Goal: Obtain resource: Obtain resource

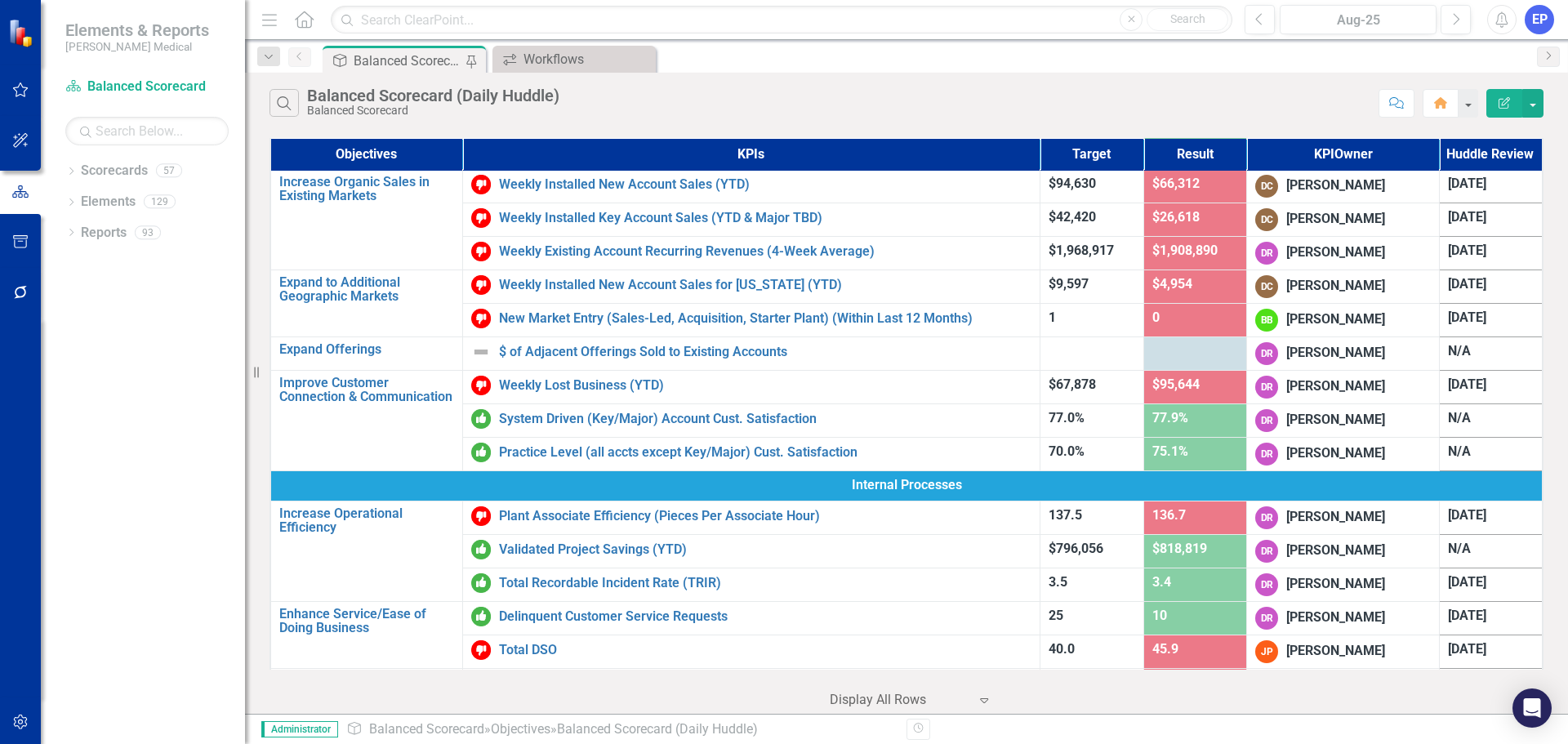
scroll to position [245, 0]
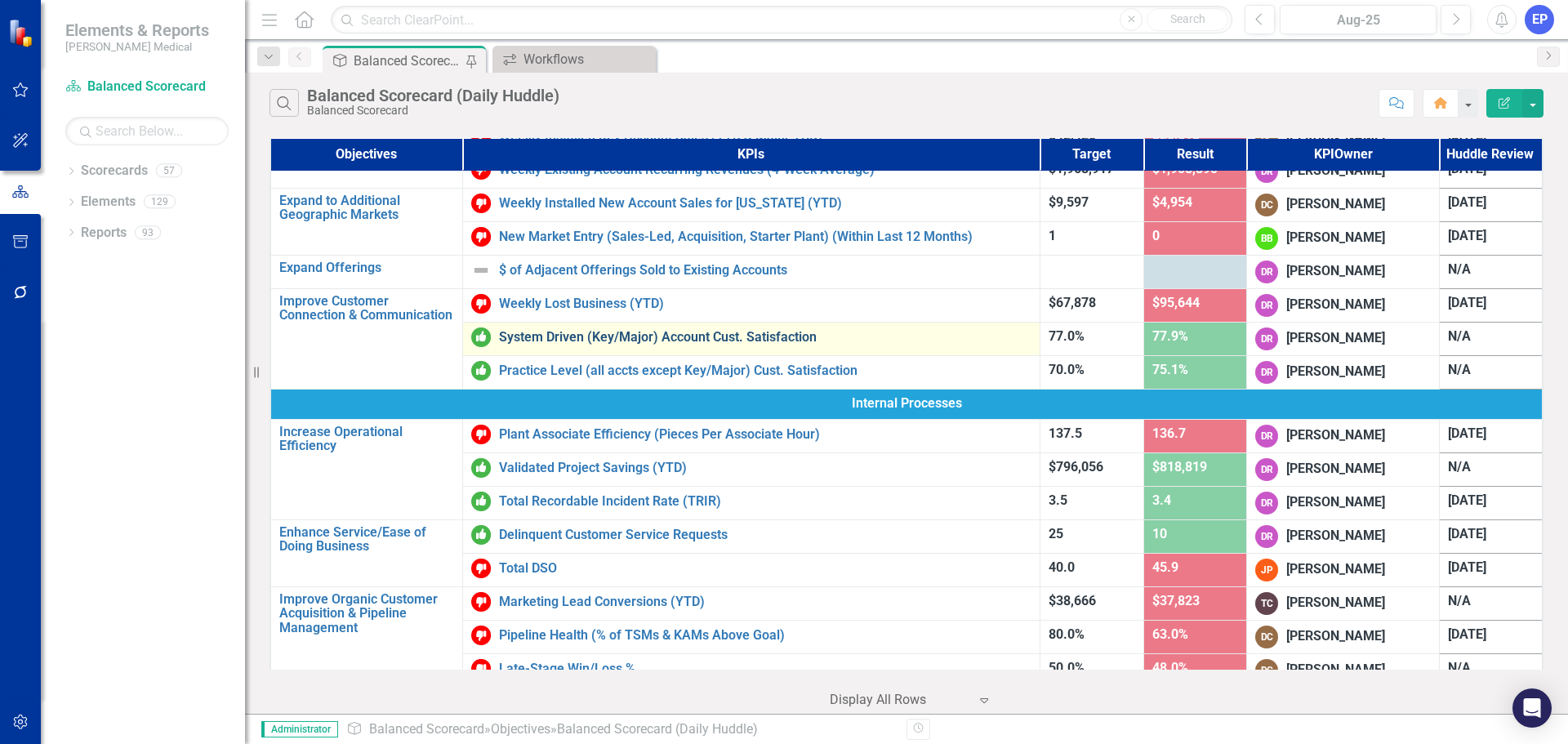
click at [762, 336] on link "System Driven (Key/Major) Account Cust. Satisfaction" at bounding box center [765, 337] width 533 height 15
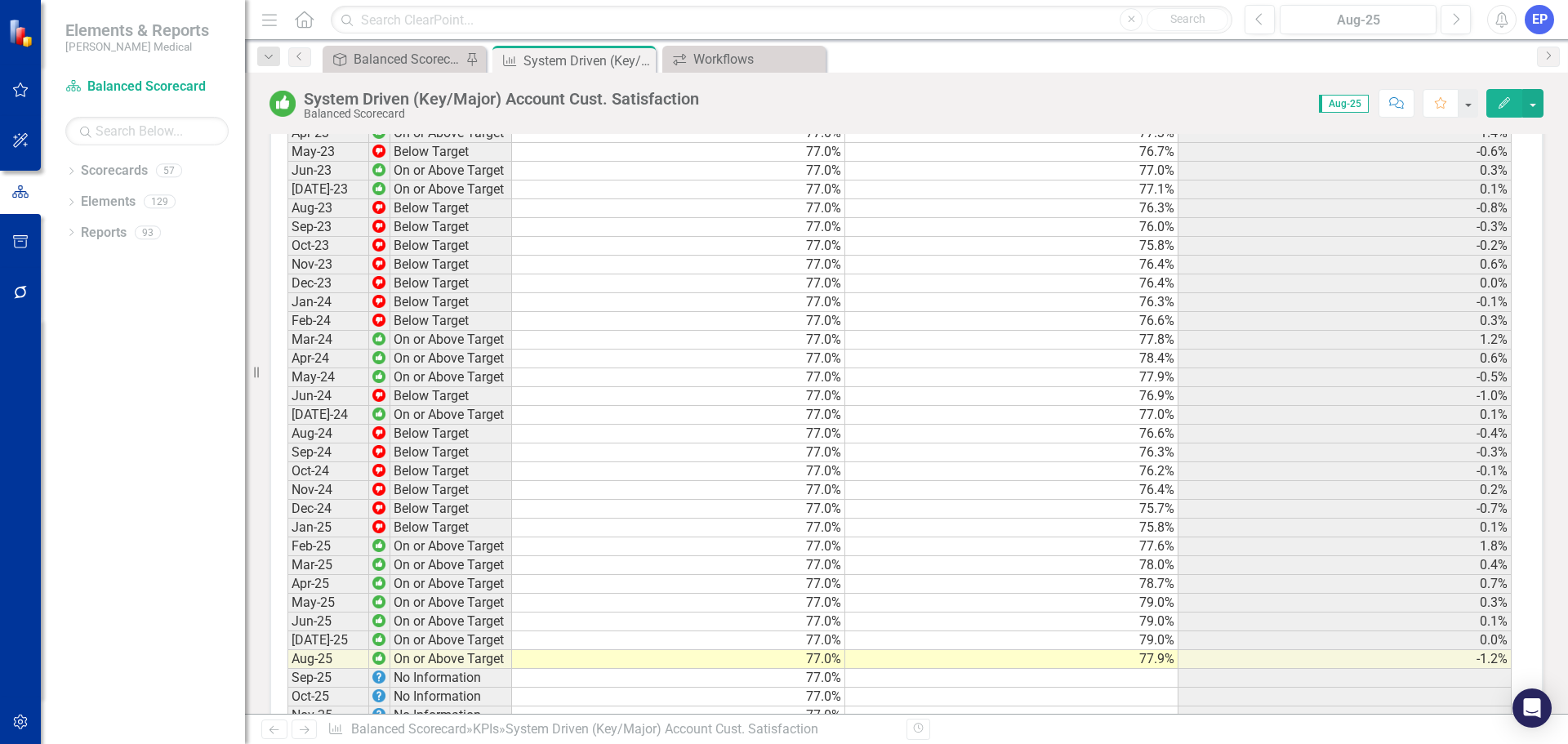
scroll to position [2123, 0]
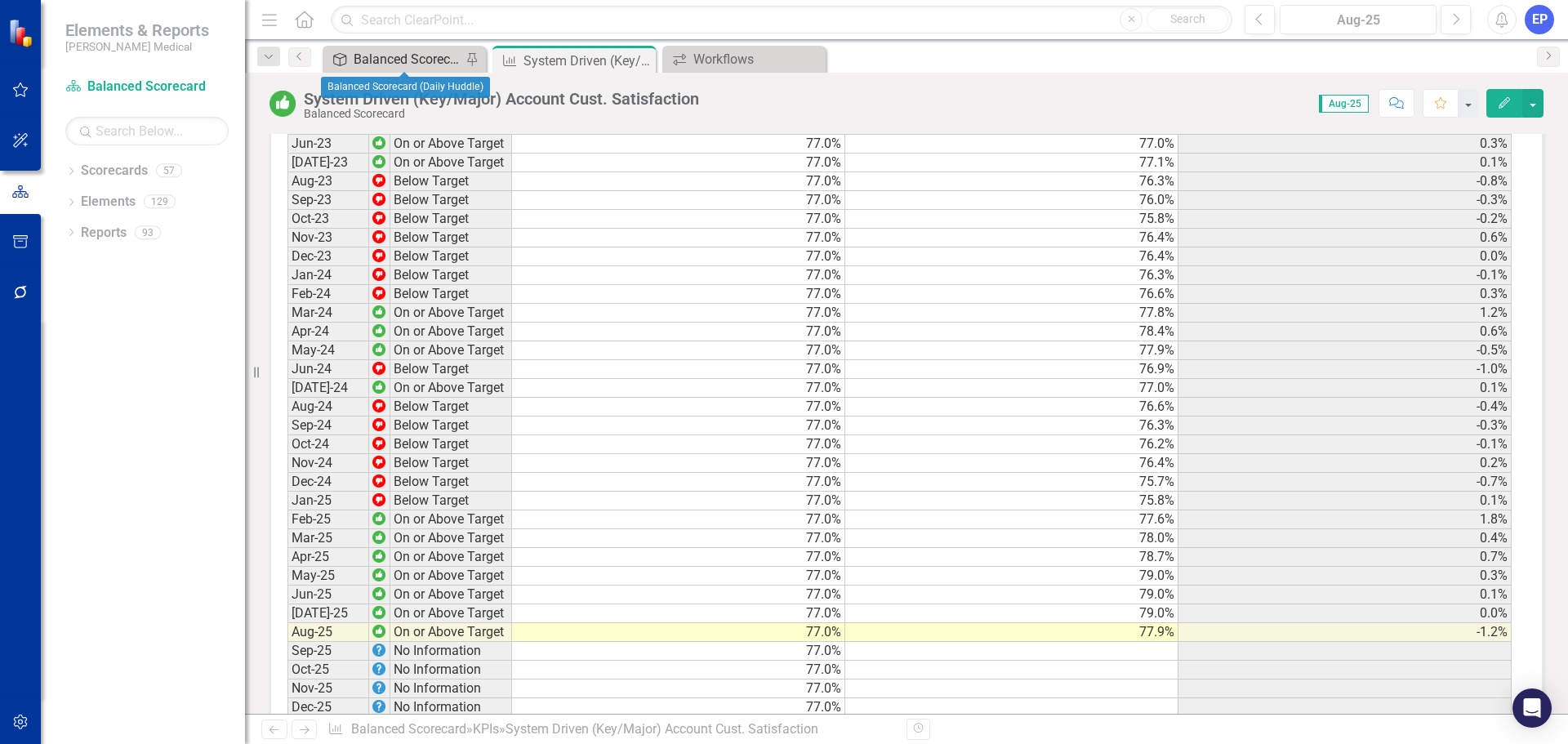
click at [377, 66] on div "Balanced Scorecard (Daily Huddle)" at bounding box center [407, 59] width 108 height 21
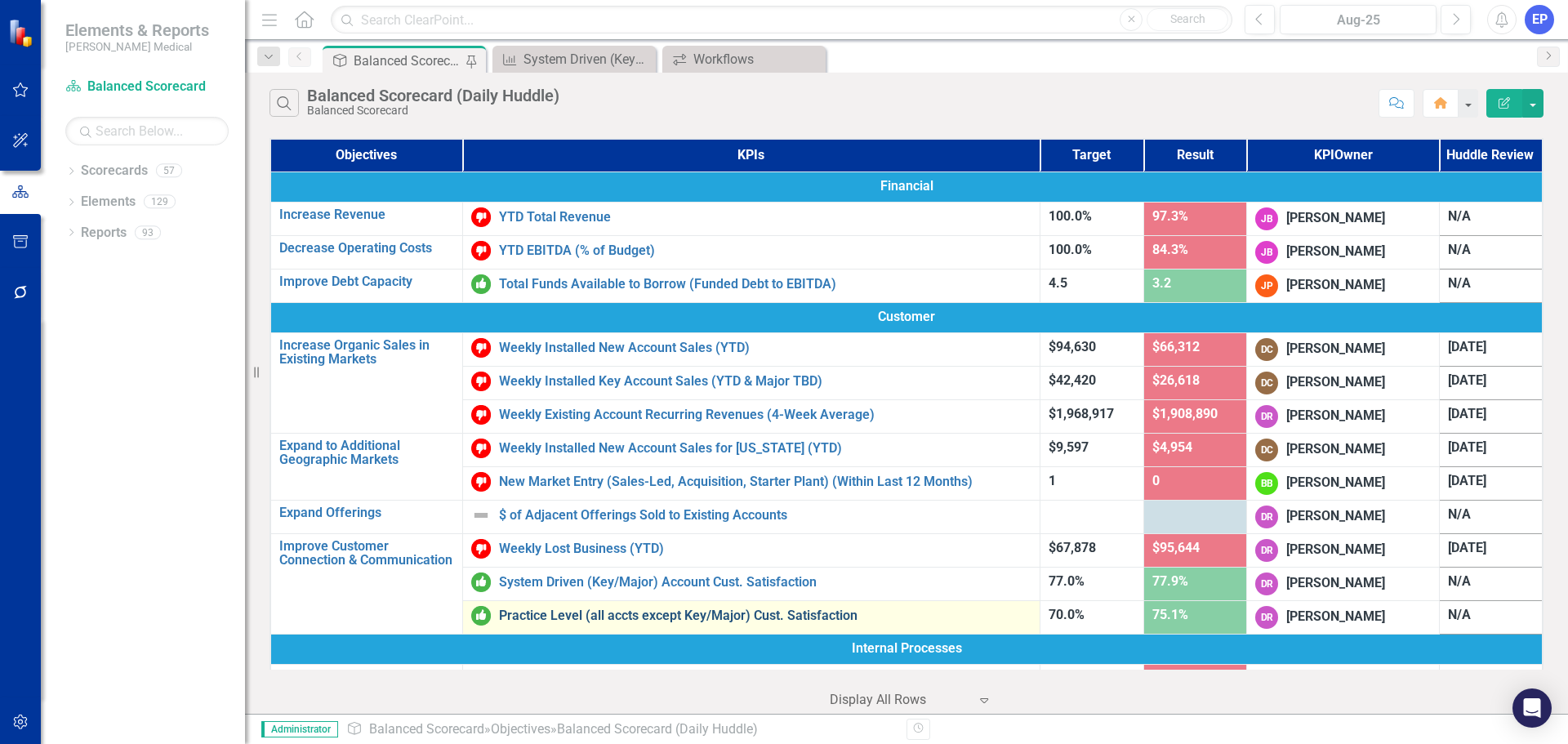
click at [560, 615] on link "Practice Level (all accts except Key/Major) Cust. Satisfaction" at bounding box center [765, 616] width 533 height 15
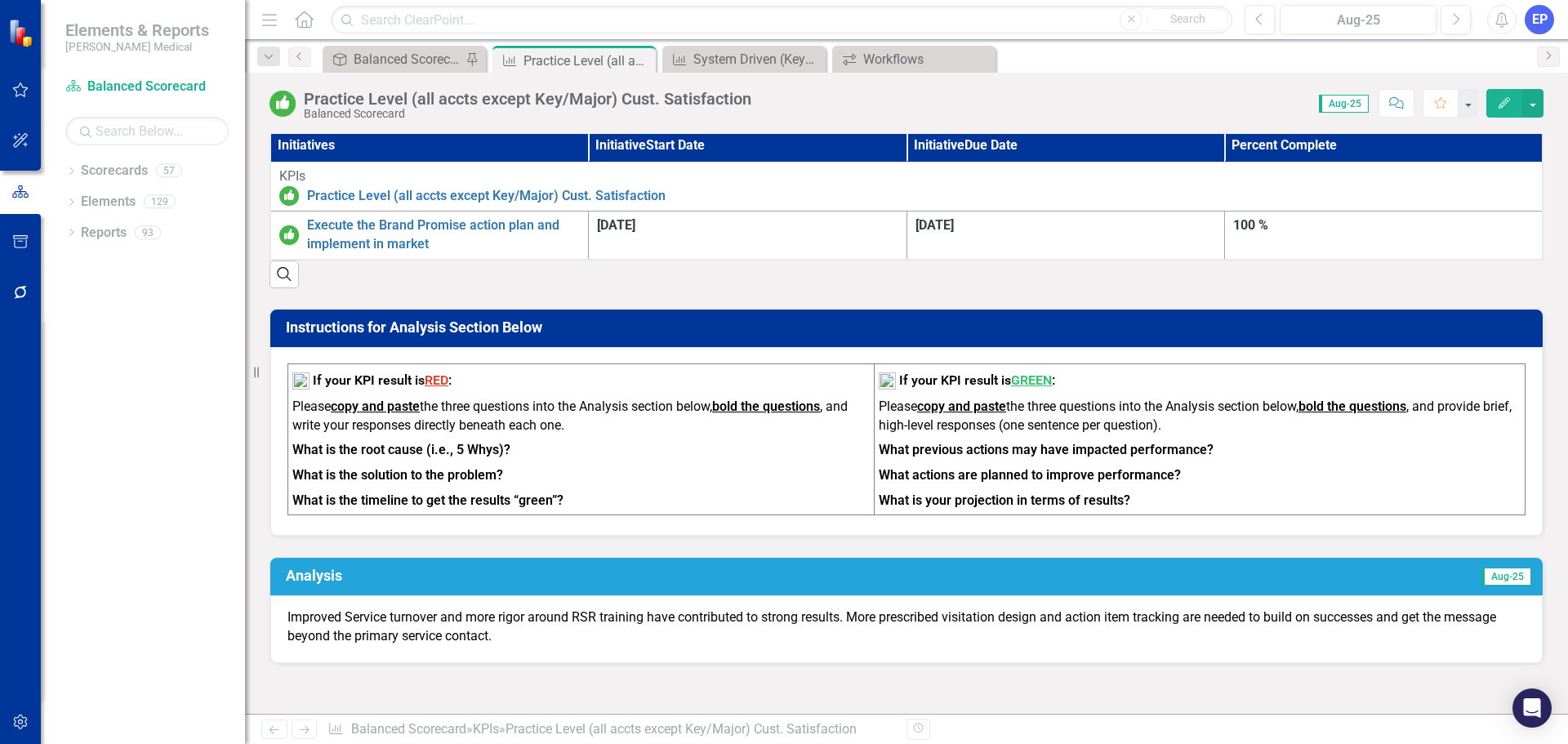
scroll to position [980, 0]
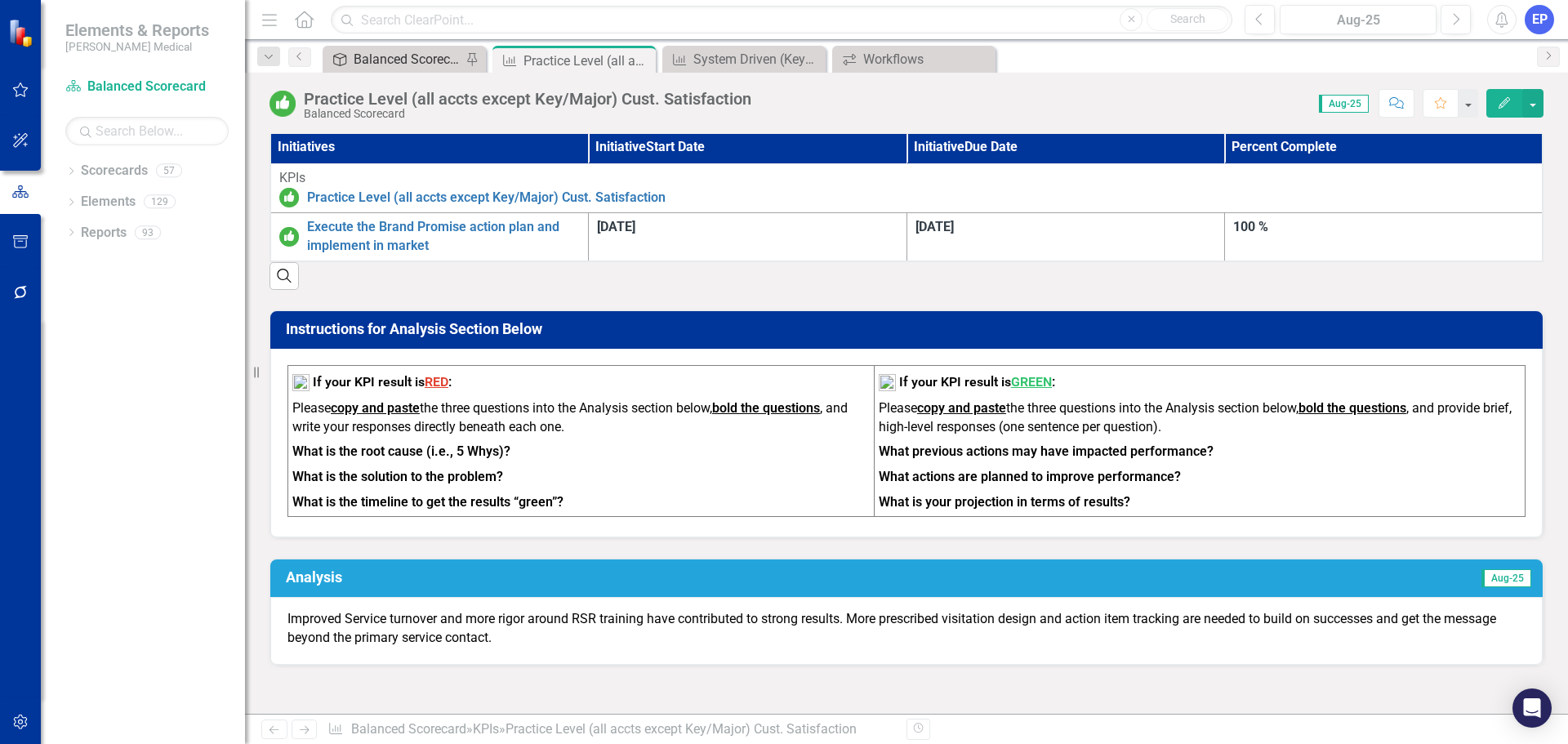
click at [390, 58] on div "Balanced Scorecard (Daily Huddle)" at bounding box center [407, 59] width 108 height 21
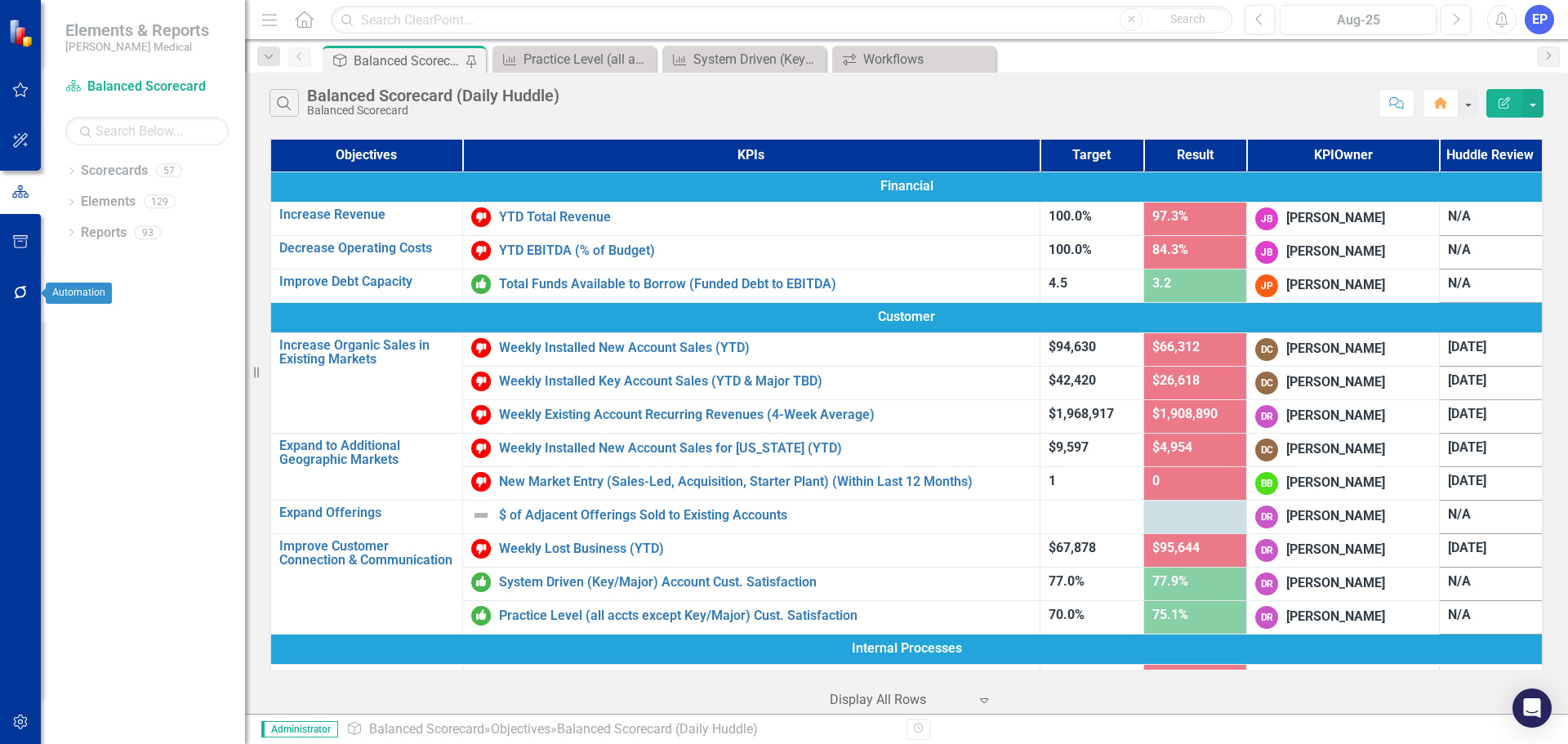
click at [15, 293] on icon "button" at bounding box center [20, 292] width 17 height 13
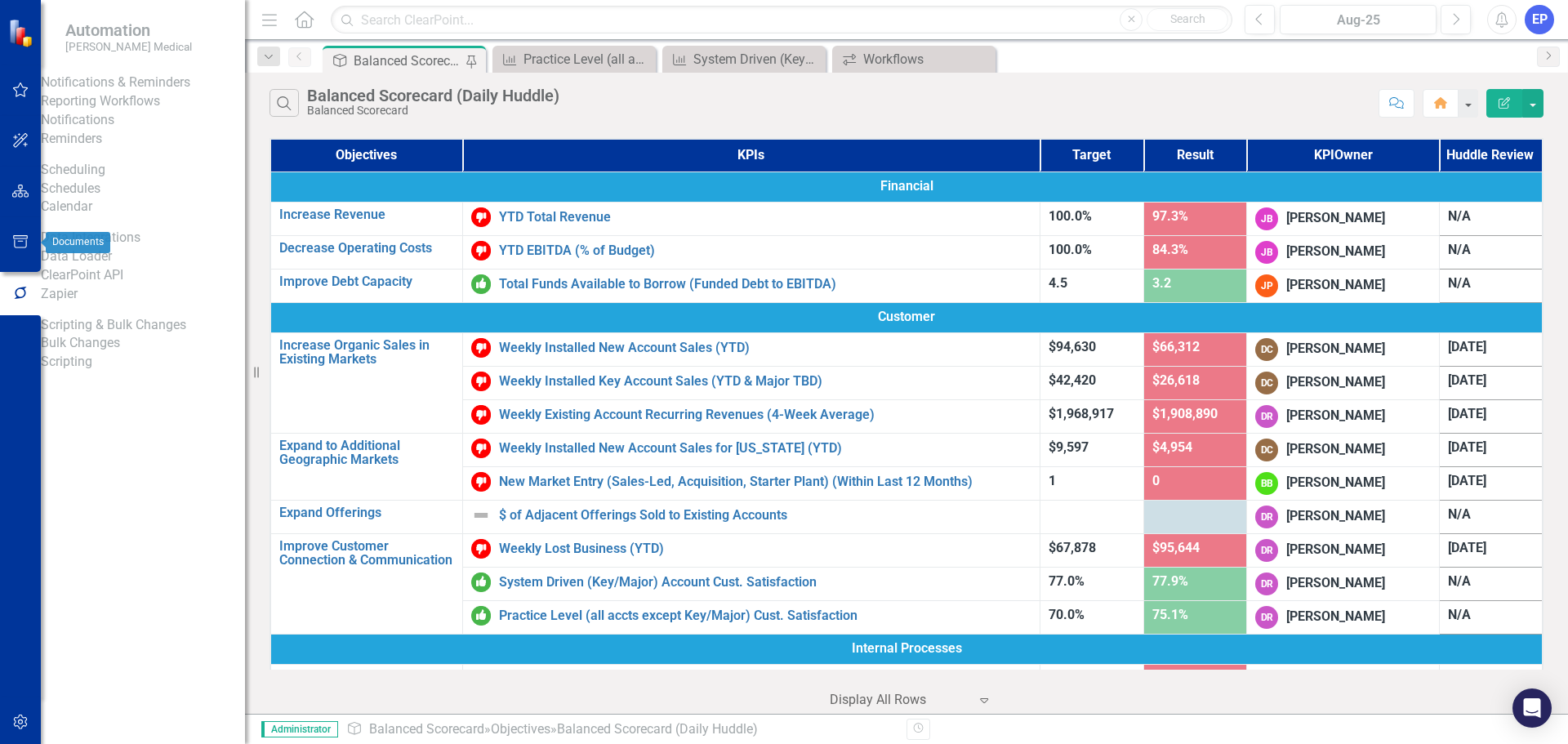
click at [16, 252] on button "button" at bounding box center [20, 242] width 37 height 34
click at [111, 112] on link "Briefing Books" at bounding box center [142, 102] width 204 height 19
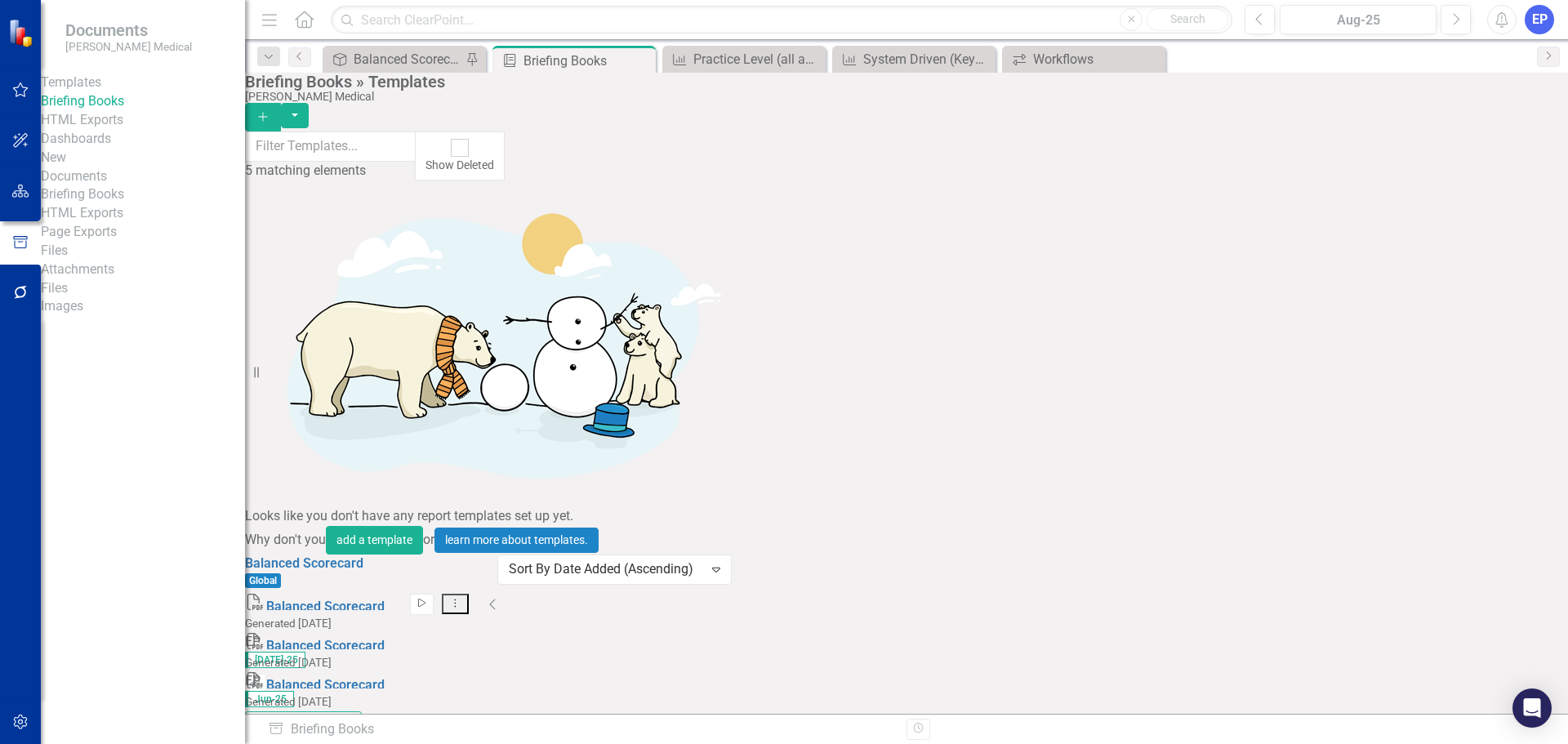
click at [434, 594] on button "Start" at bounding box center [422, 604] width 24 height 21
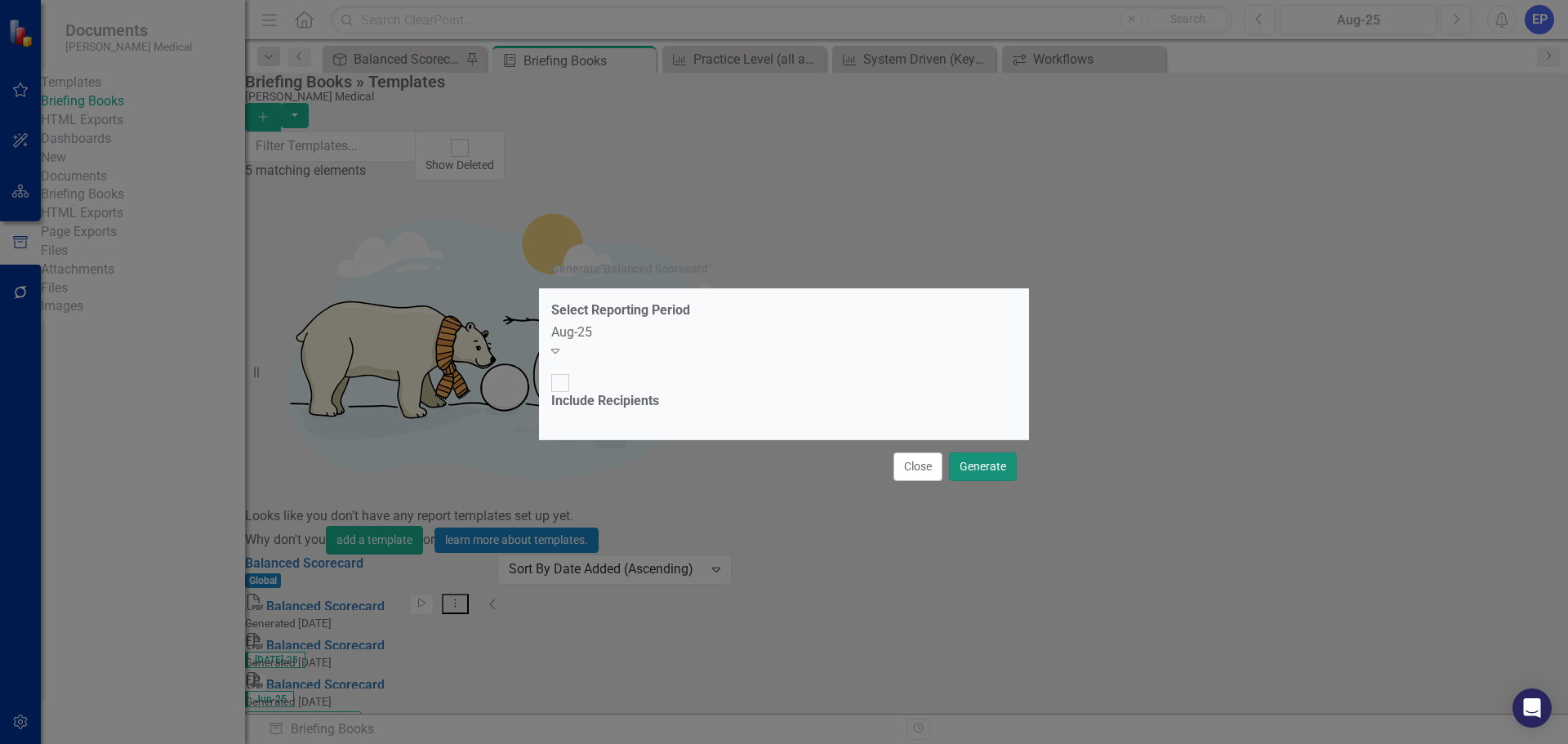
click at [980, 452] on button "Generate" at bounding box center [983, 466] width 68 height 29
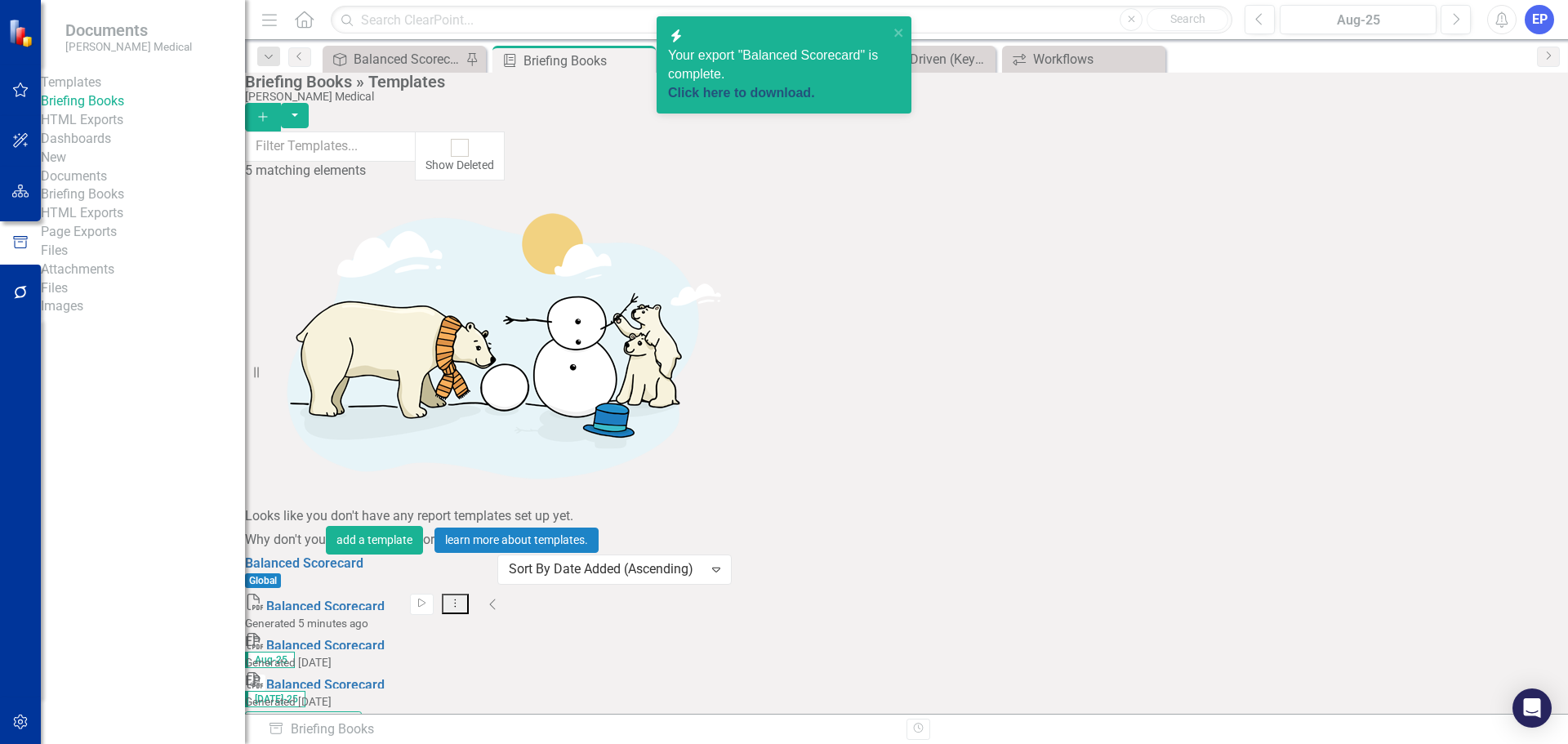
click at [732, 86] on link "Click here to download." at bounding box center [742, 93] width 147 height 14
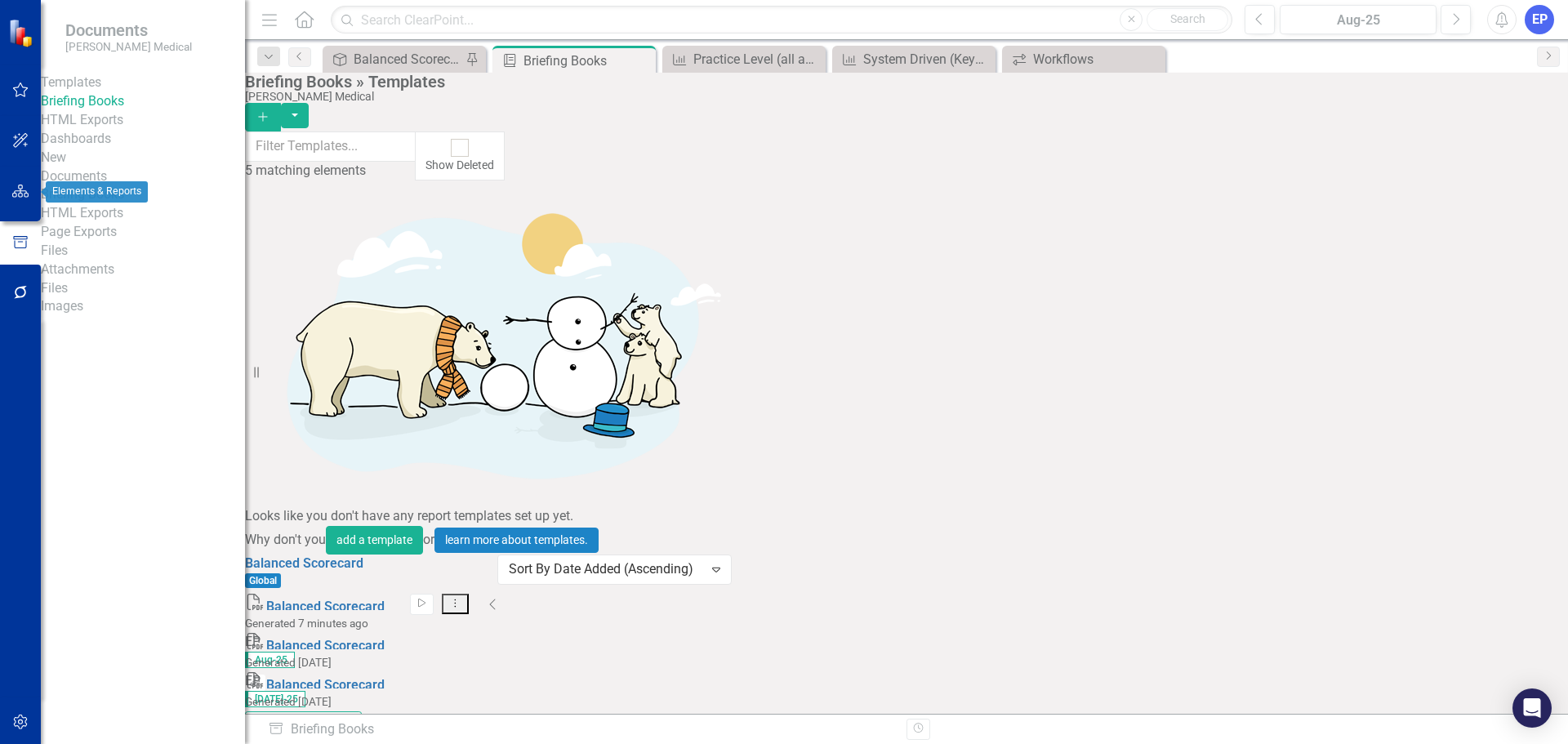
click at [9, 190] on button "button" at bounding box center [20, 192] width 37 height 34
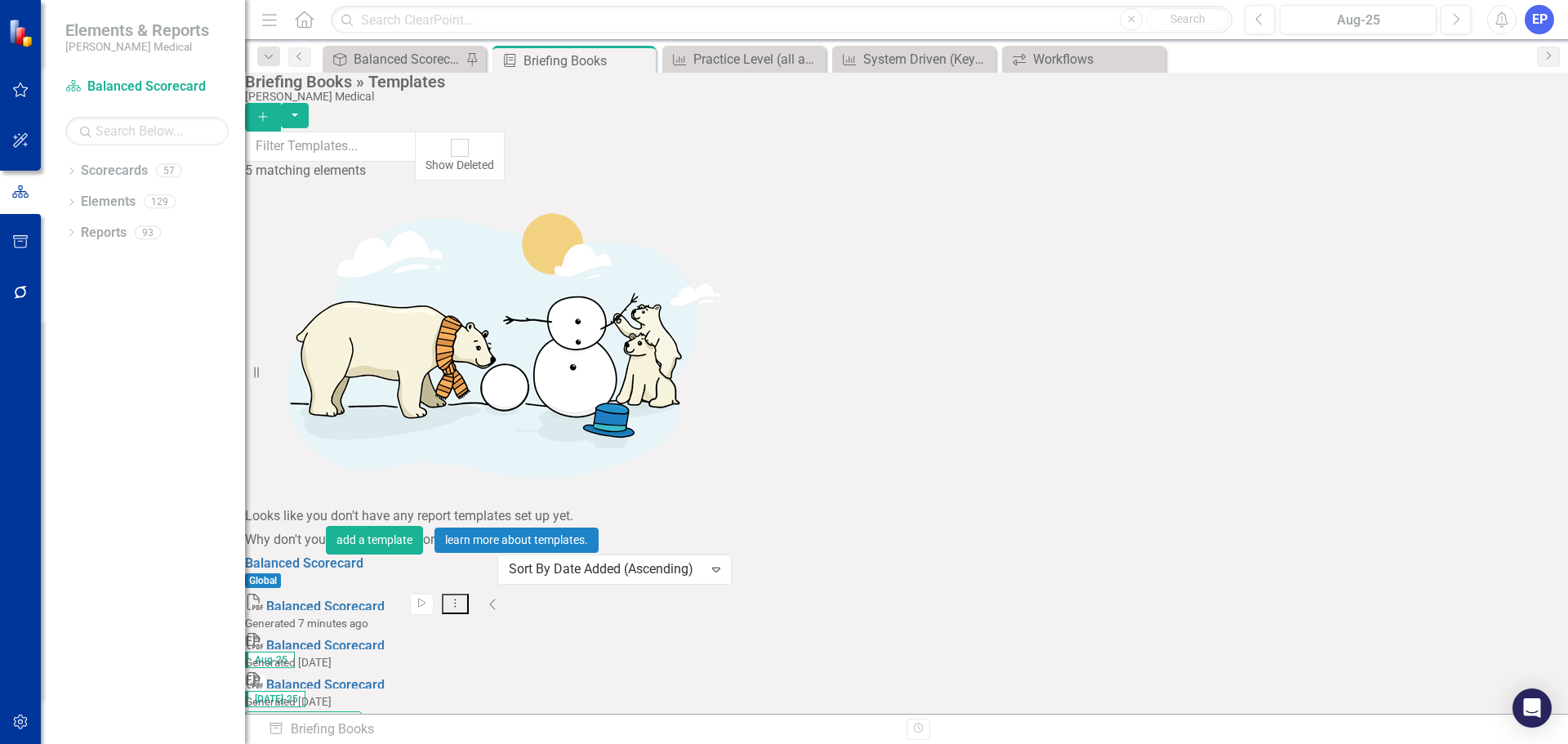
click at [62, 171] on div "Dropdown Scorecards 57 Dropdown Balanced Scorecard Revenue Growth Plan Dropdown…" at bounding box center [142, 450] width 204 height 587
click at [75, 170] on icon "Dropdown" at bounding box center [71, 172] width 11 height 9
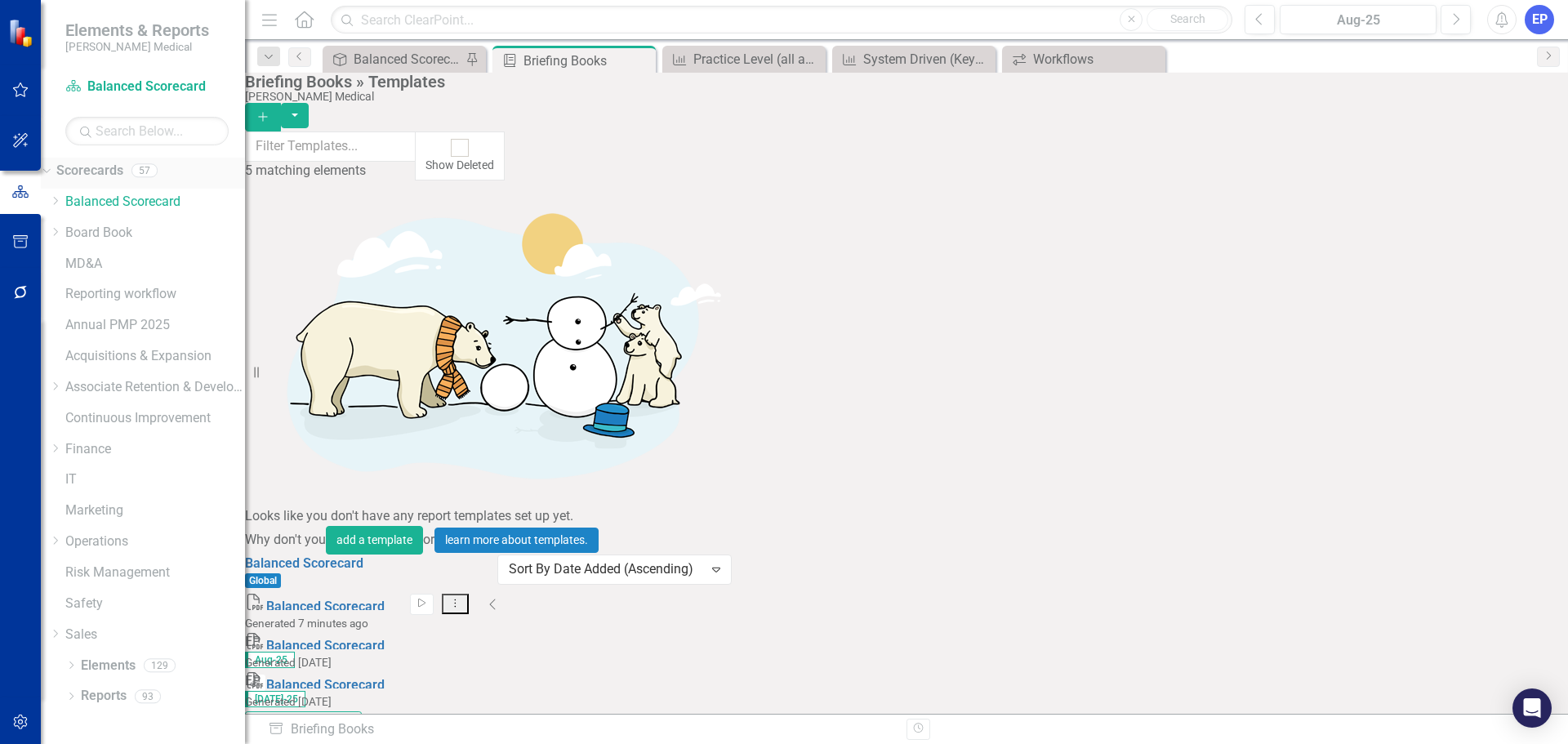
click at [91, 174] on link "Scorecards" at bounding box center [90, 170] width 67 height 19
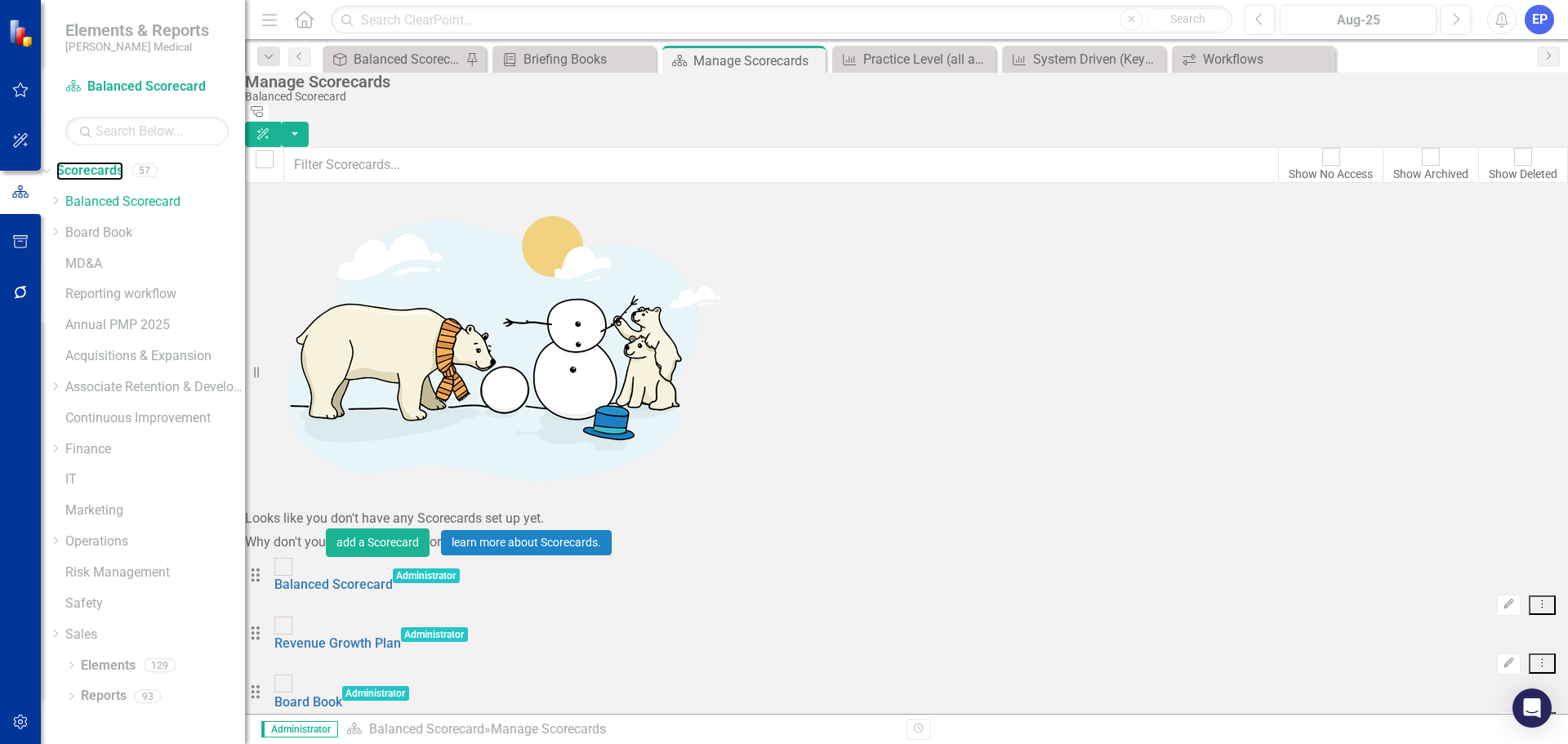
scroll to position [1062, 0]
click at [1424, 296] on link "Edit Edit Scorecard" at bounding box center [1436, 296] width 180 height 30
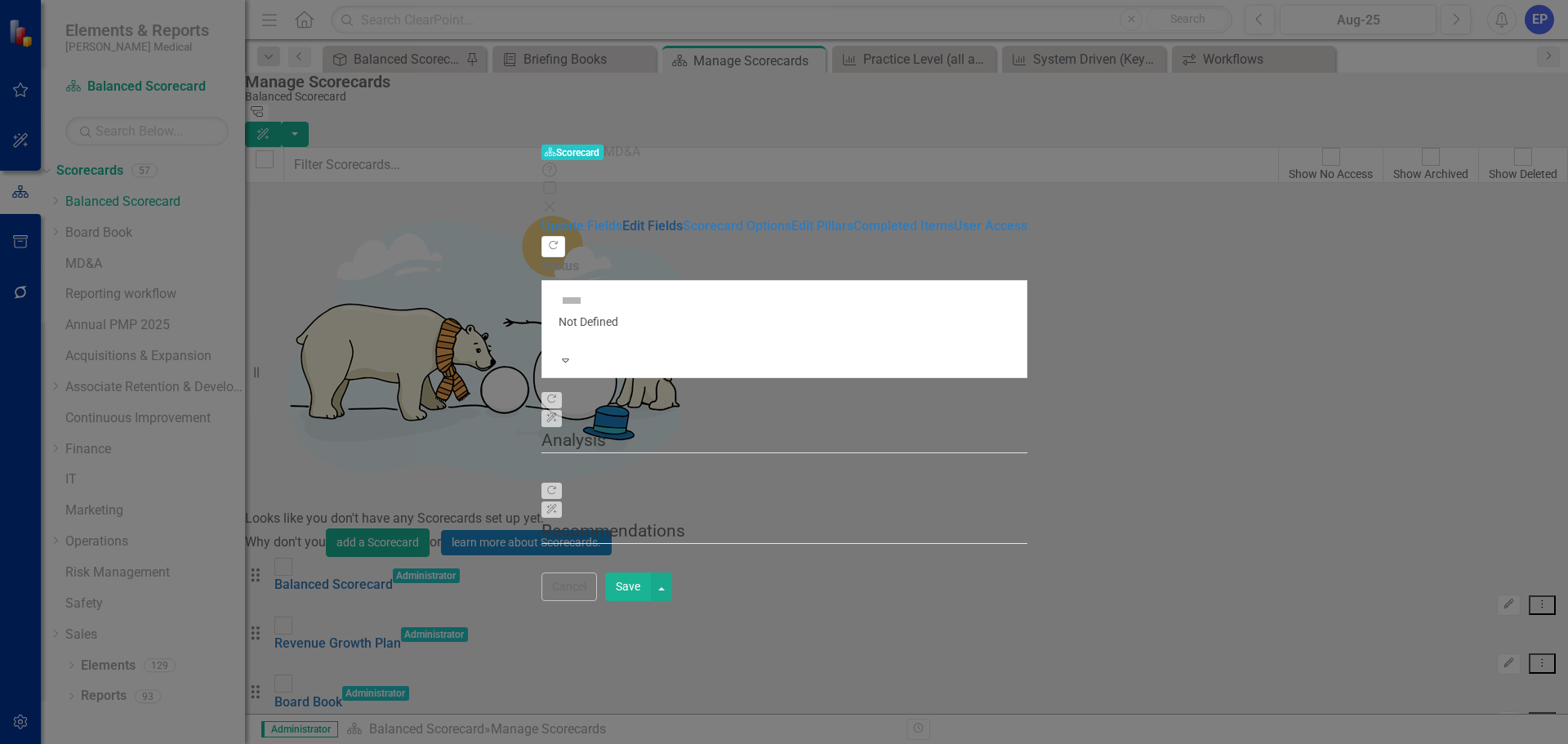
click at [622, 218] on link "Edit Fields" at bounding box center [652, 226] width 61 height 16
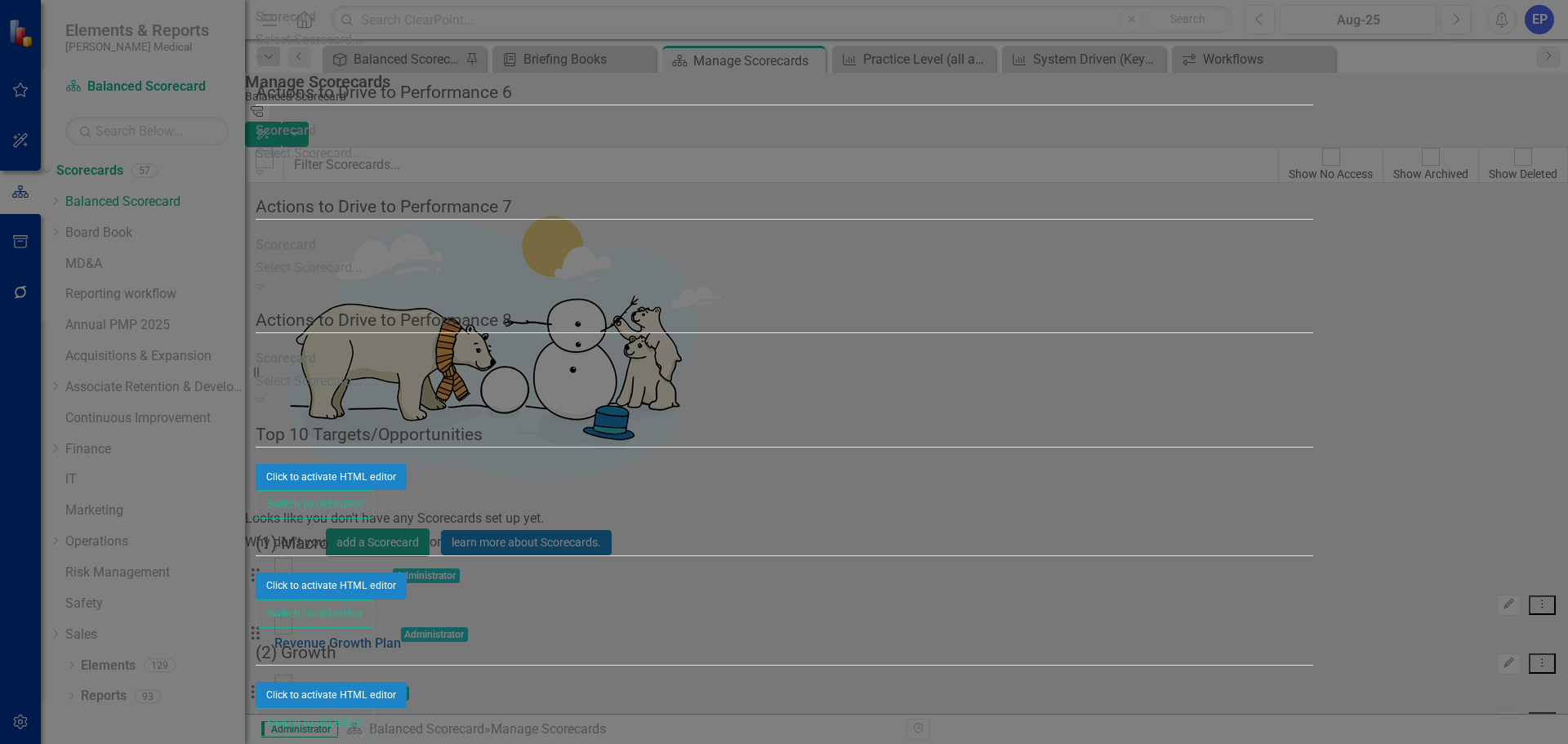
scroll to position [817, 0]
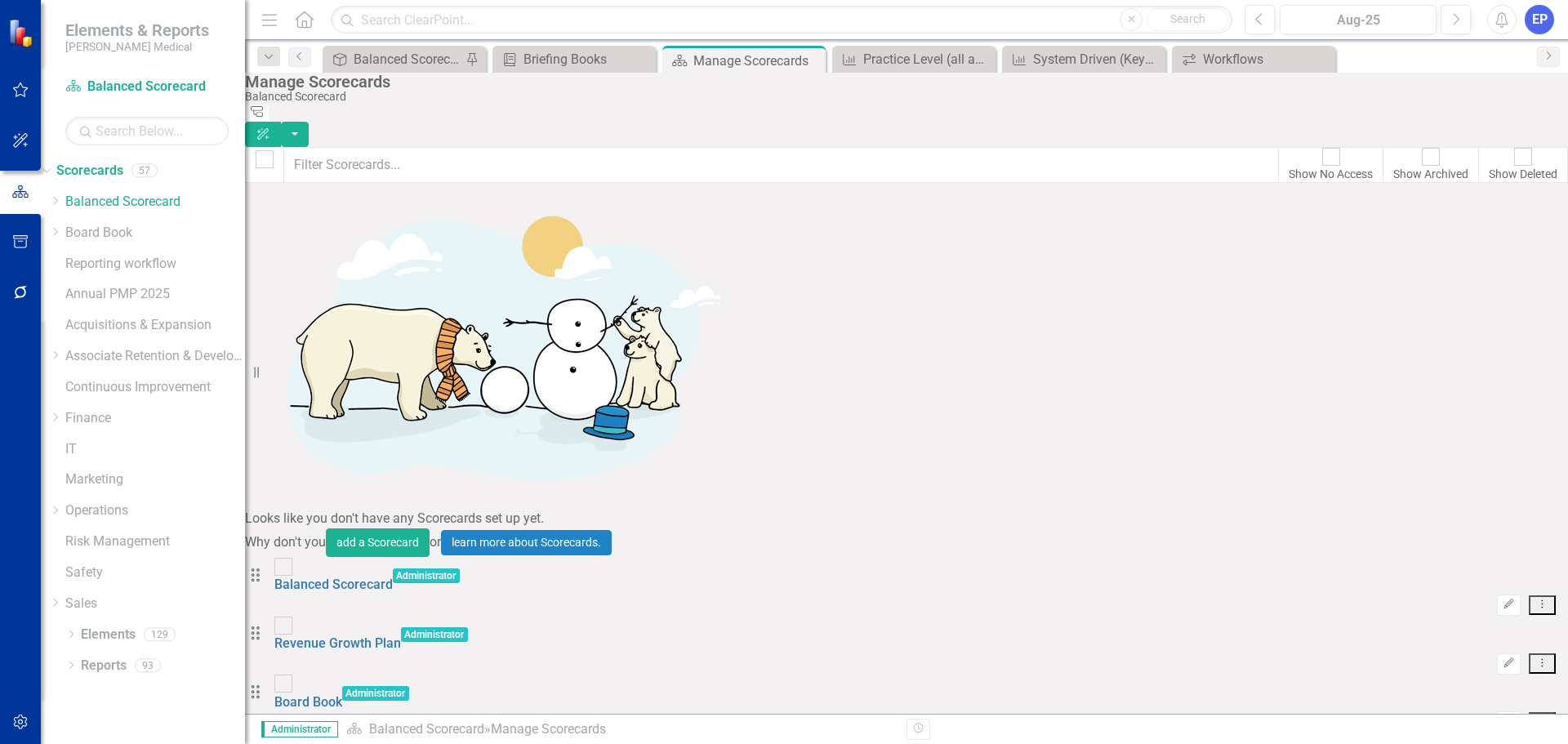
scroll to position [1552, 0]
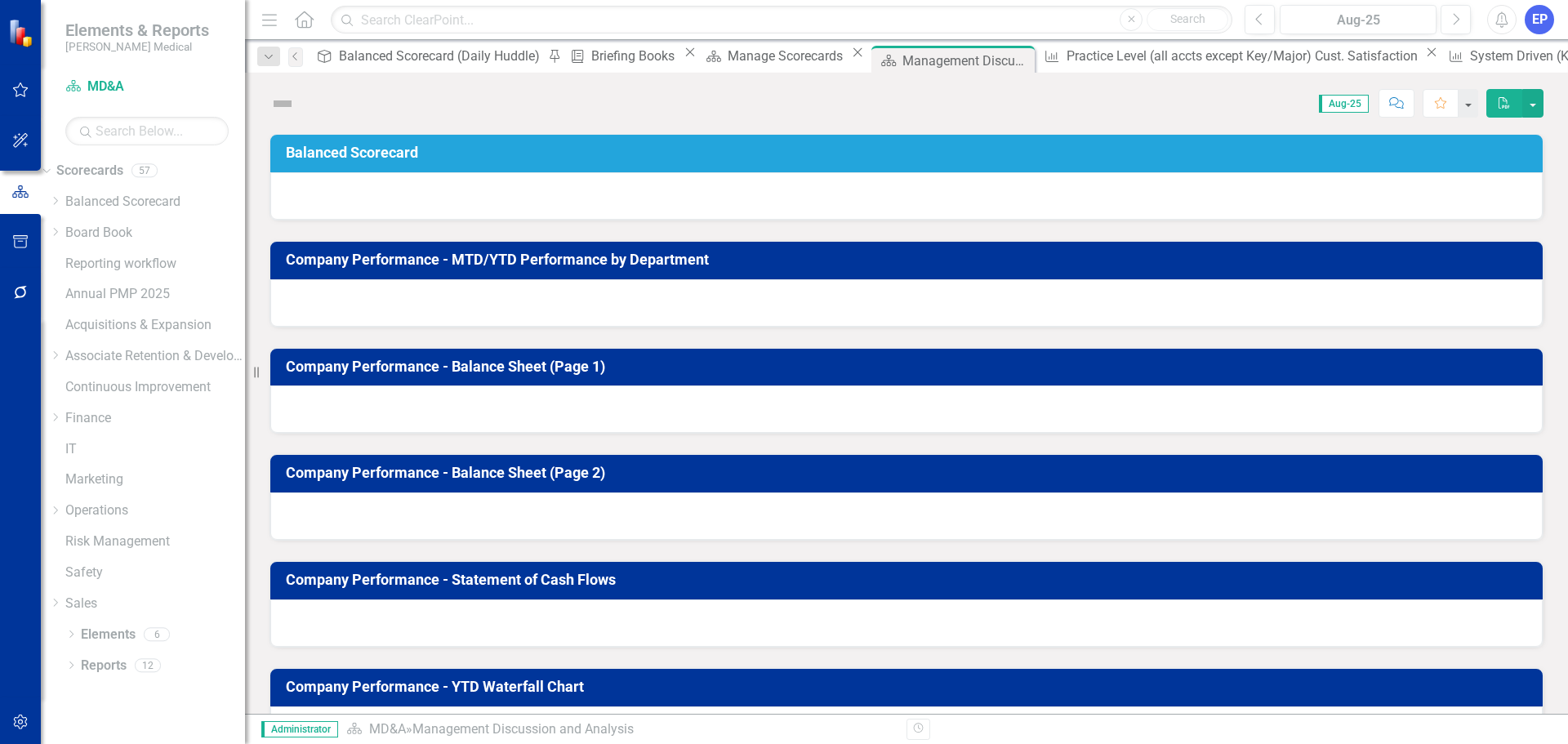
click at [1428, 57] on icon at bounding box center [1432, 52] width 9 height 9
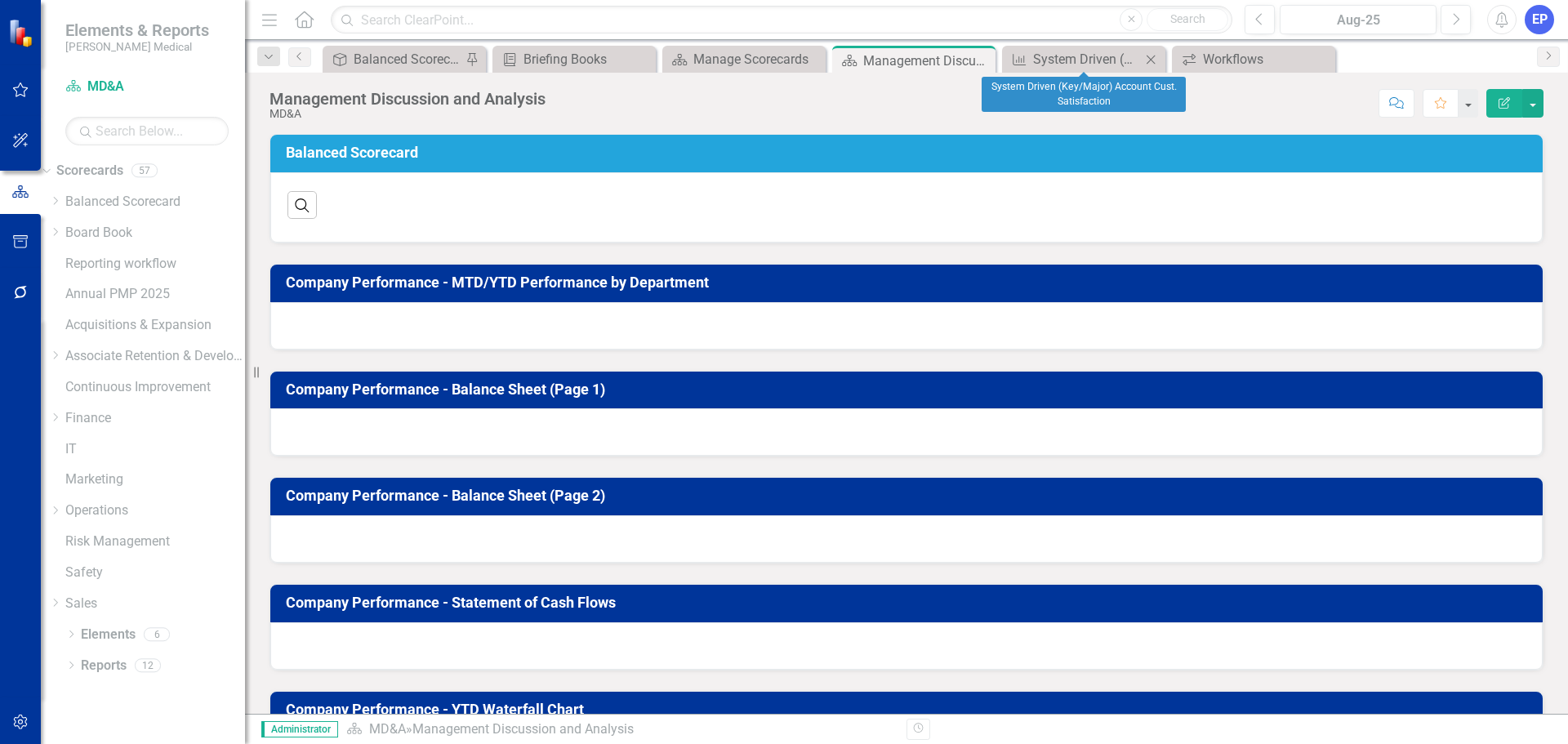
click at [1152, 57] on icon "Close" at bounding box center [1150, 59] width 16 height 13
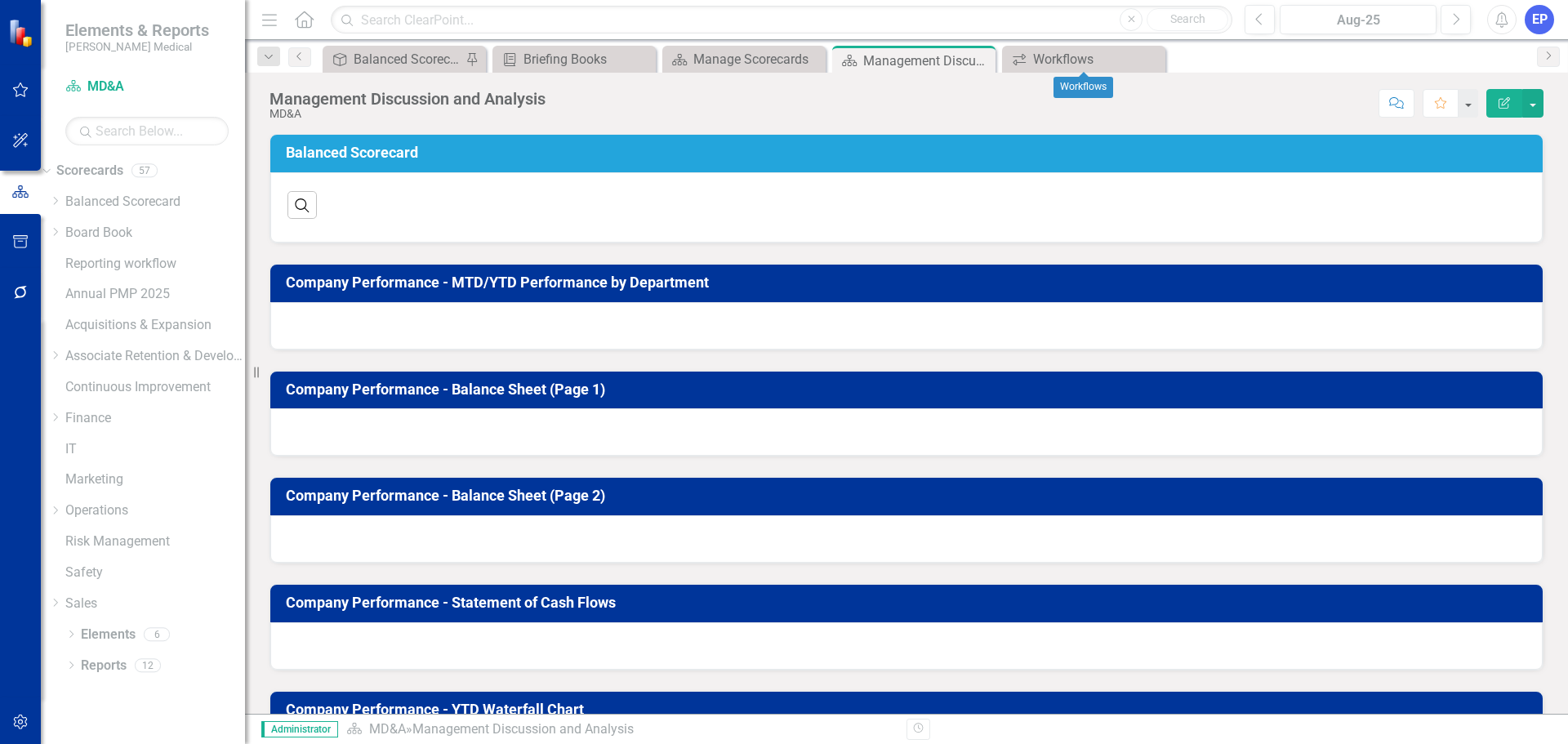
drag, startPoint x: 1152, startPoint y: 57, endPoint x: 796, endPoint y: 66, distance: 356.1
click at [0, 0] on icon "Close" at bounding box center [0, 0] width 0 height 0
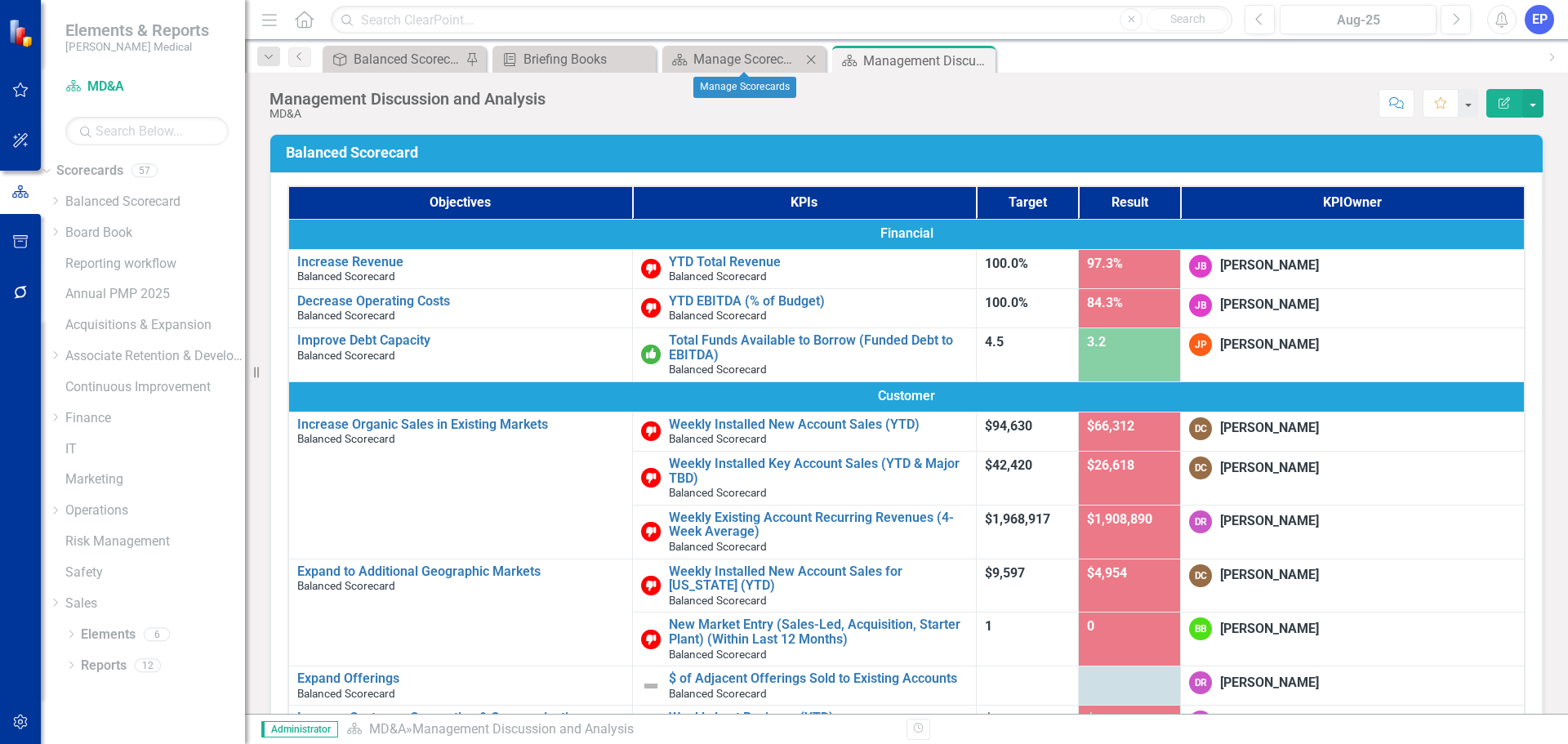
click at [810, 60] on icon "Close" at bounding box center [810, 59] width 16 height 13
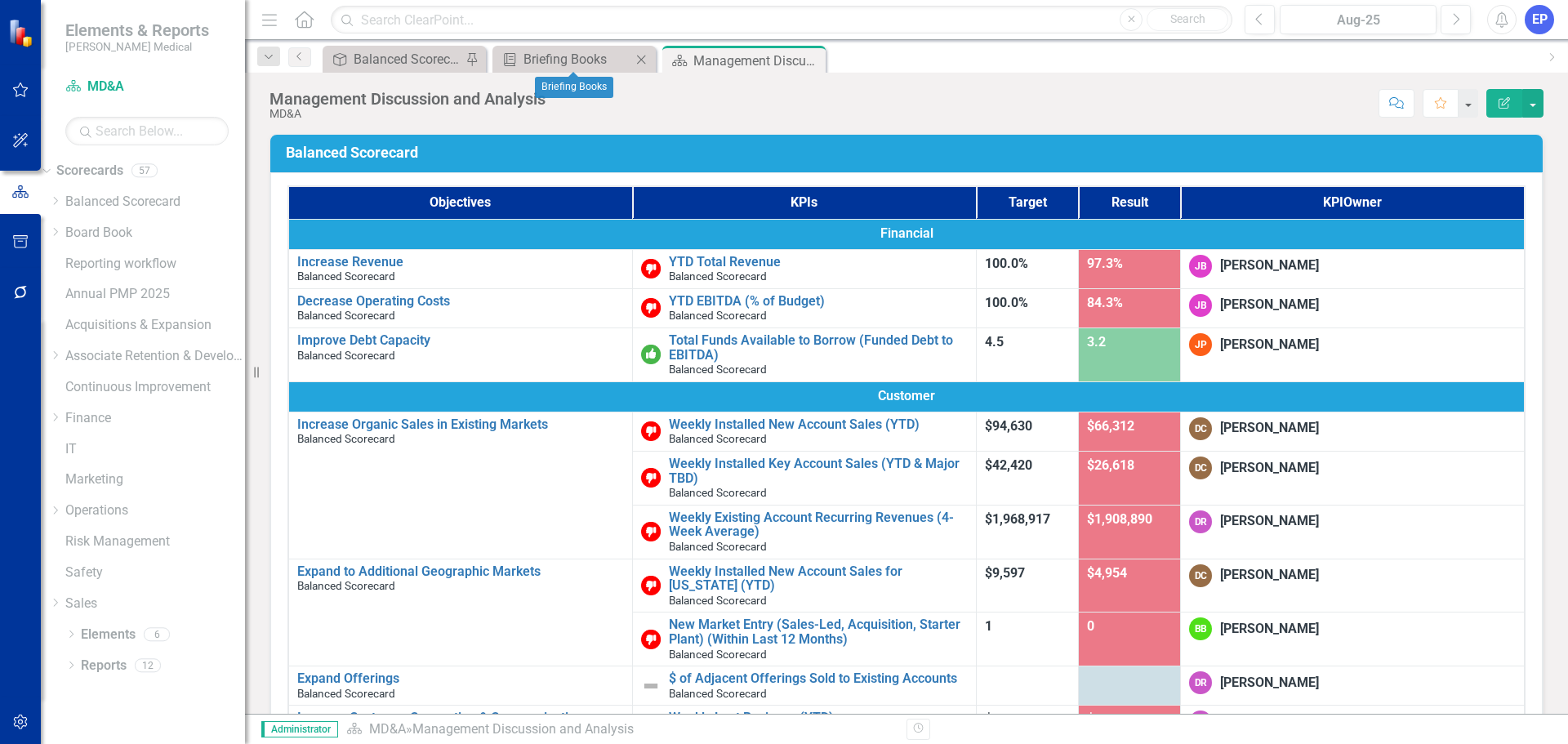
click at [638, 58] on icon "Close" at bounding box center [641, 59] width 16 height 13
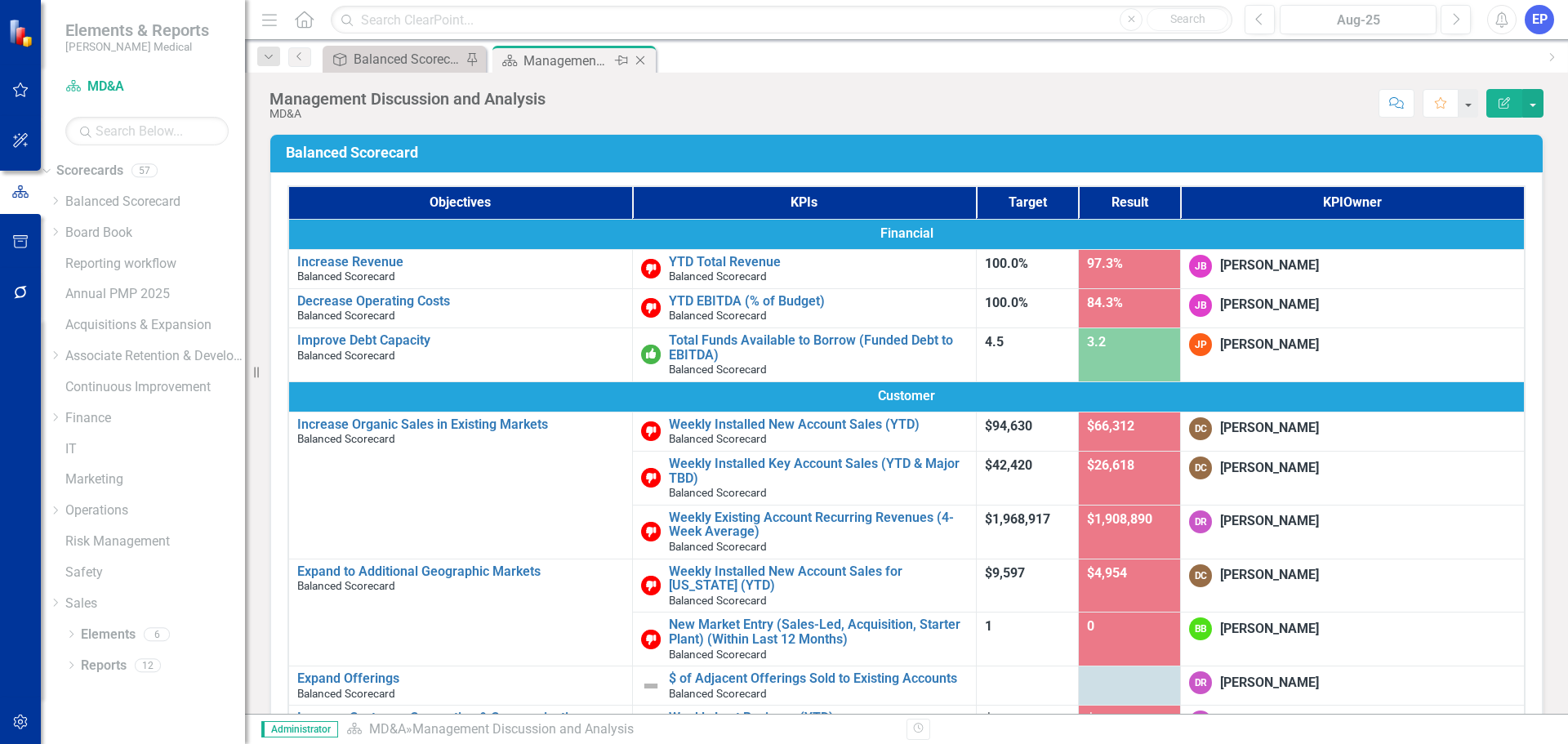
click at [580, 54] on div "Management Discussion and Analysis" at bounding box center [567, 61] width 88 height 21
click at [1532, 98] on button "button" at bounding box center [1532, 103] width 21 height 29
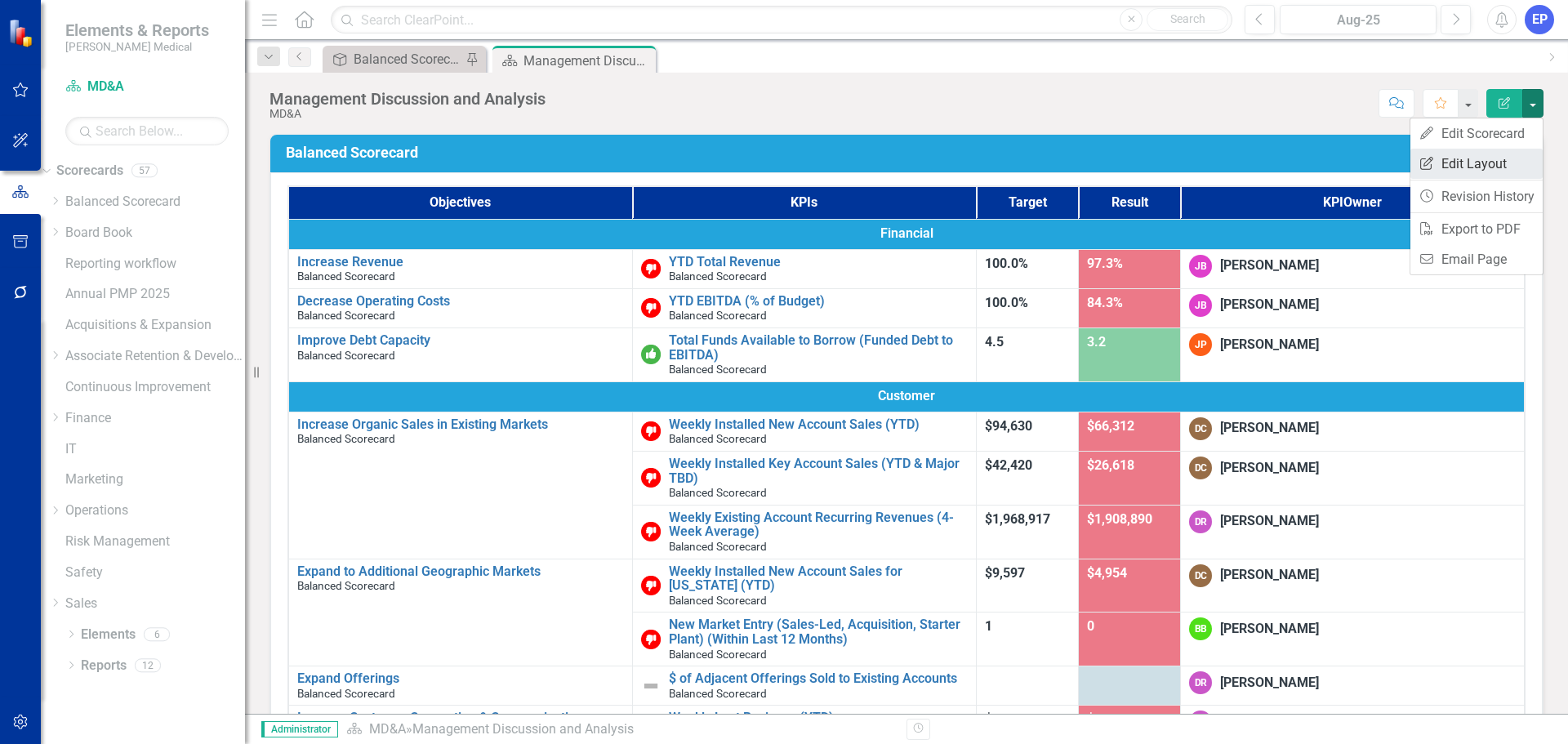
click at [1451, 170] on link "Edit Report Edit Layout" at bounding box center [1475, 163] width 132 height 30
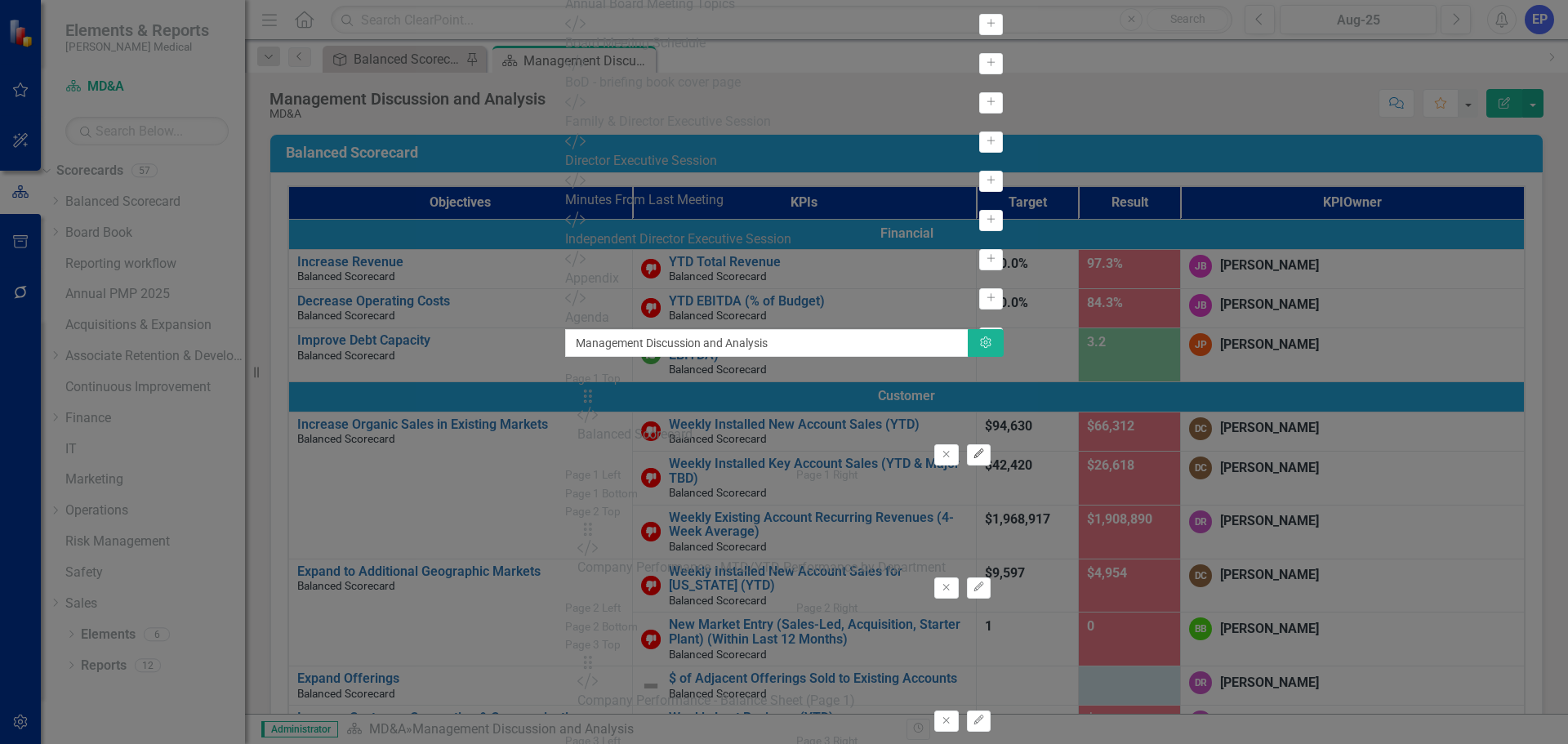
click at [983, 448] on icon "button" at bounding box center [979, 453] width 10 height 10
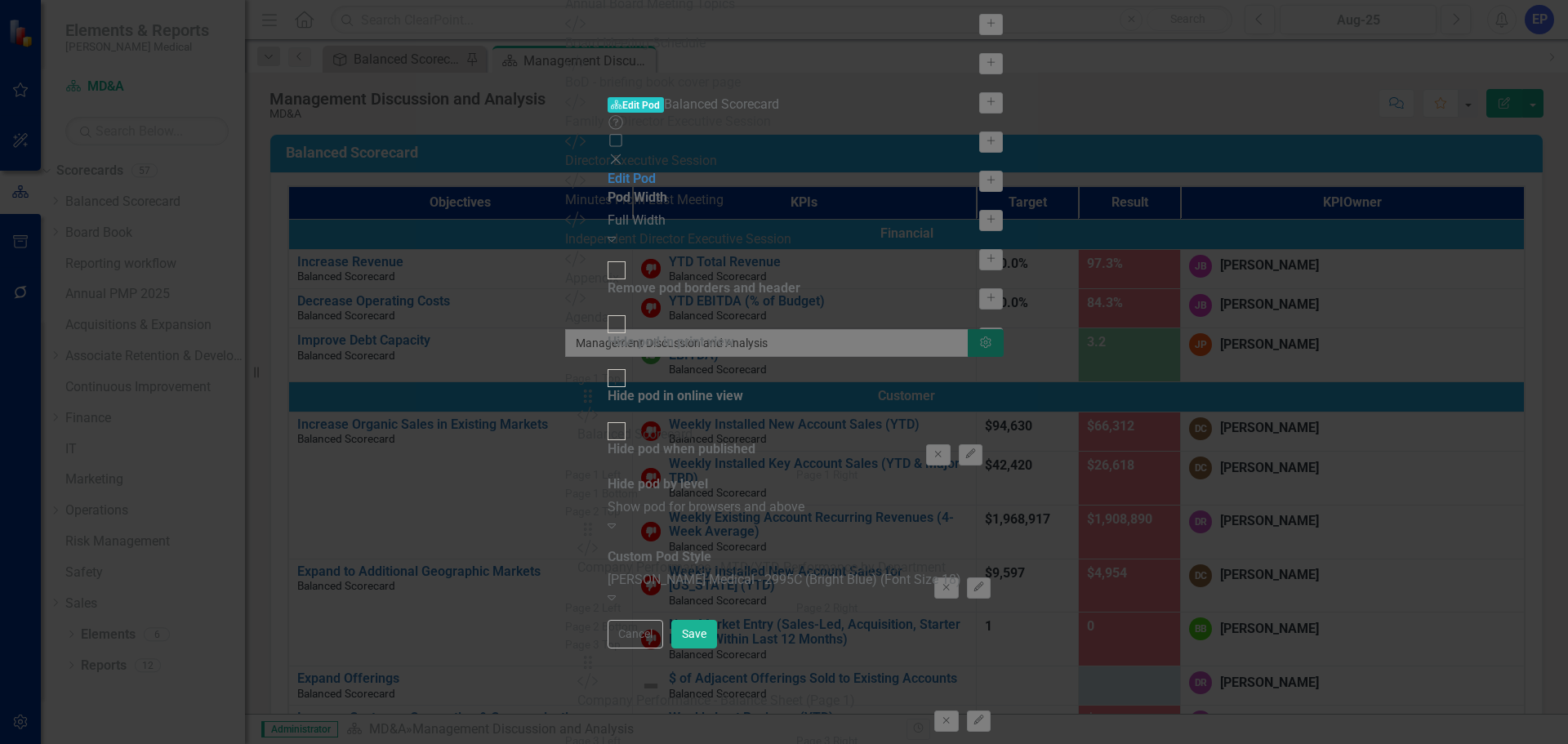
click at [730, 211] on div "Full Width" at bounding box center [784, 220] width 353 height 19
click at [727, 279] on div "Remove pod borders and header" at bounding box center [704, 288] width 193 height 19
click at [629, 258] on input "Remove pod borders and header" at bounding box center [615, 270] width 25 height 25
checkbox input "true"
click at [758, 571] on div "Nixon Medical - 2995C (Bright Blue) (Font Size 18) Expand" at bounding box center [784, 590] width 353 height 38
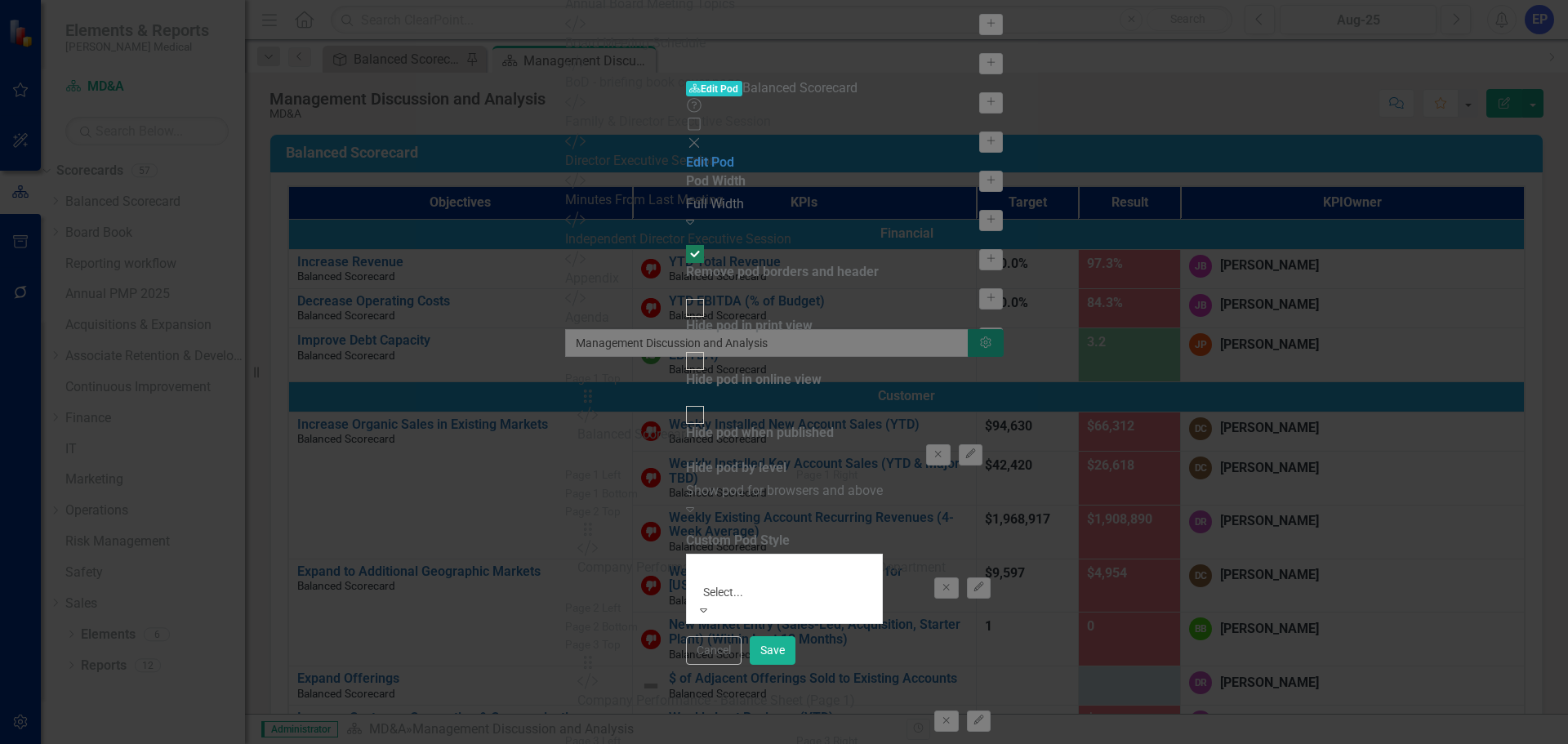
scroll to position [75, 0]
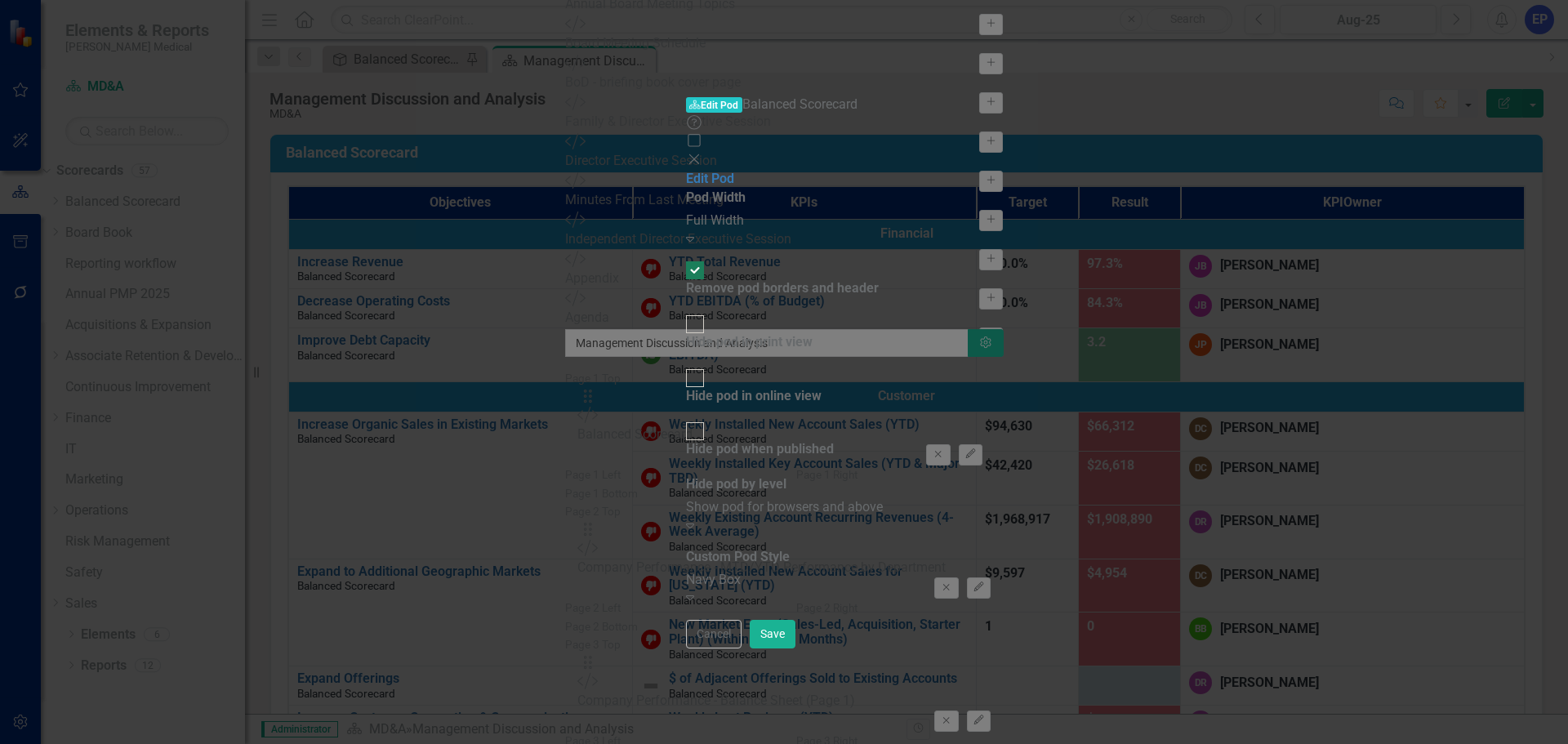
click at [686, 498] on div "Show pod for browsers and above" at bounding box center [784, 507] width 197 height 19
click at [795, 648] on button "Save" at bounding box center [773, 634] width 46 height 29
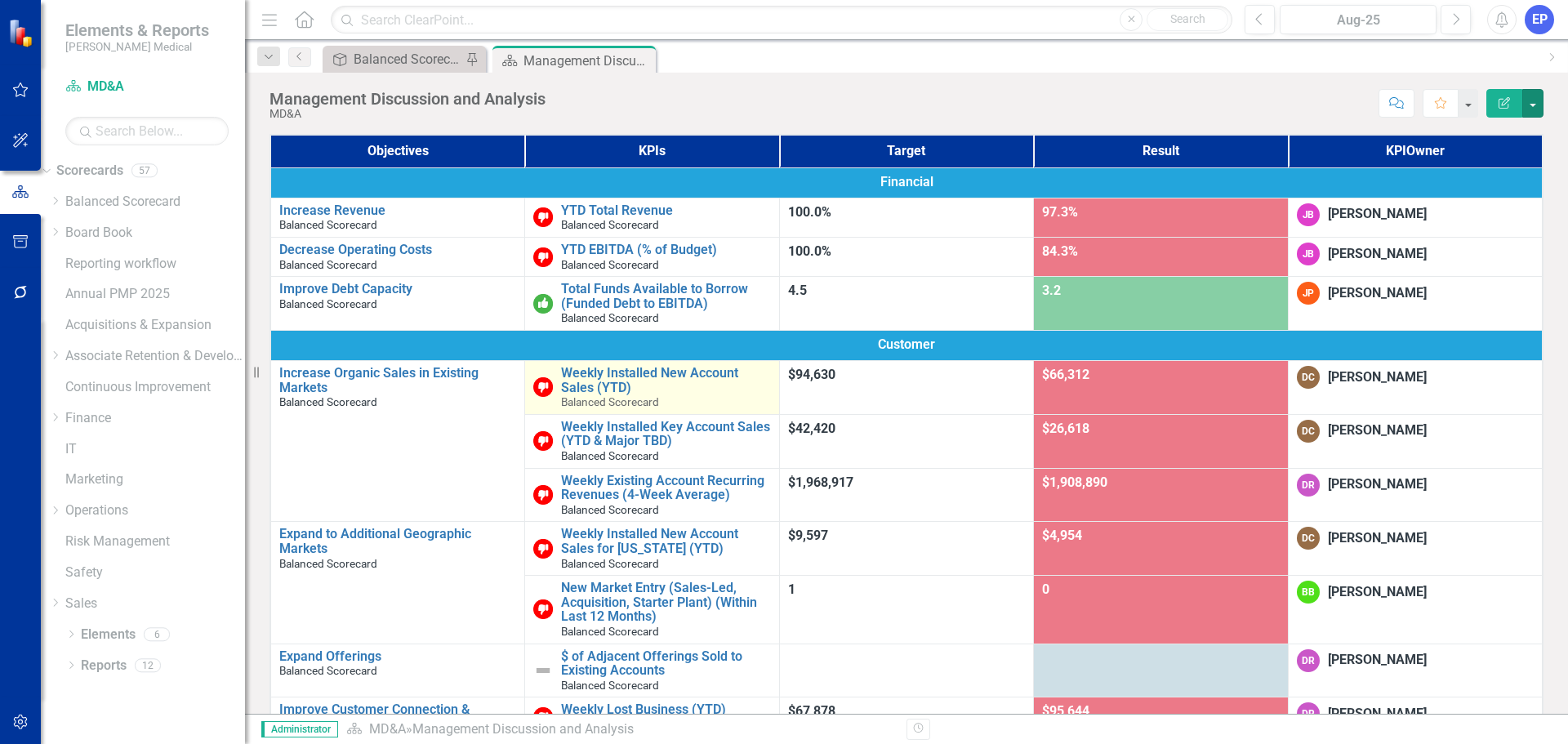
scroll to position [490, 0]
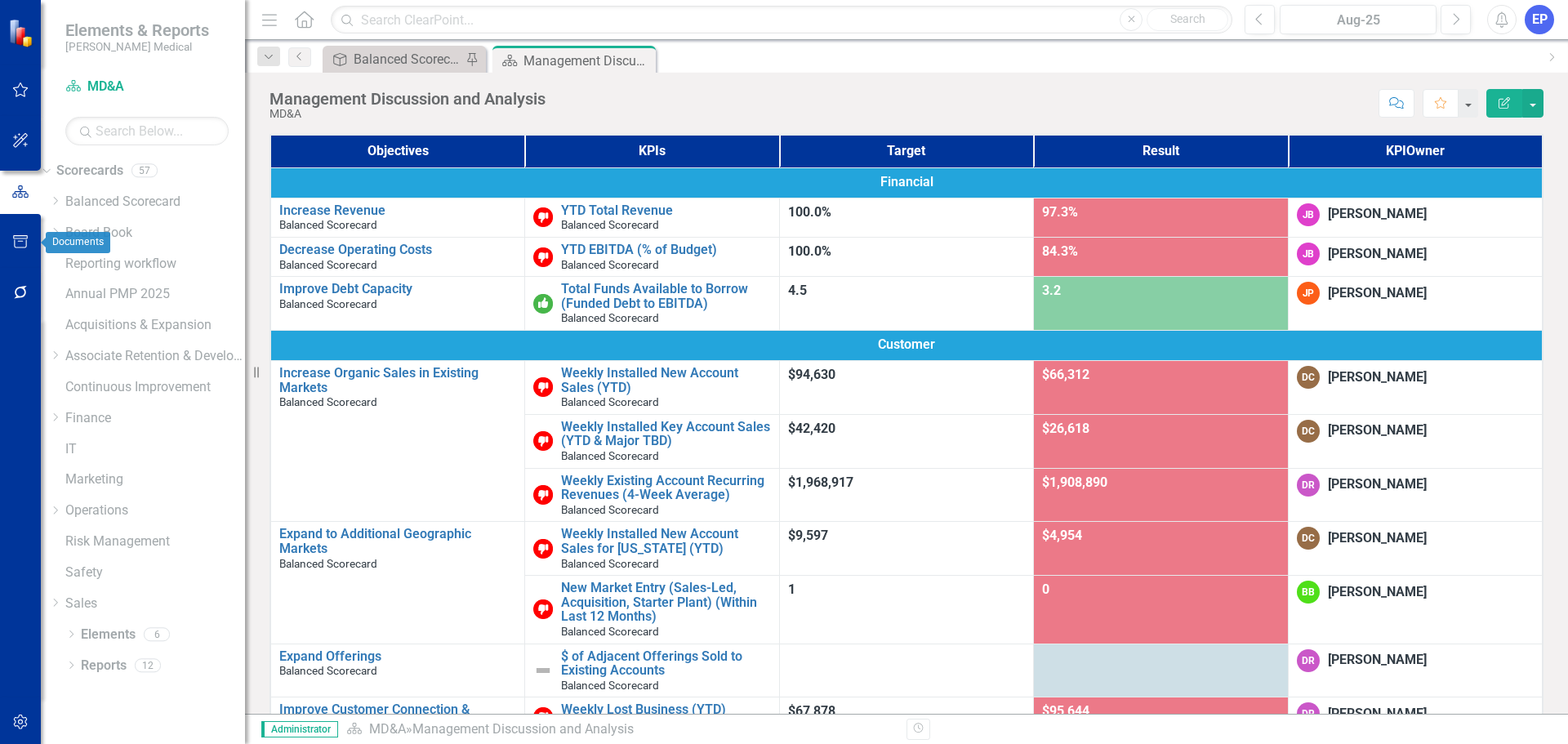
click at [19, 239] on icon "button" at bounding box center [20, 241] width 17 height 13
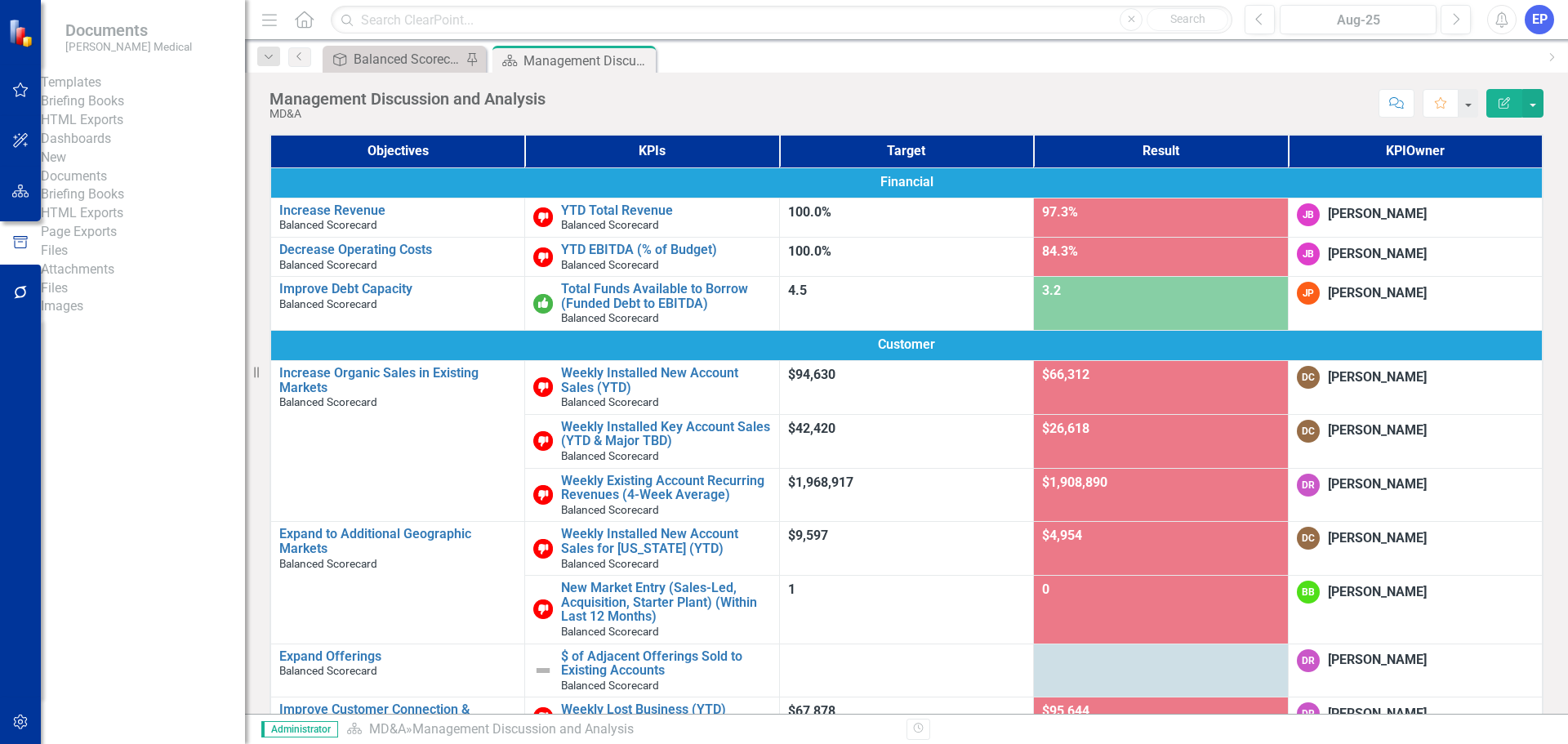
click at [117, 112] on link "Briefing Books" at bounding box center [142, 102] width 204 height 19
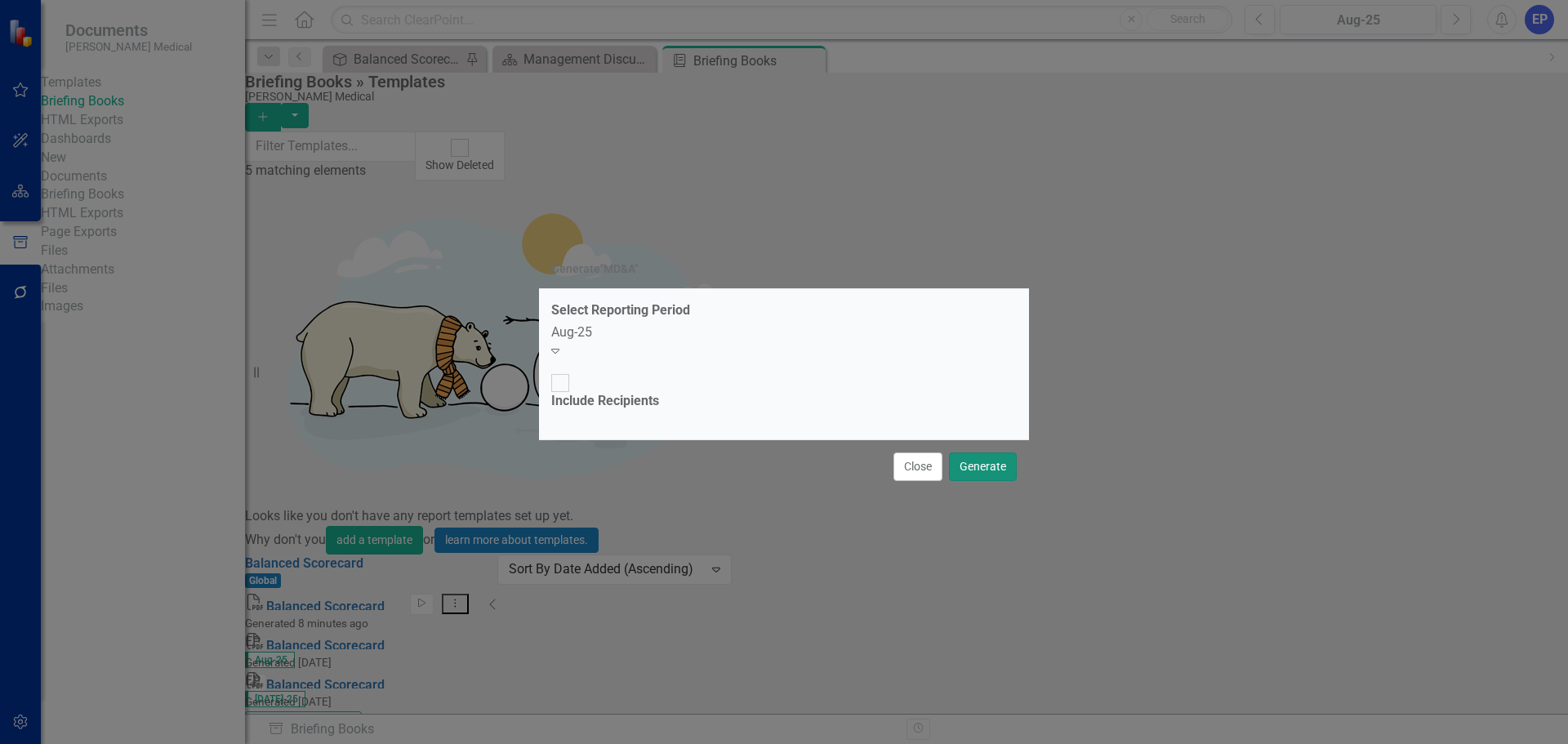
click at [977, 452] on button "Generate" at bounding box center [983, 466] width 68 height 29
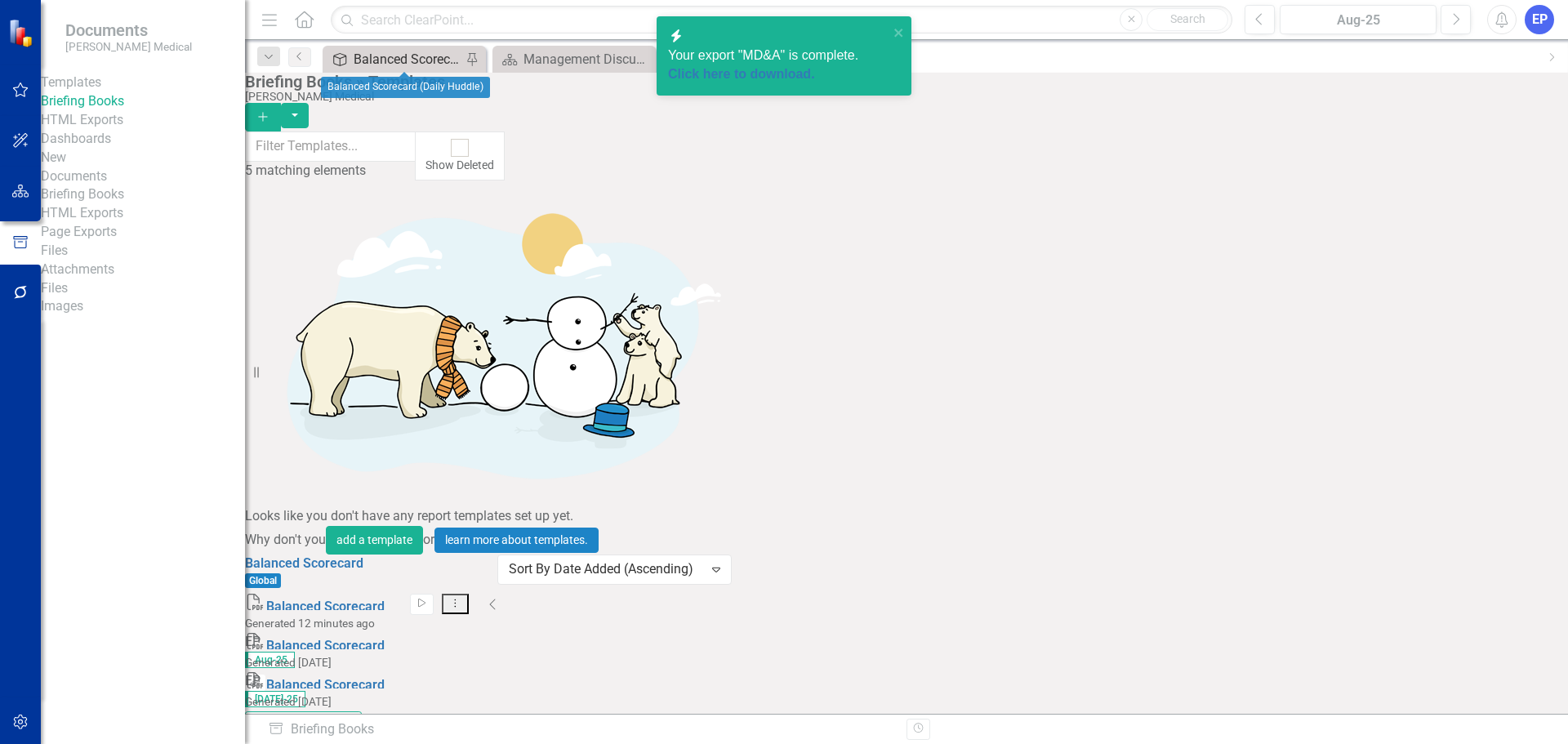
click at [381, 54] on div "Balanced Scorecard (Daily Huddle)" at bounding box center [407, 59] width 108 height 21
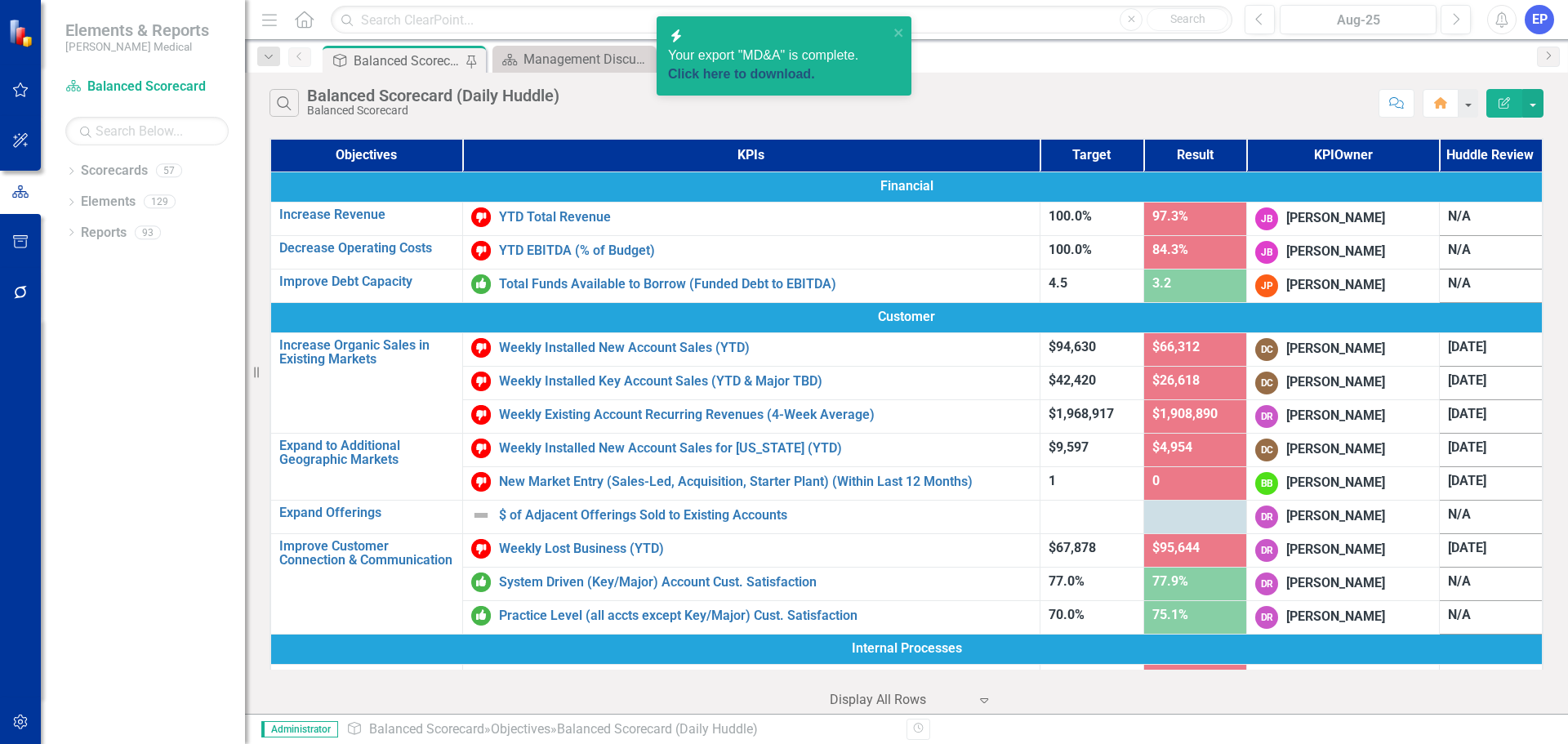
click at [772, 75] on link "Click here to download." at bounding box center [742, 74] width 147 height 14
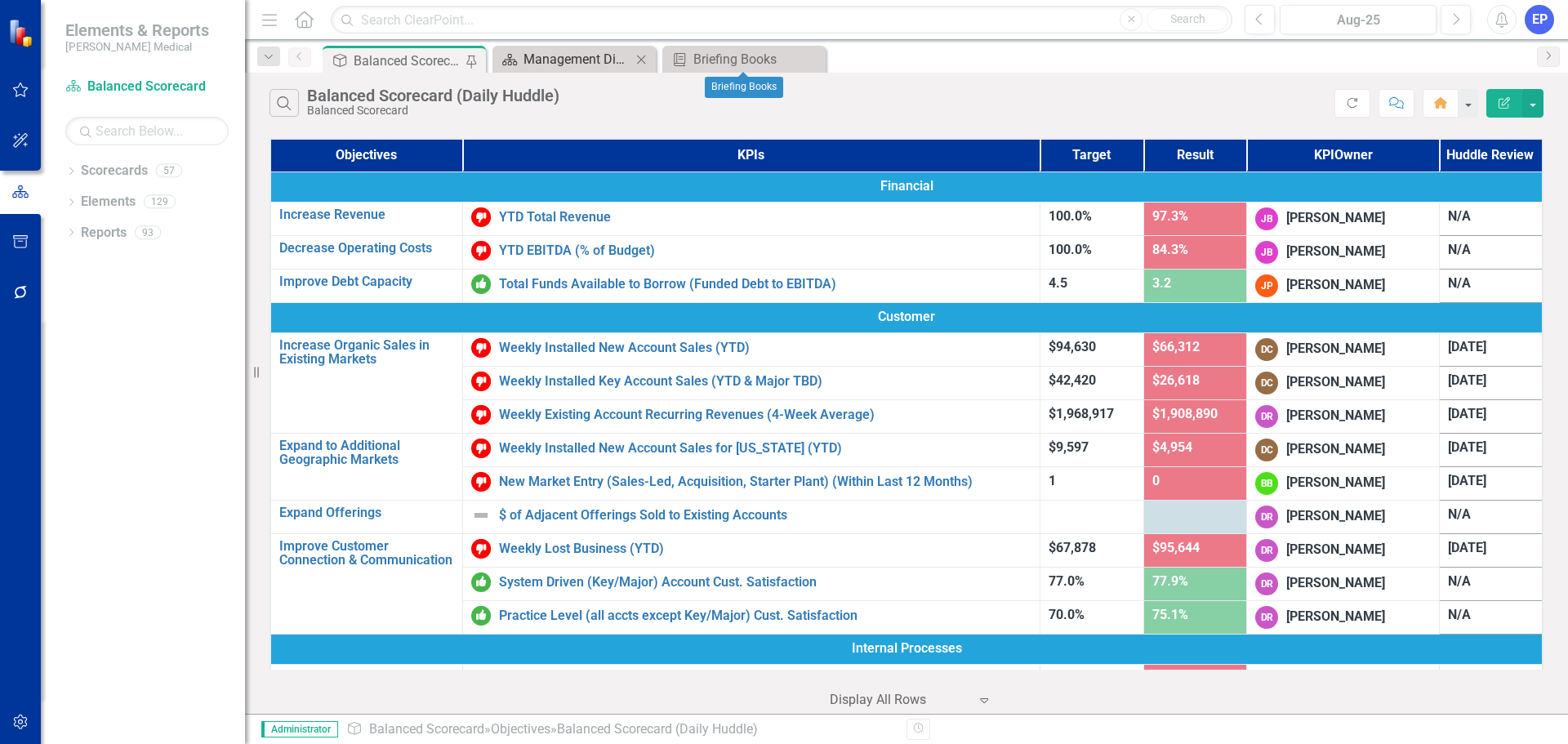
click at [571, 57] on div "Management Discussion and Analysis" at bounding box center [577, 59] width 108 height 21
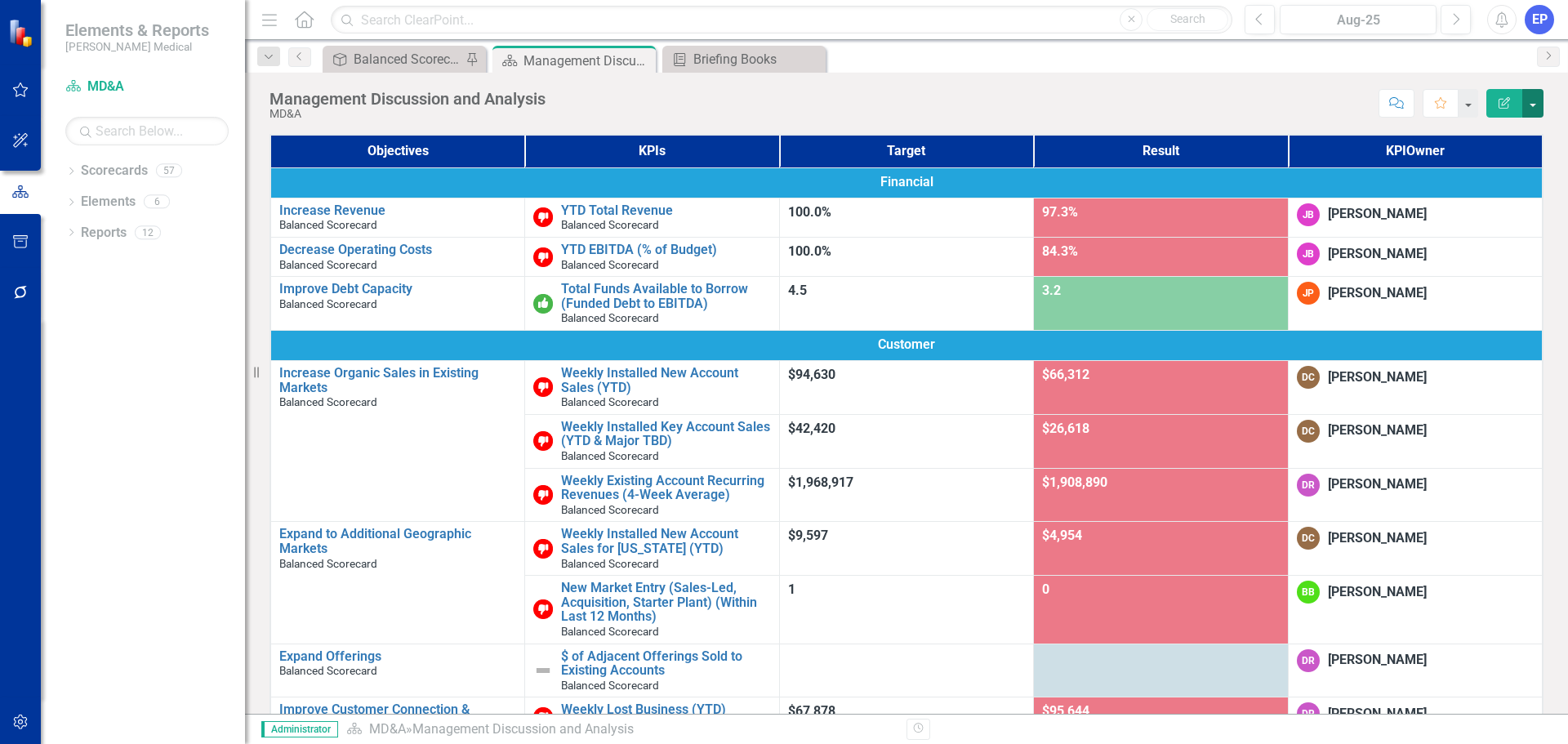
click at [1532, 102] on button "button" at bounding box center [1532, 103] width 21 height 29
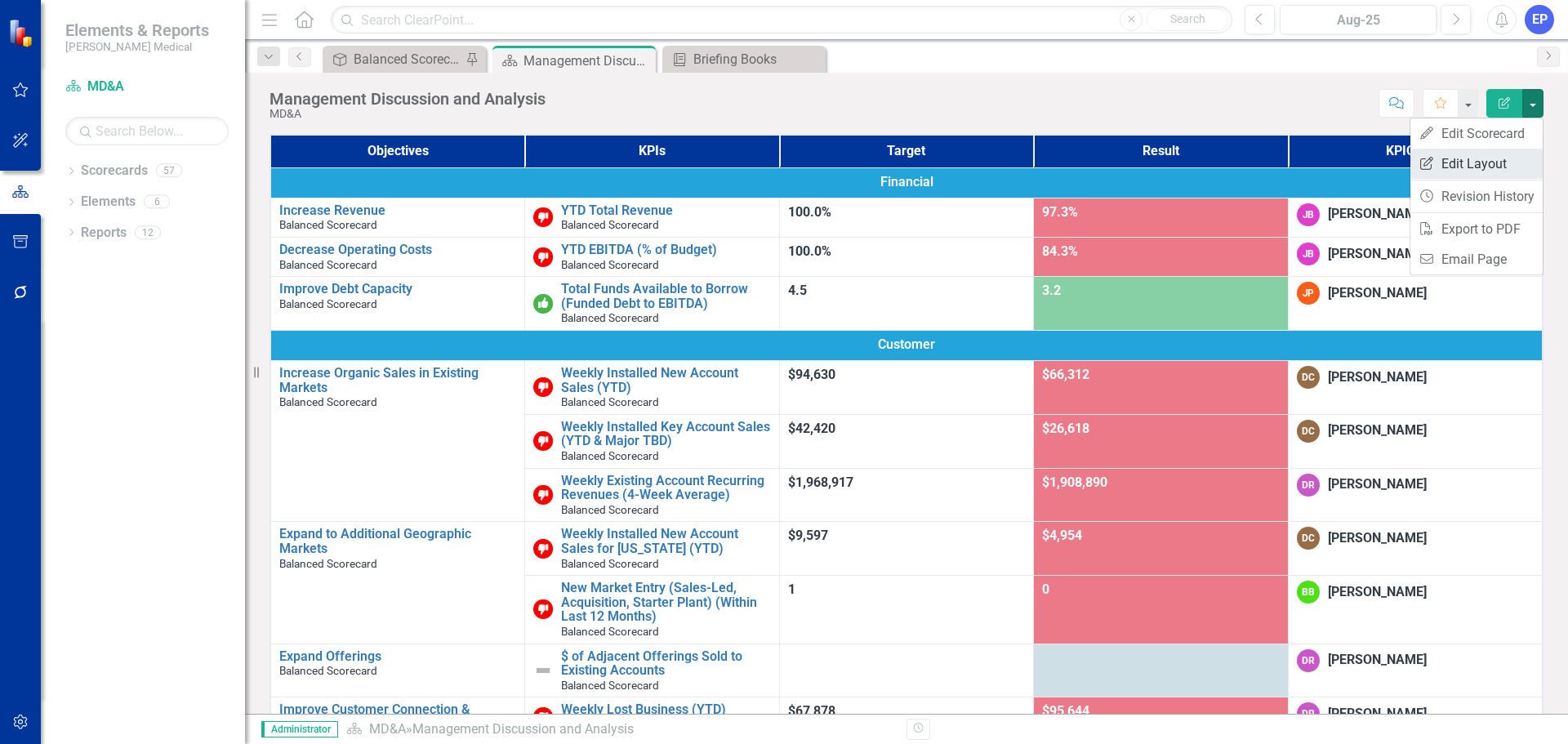
click at [1486, 158] on link "Edit Report Edit Layout" at bounding box center [1475, 163] width 132 height 30
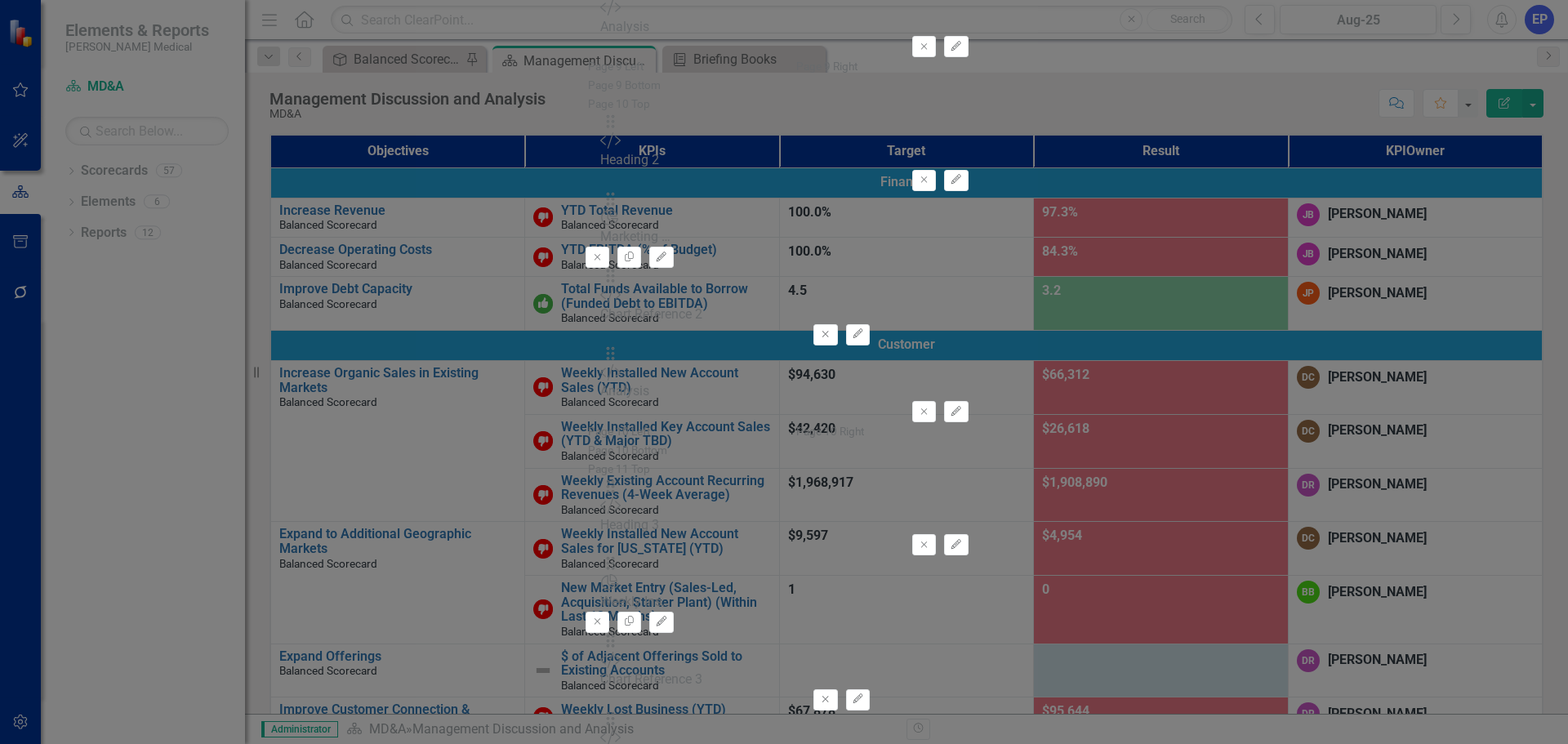
type input "head"
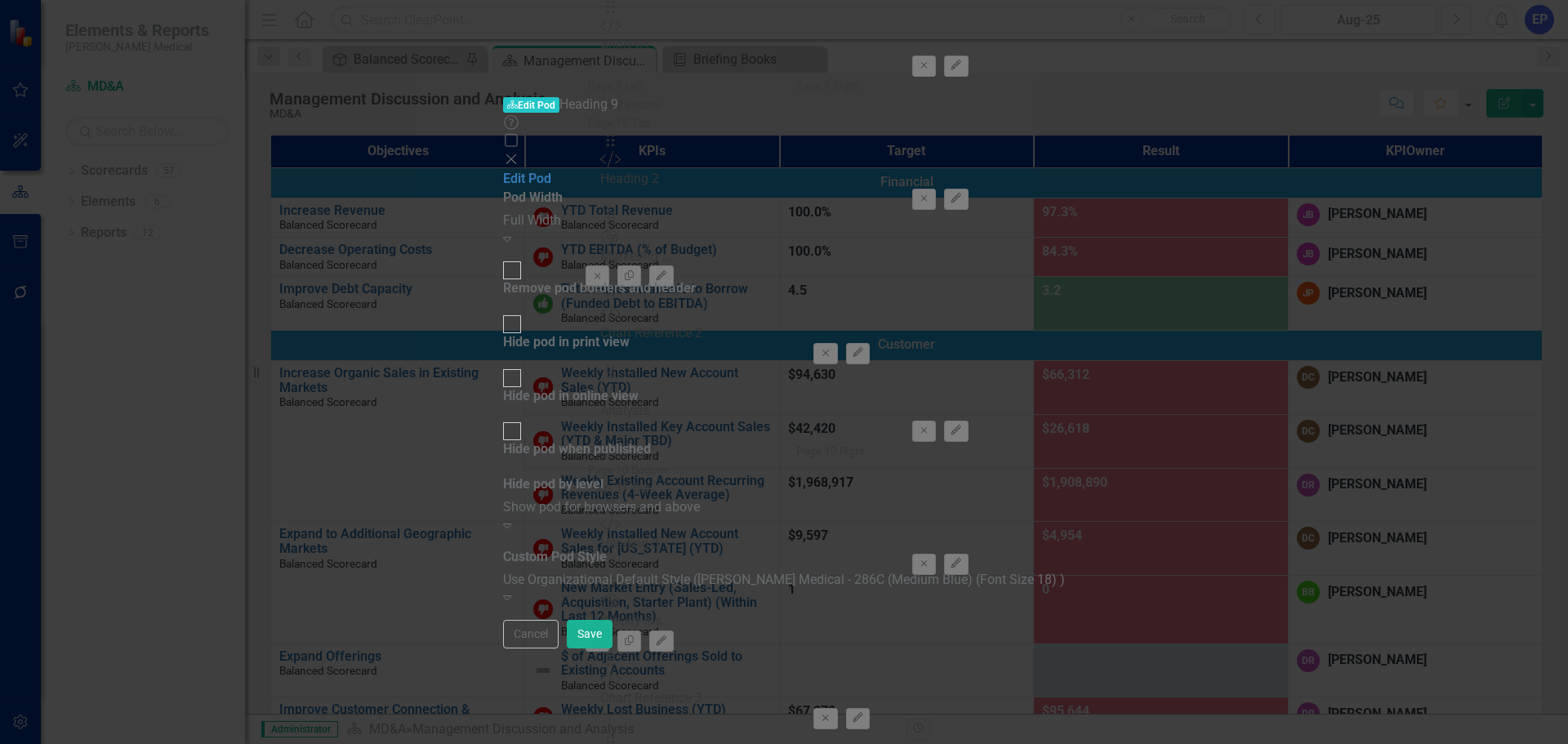
click at [696, 279] on div "Remove pod borders and header" at bounding box center [599, 288] width 193 height 19
click at [525, 258] on input "Remove pod borders and header" at bounding box center [512, 270] width 25 height 25
checkbox input "true"
click at [809, 571] on div "Use Organizational Default Style (Nixon Medical - 286C (Medium Blue) (Font Size…" at bounding box center [784, 590] width 561 height 38
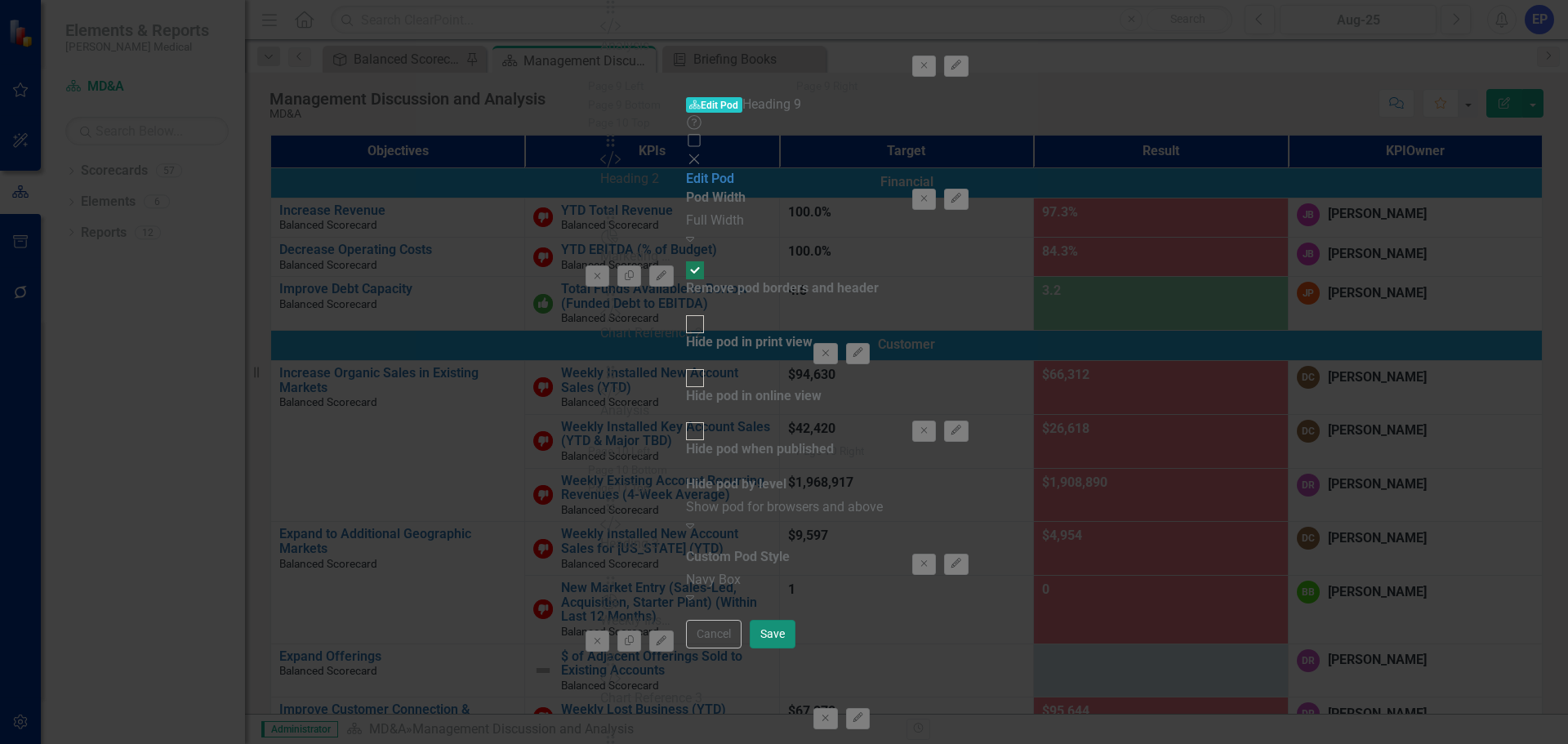
click at [795, 648] on button "Save" at bounding box center [773, 634] width 46 height 29
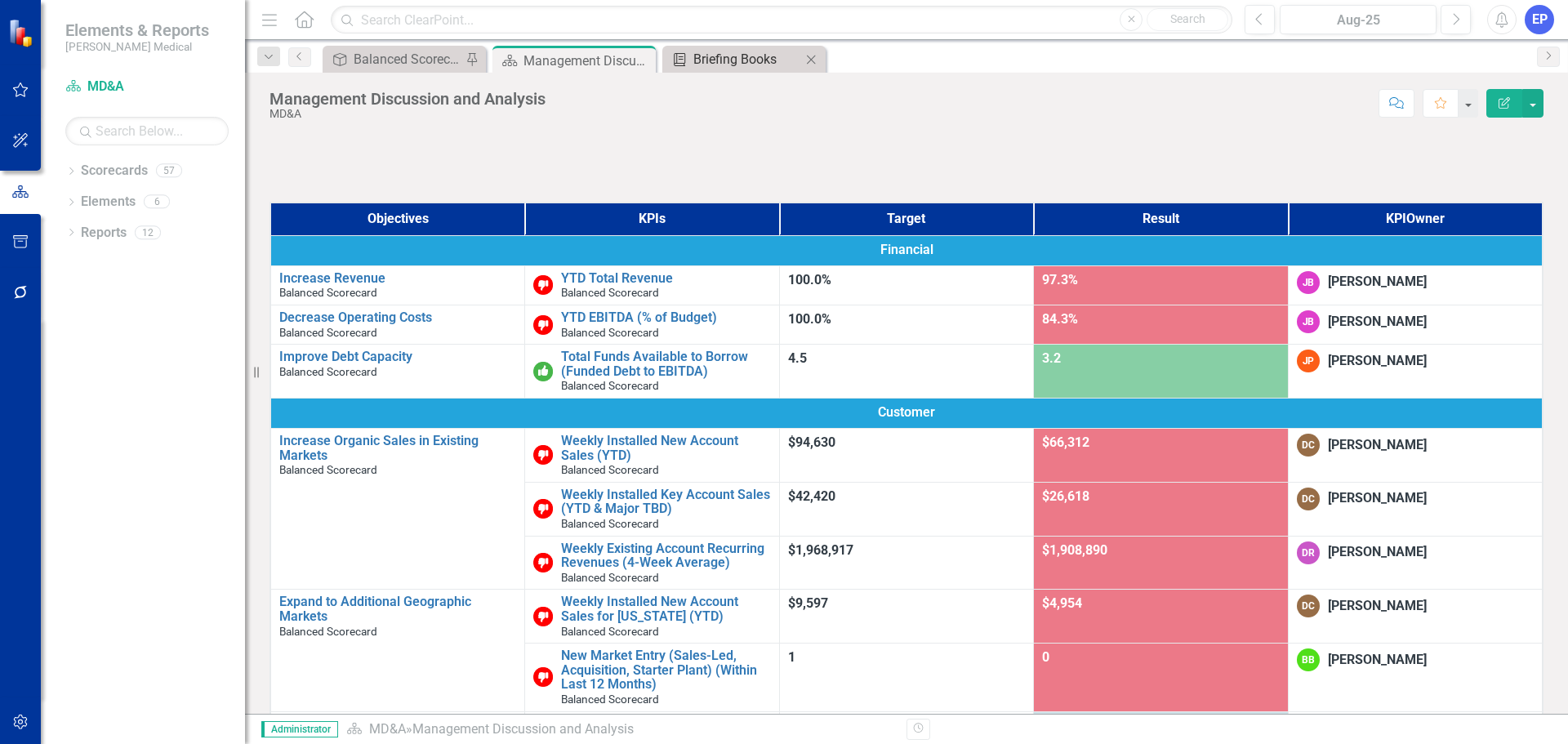
click at [754, 55] on div "Briefing Books" at bounding box center [747, 59] width 108 height 21
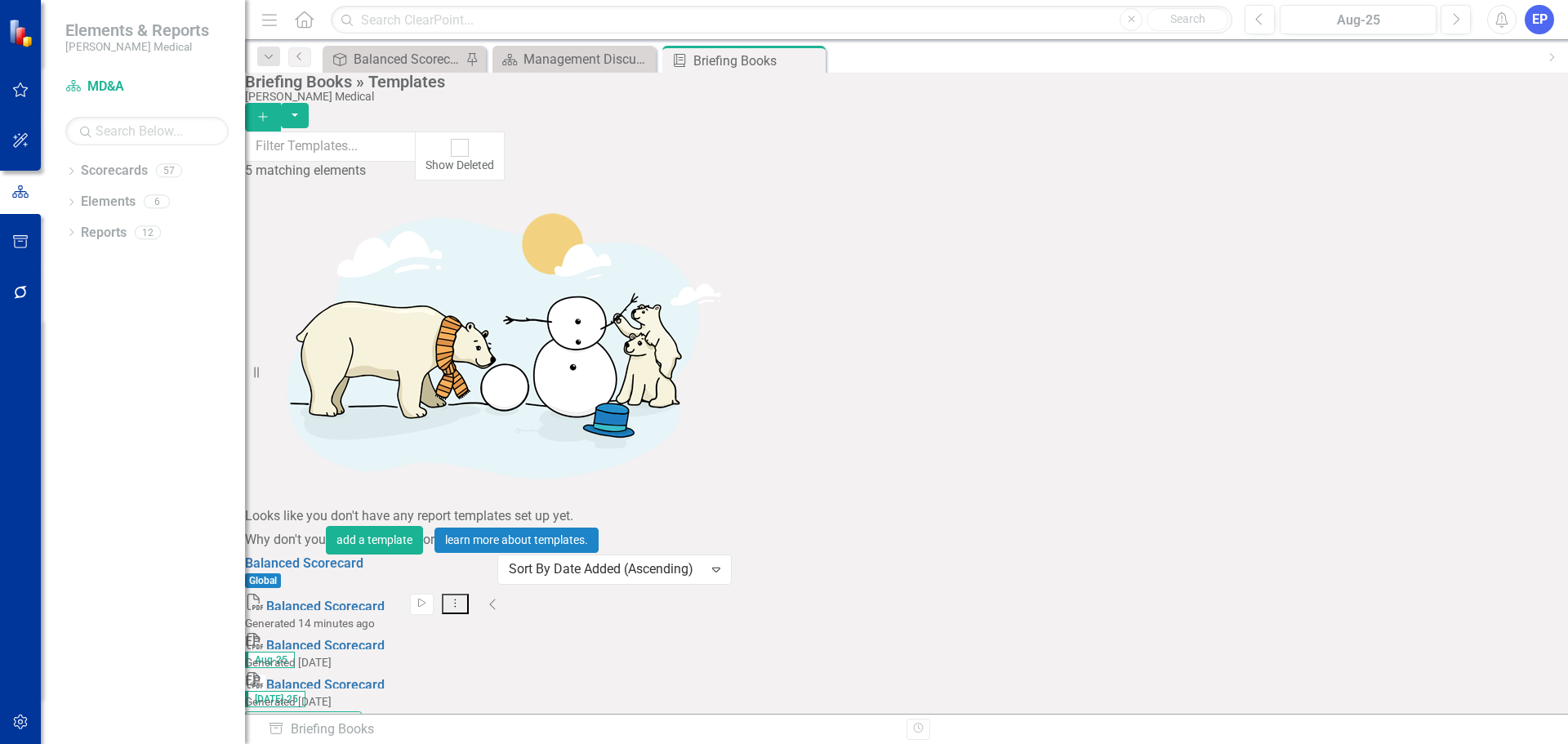
click at [462, 598] on icon "Dropdown Menu" at bounding box center [455, 603] width 14 height 11
click at [1409, 289] on link "Edit Edit Template" at bounding box center [1431, 294] width 151 height 30
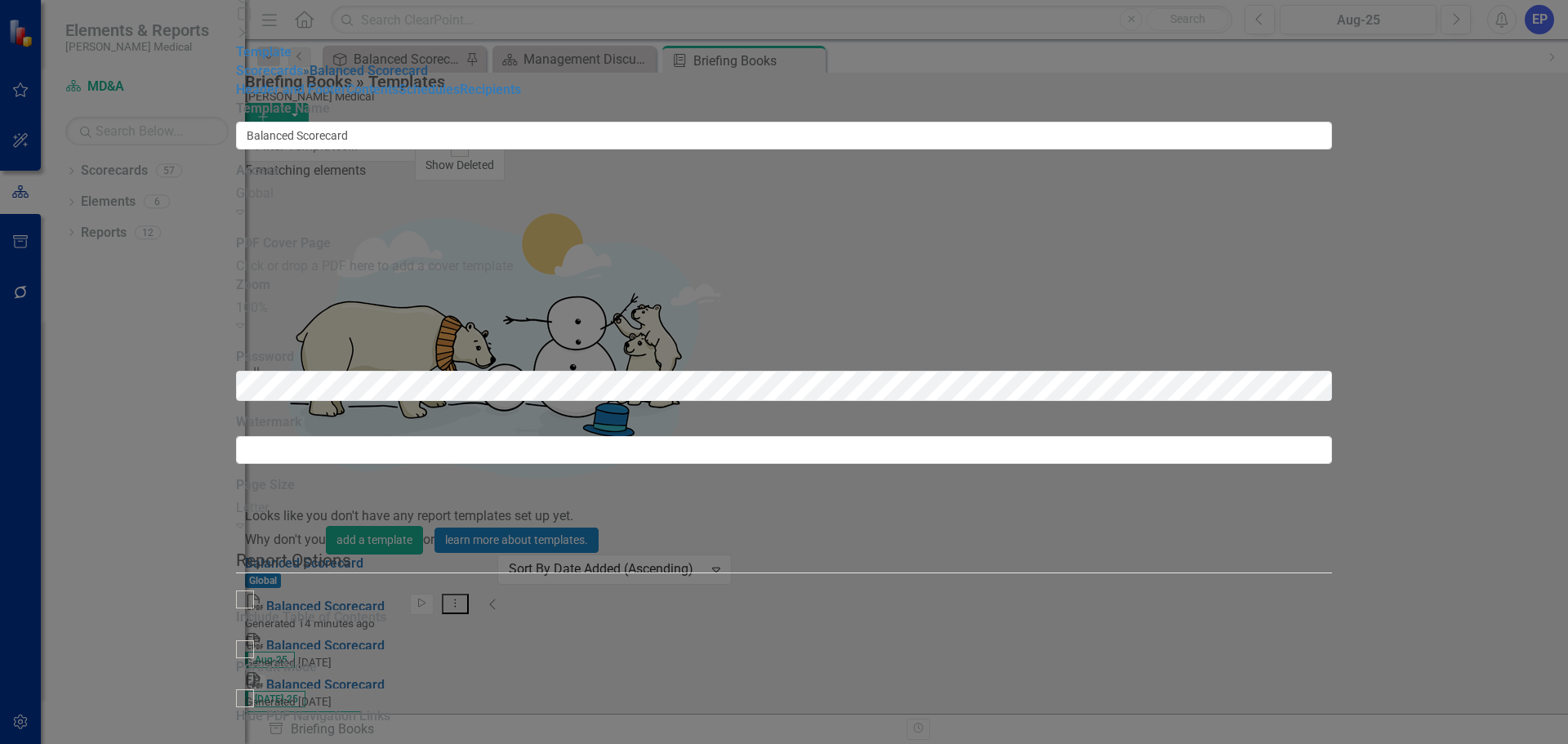
click at [303, 79] on link "» Balanced Scorecard" at bounding box center [364, 71] width 124 height 16
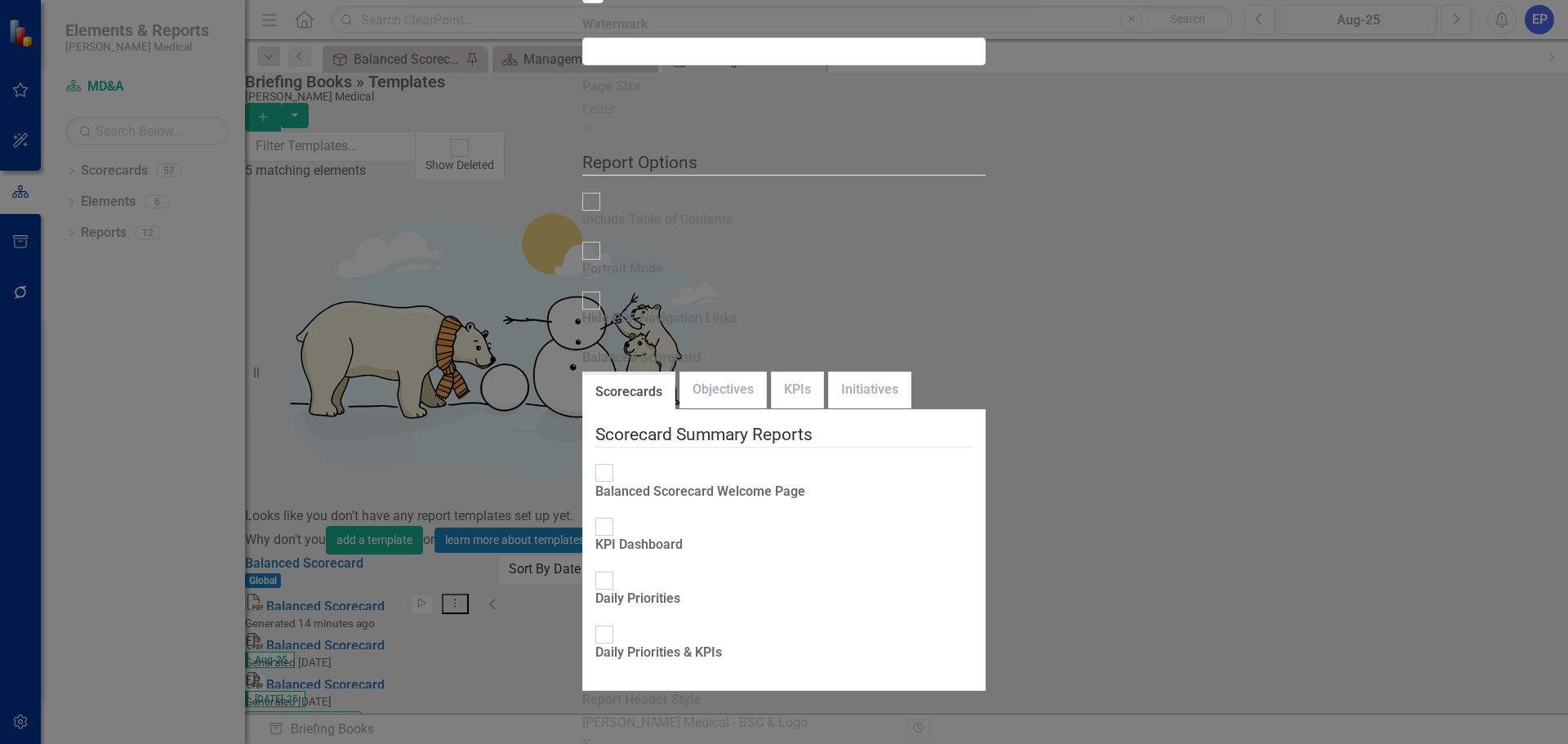
drag, startPoint x: 924, startPoint y: 158, endPoint x: 1487, endPoint y: 179, distance: 563.4
copy td "{ReportingPeriod} Balanced Scorecard"
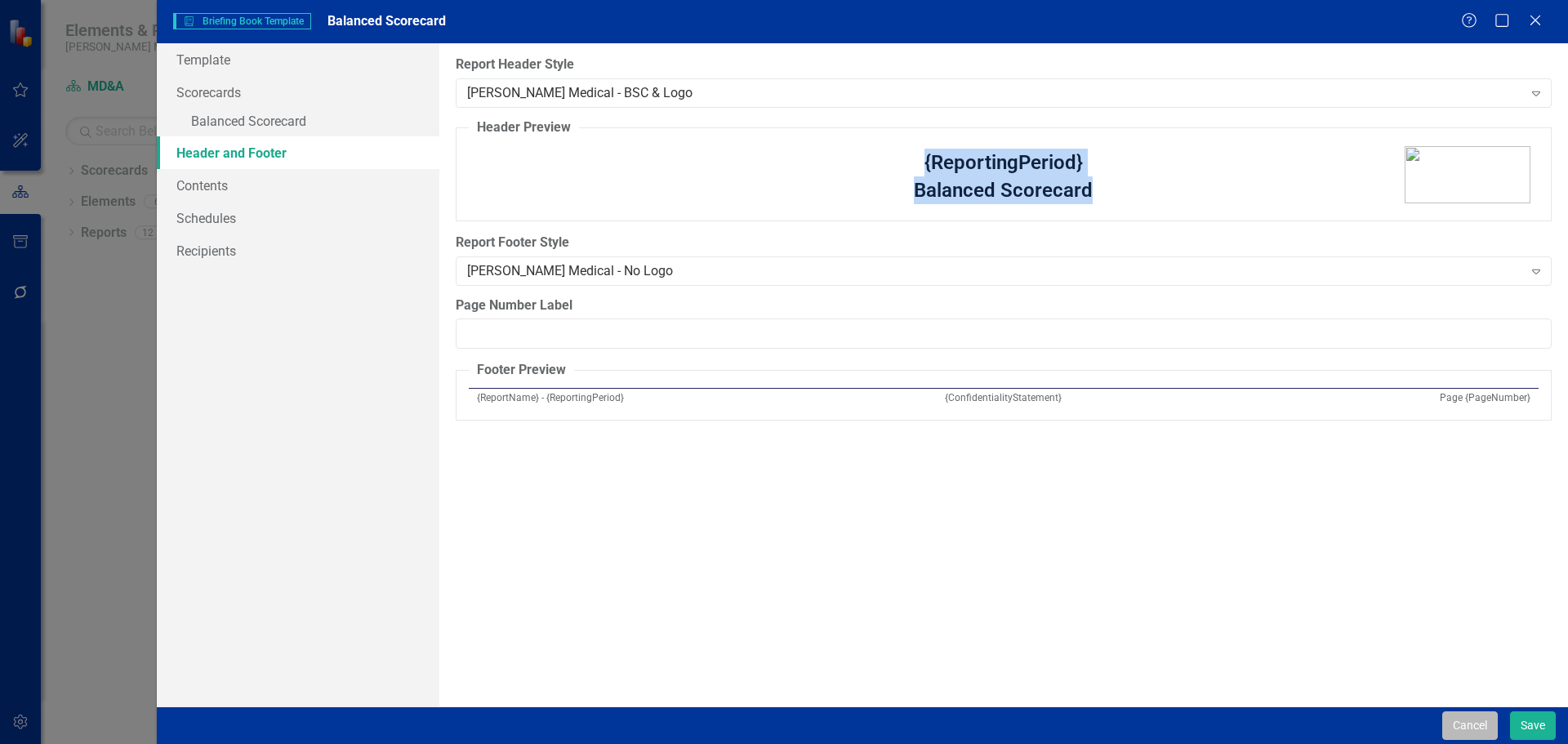
click at [1468, 729] on button "Cancel" at bounding box center [1469, 725] width 56 height 29
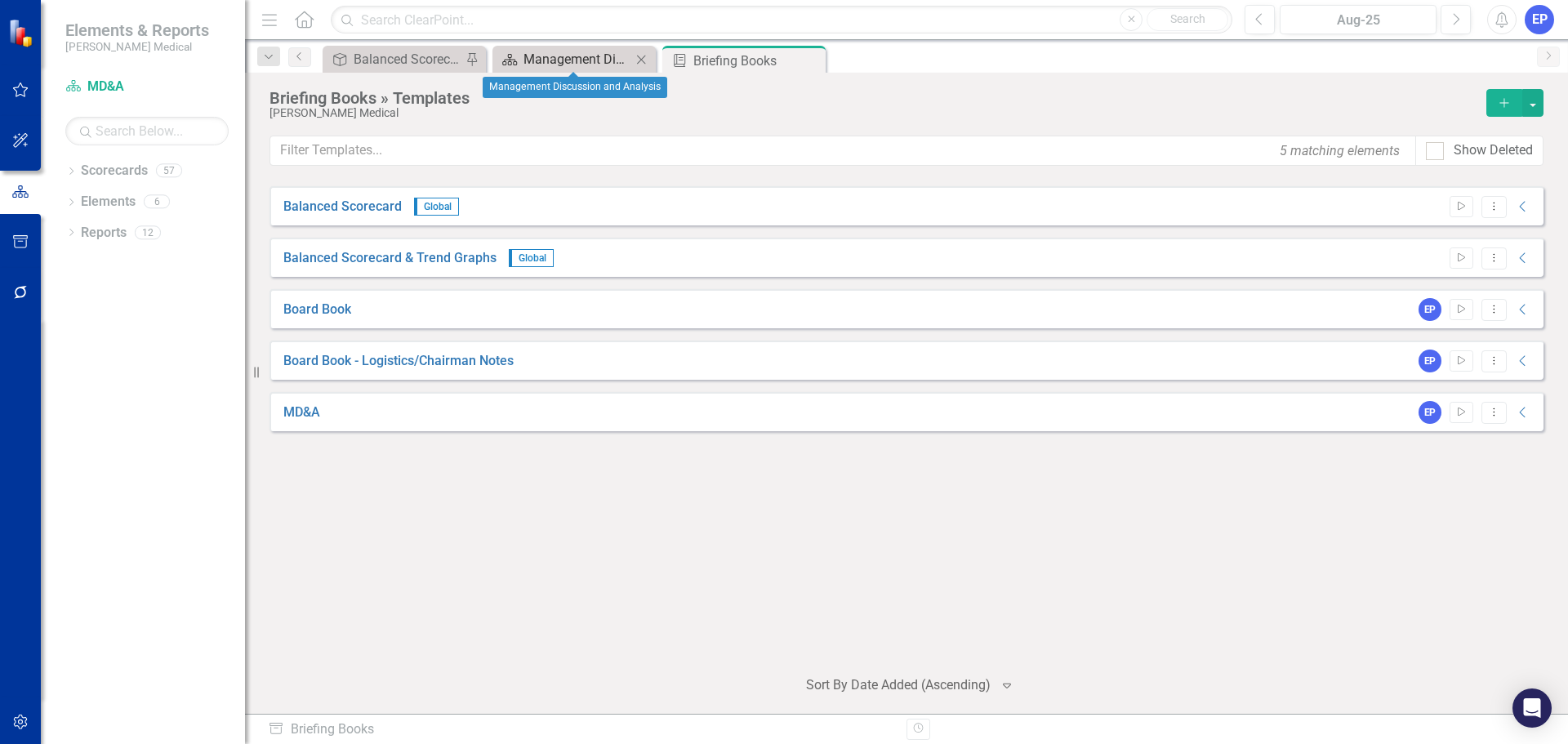
click at [562, 59] on div "Management Discussion and Analysis" at bounding box center [577, 59] width 108 height 21
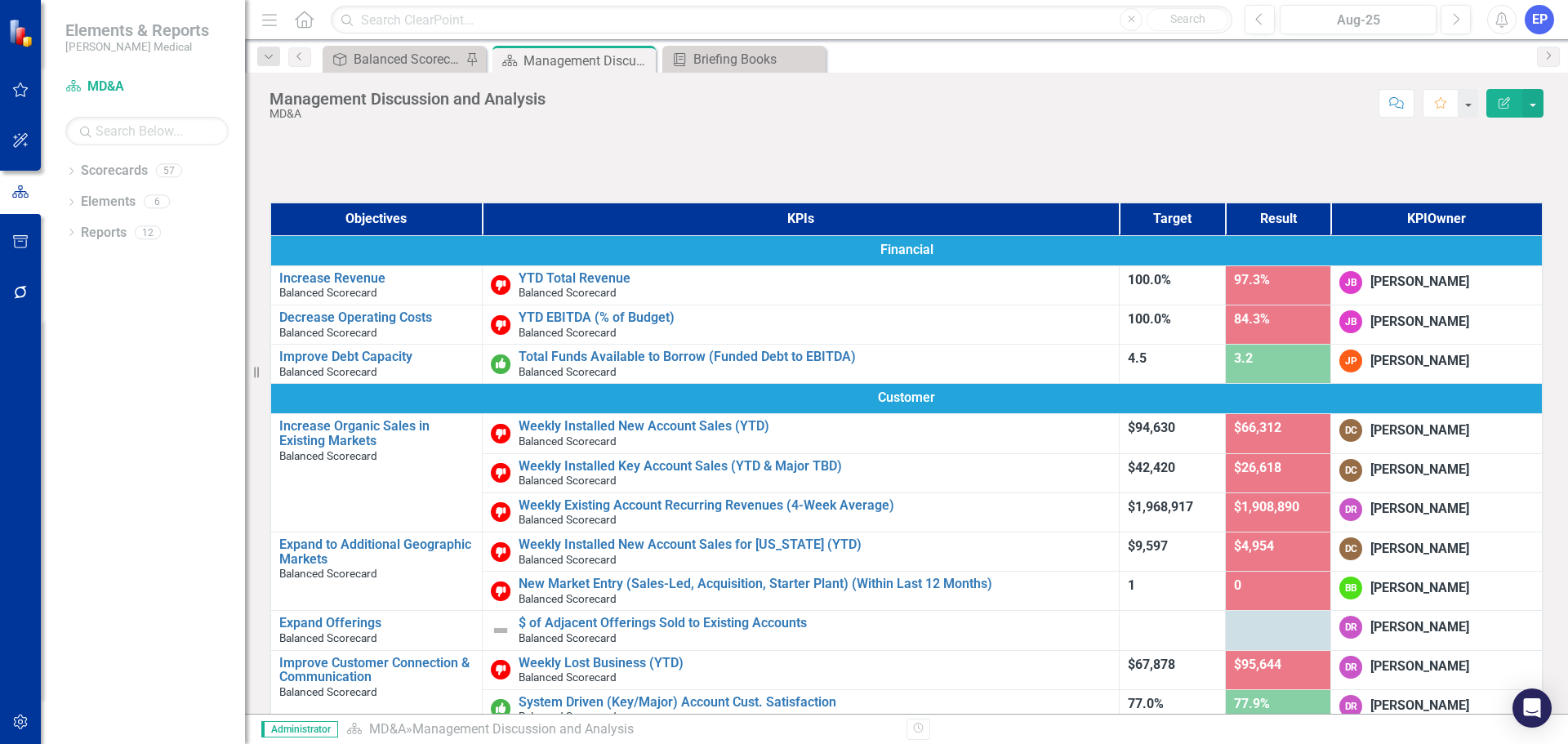
click at [989, 162] on div at bounding box center [906, 158] width 1273 height 48
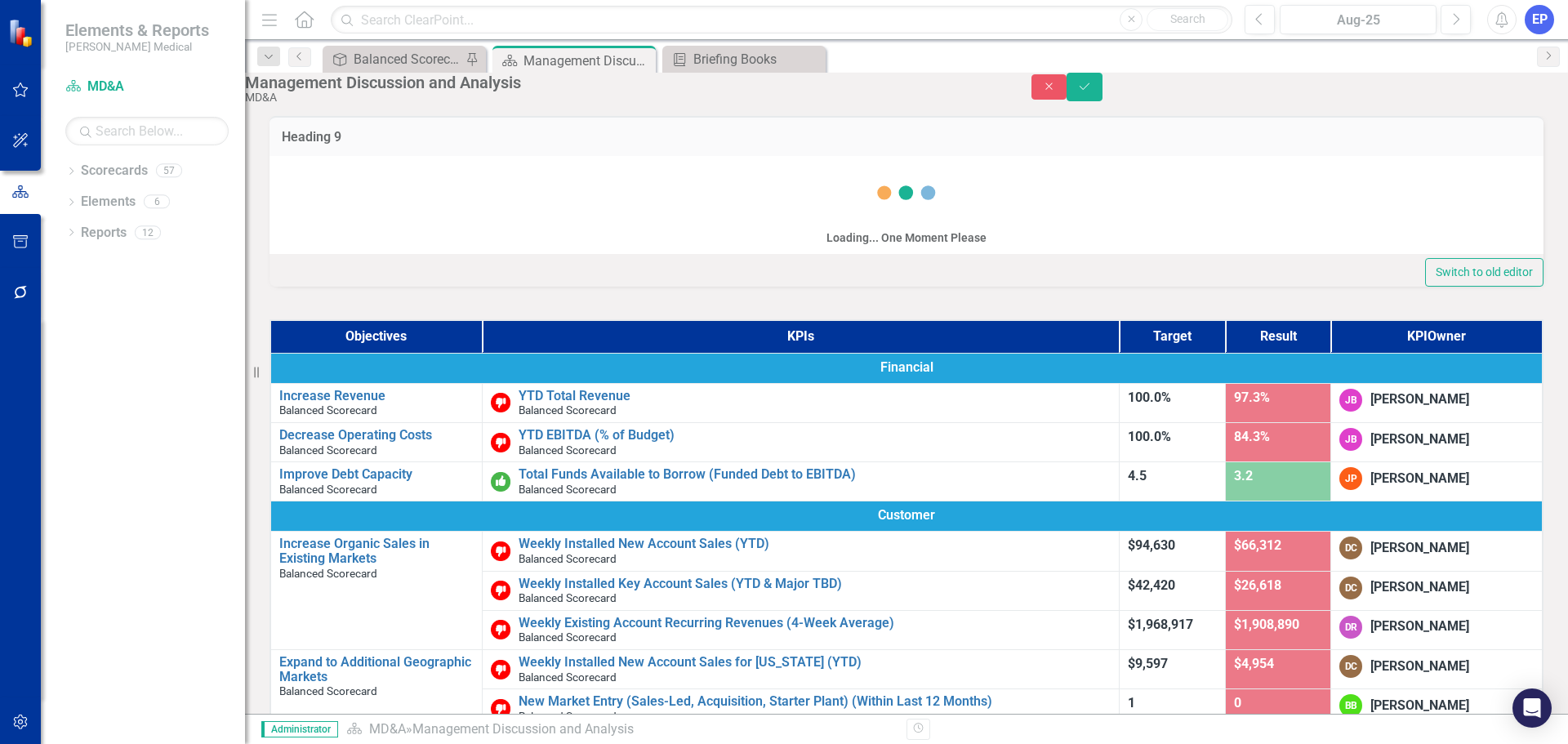
click at [689, 222] on div "Loading... One Moment Please" at bounding box center [906, 205] width 1273 height 98
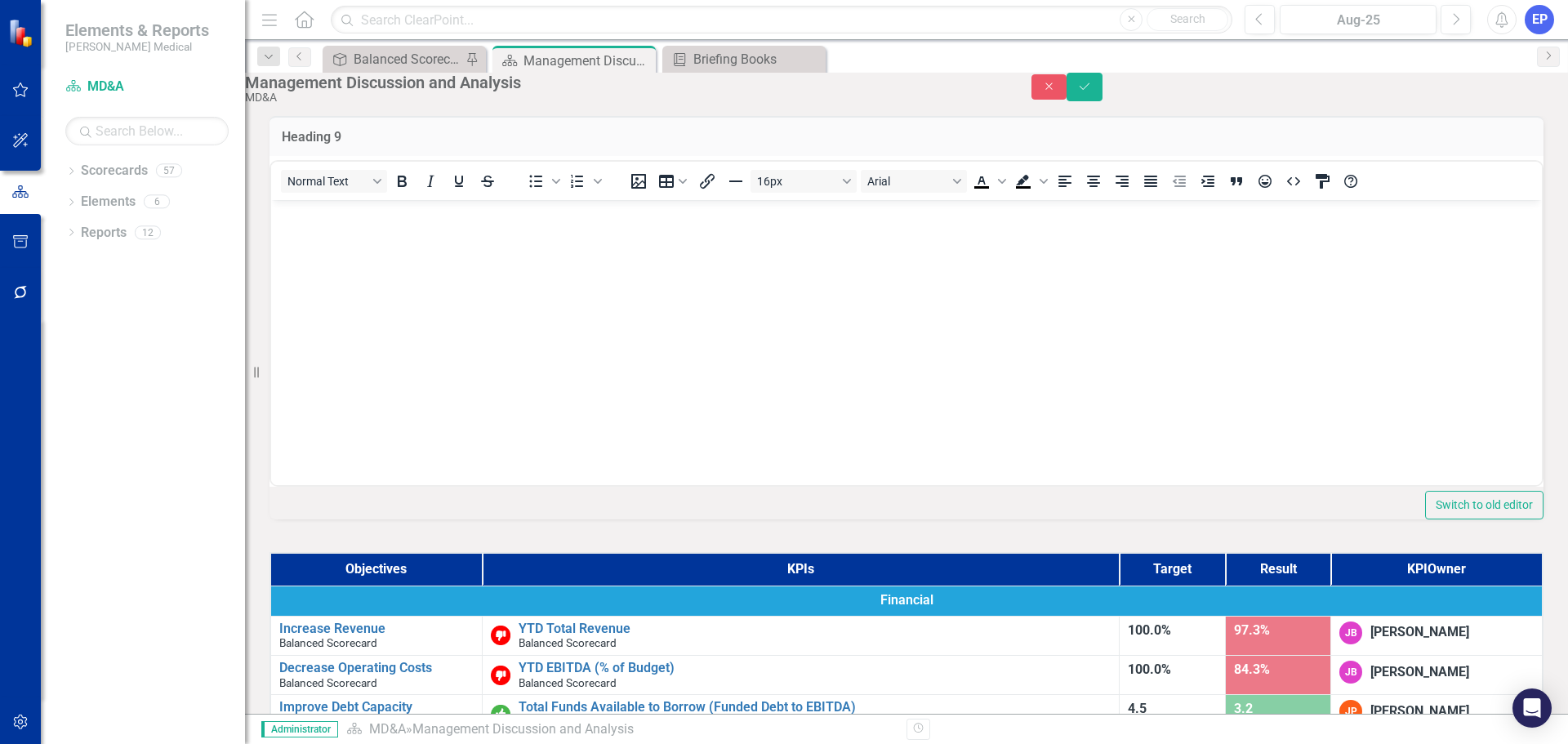
click at [642, 216] on p "Rich Text Area. Press ALT-0 for help." at bounding box center [906, 213] width 1262 height 20
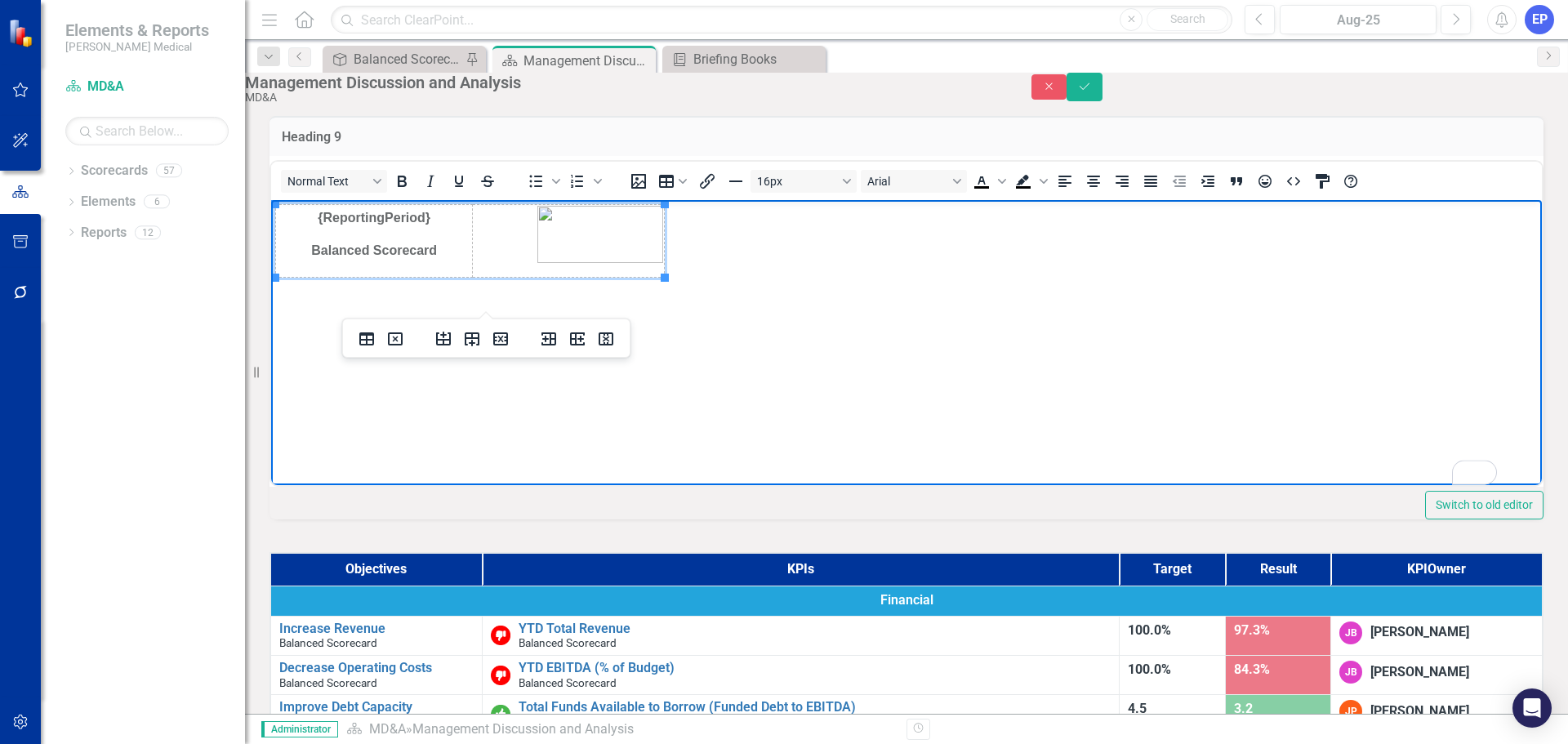
click at [388, 220] on strong "{ReportingPeriod}" at bounding box center [373, 217] width 112 height 14
click at [392, 238] on td "{ReportingPeriod} Balanced Scorecard" at bounding box center [374, 240] width 197 height 73
drag, startPoint x: 664, startPoint y: 277, endPoint x: 1495, endPoint y: 252, distance: 831.4
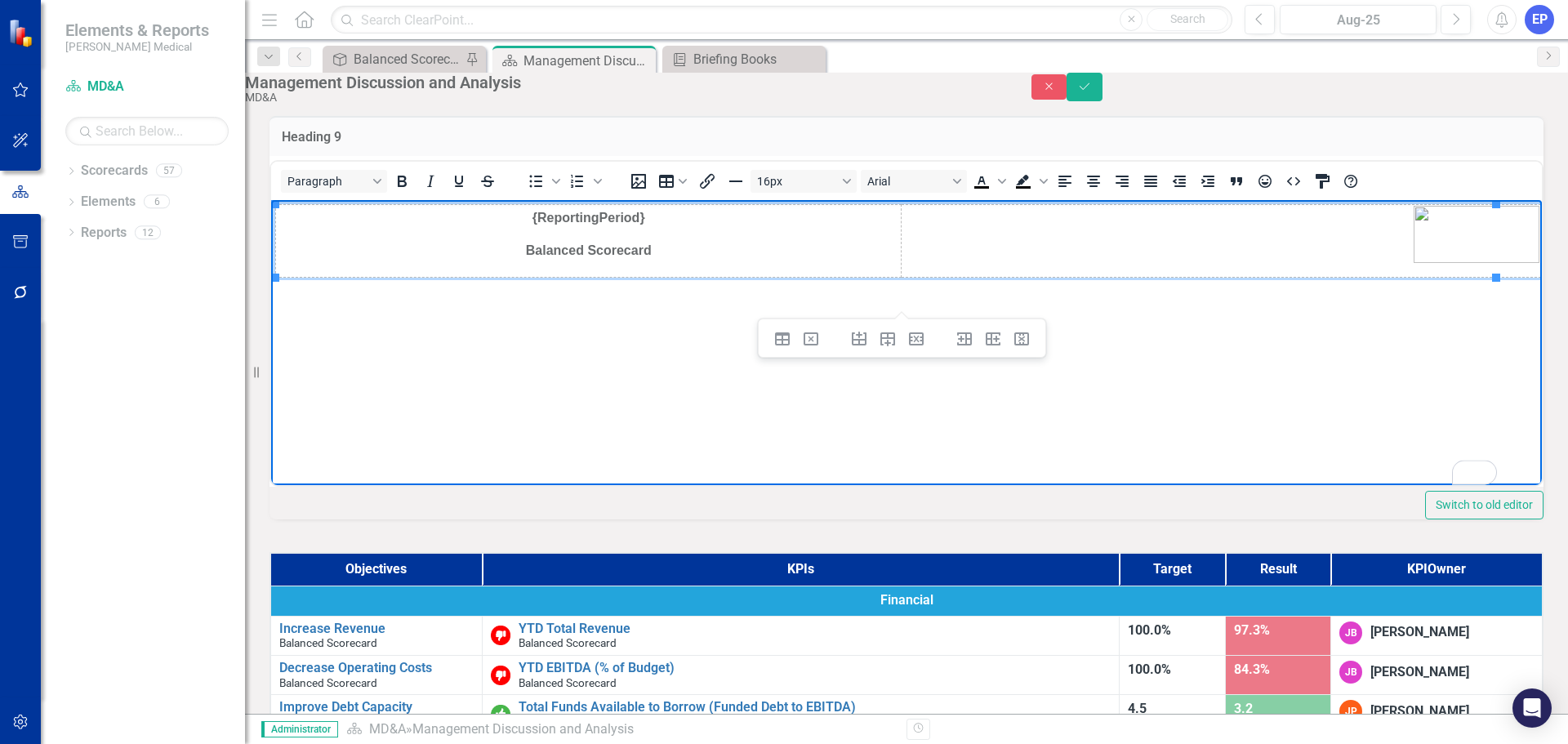
click at [620, 350] on body "{ReportingPeriod} Balanced Scorecard" at bounding box center [906, 322] width 1270 height 245
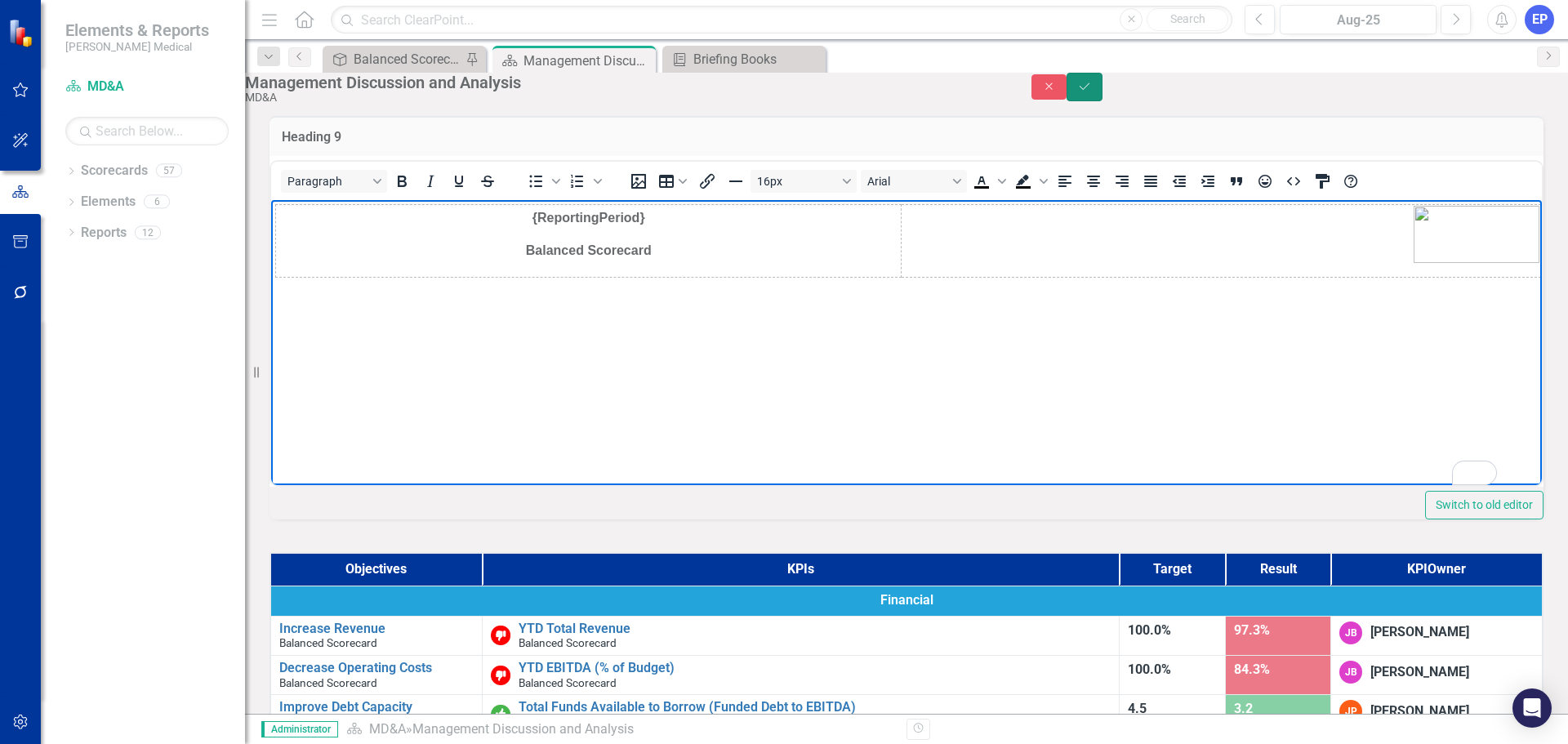
click at [1092, 91] on icon "Save" at bounding box center [1084, 86] width 15 height 11
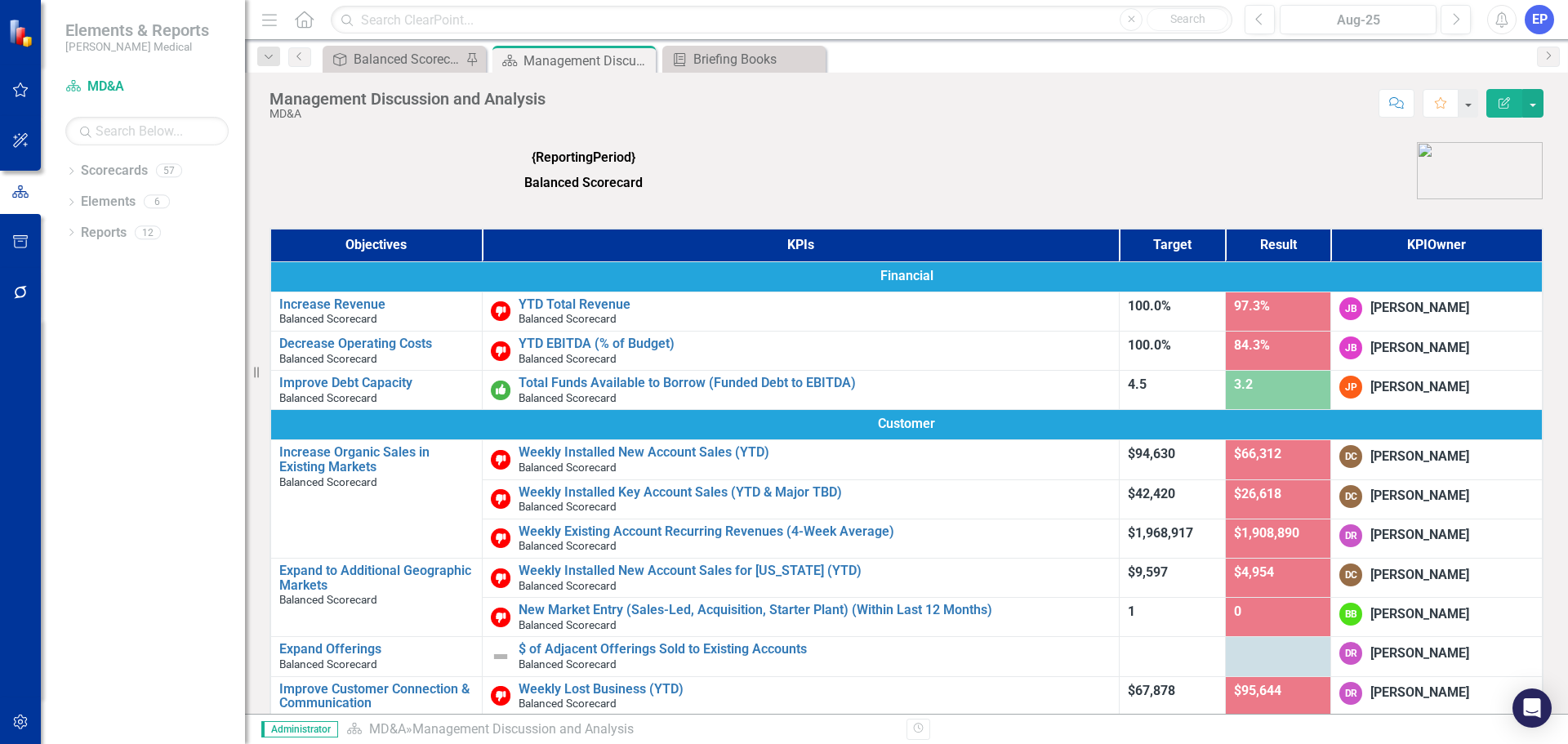
click at [621, 179] on strong "Balanced Scorecard" at bounding box center [583, 183] width 118 height 16
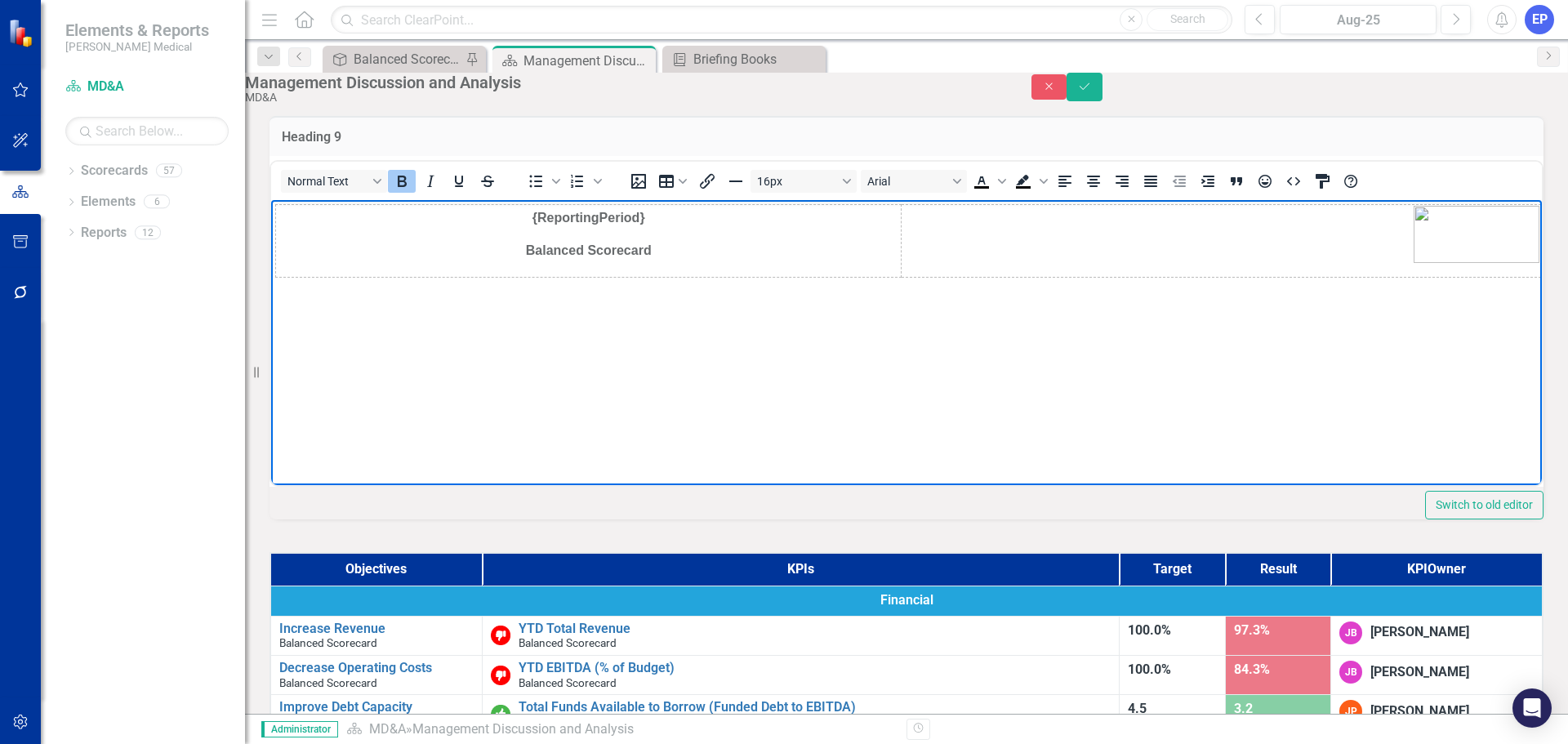
click at [615, 229] on td "{ReportingPeriod} Balanced Scorecard" at bounding box center [588, 240] width 625 height 73
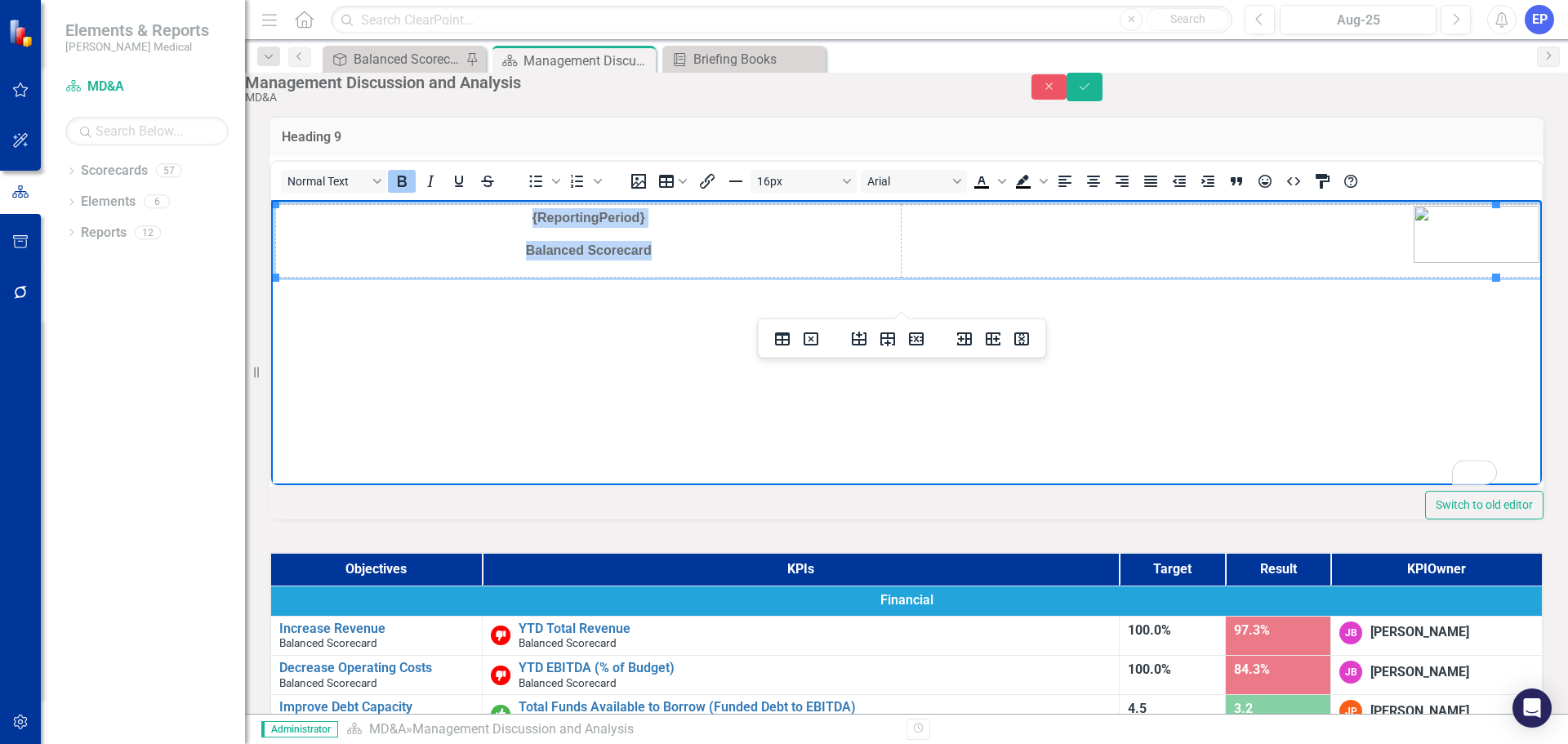
drag, startPoint x: 641, startPoint y: 243, endPoint x: 519, endPoint y: 214, distance: 125.4
click at [519, 214] on td "{ReportingPeriod} Balanced Scorecard" at bounding box center [588, 240] width 625 height 73
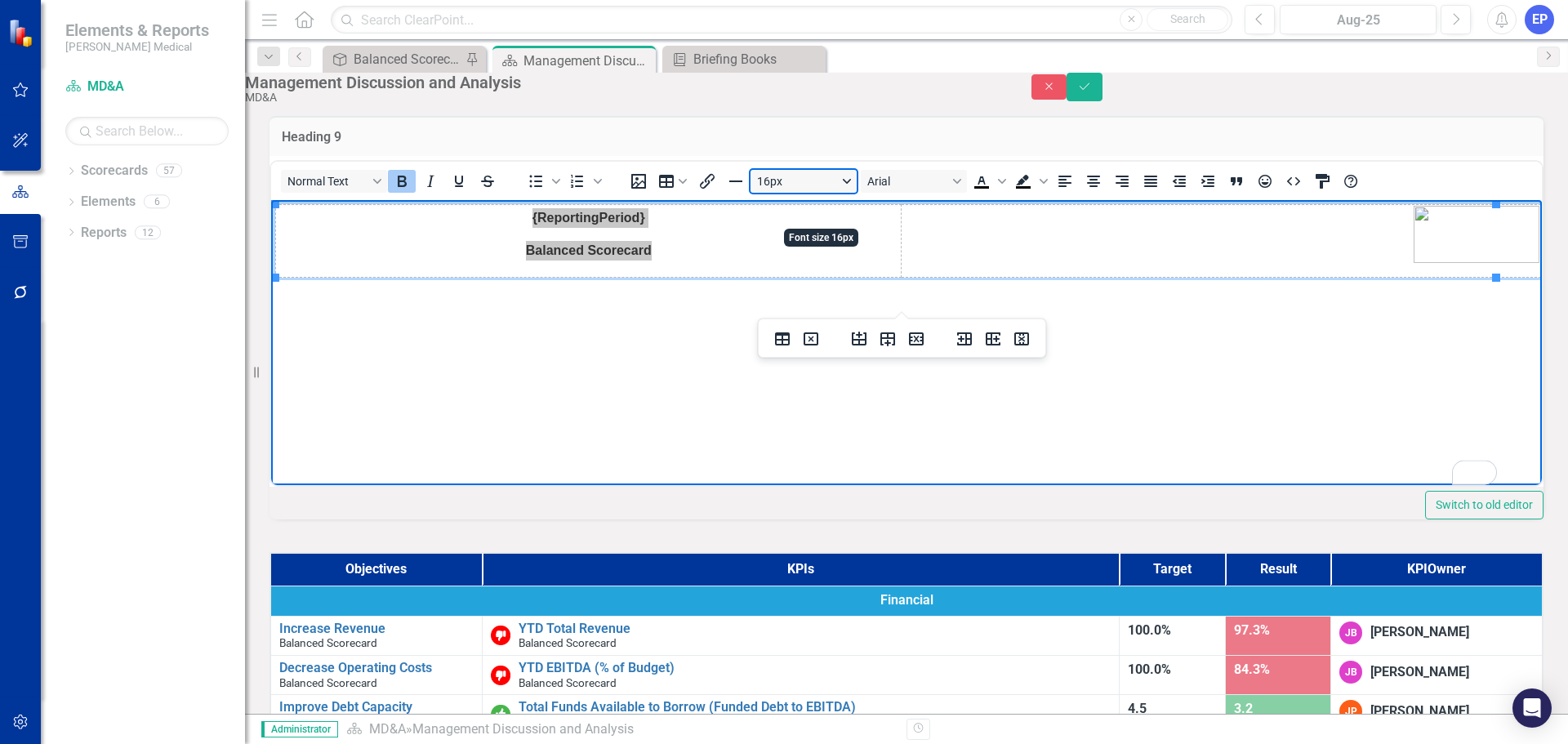
click at [856, 193] on button "16px" at bounding box center [803, 181] width 107 height 23
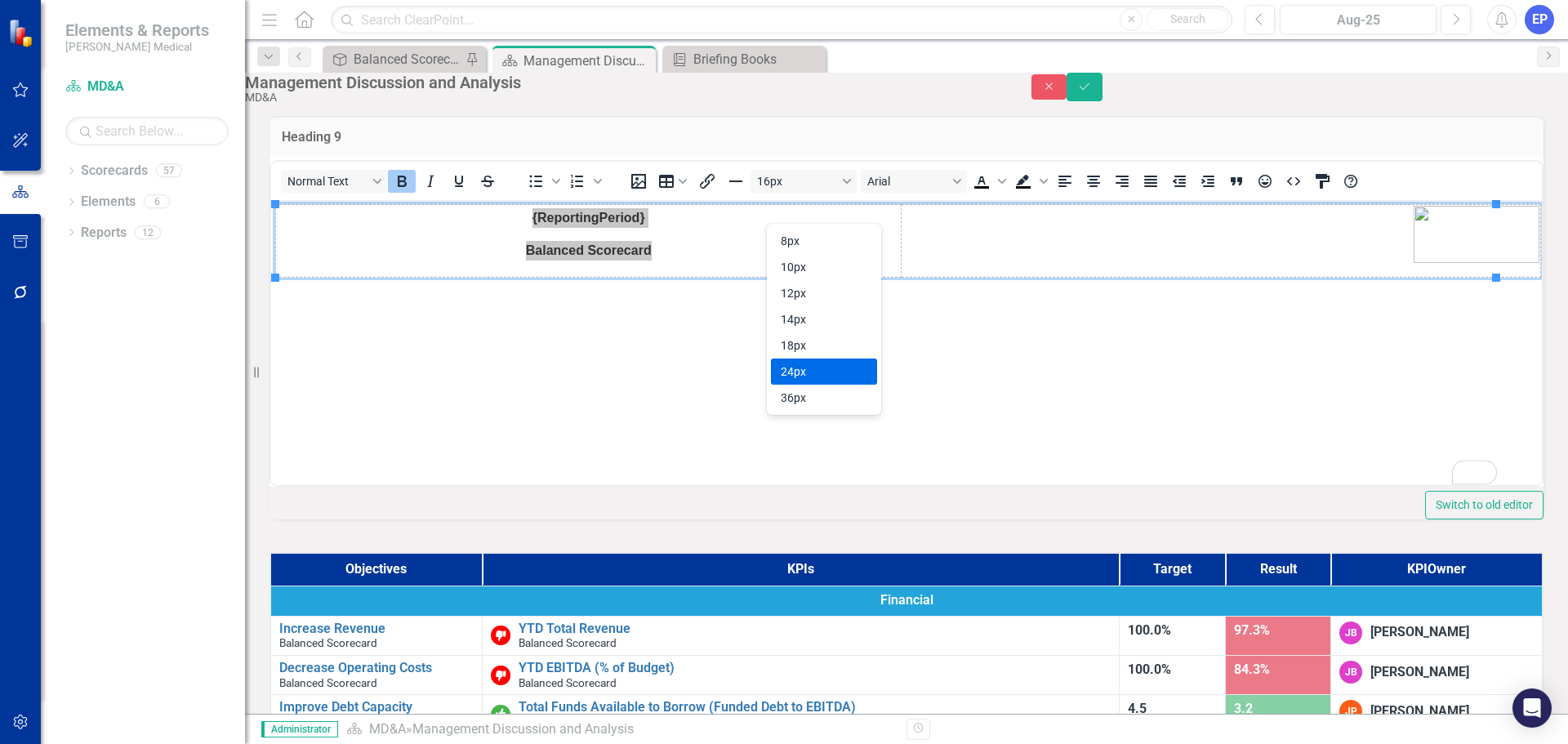
click at [825, 366] on div "24px" at bounding box center [812, 372] width 64 height 20
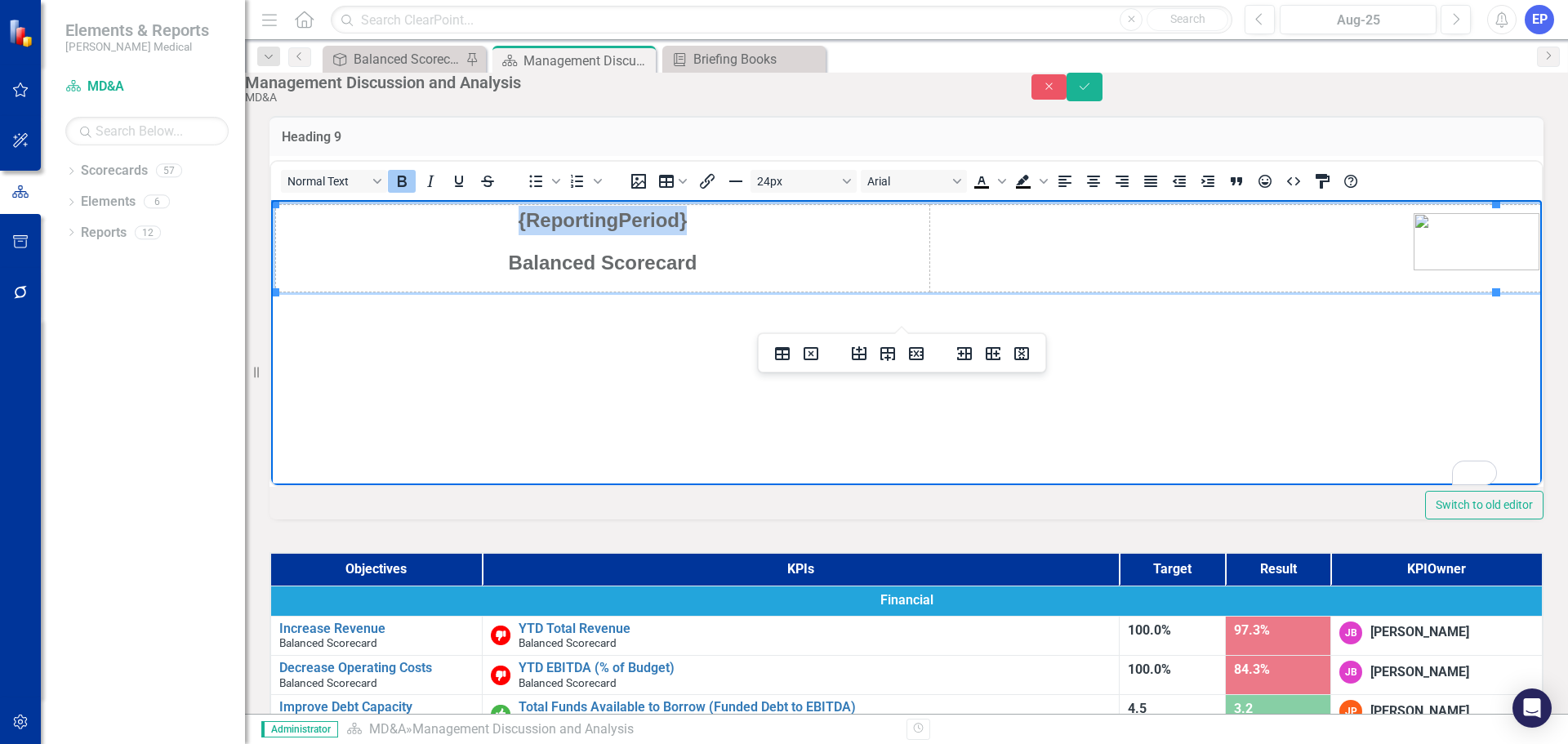
click at [689, 221] on p "{ReportingPeriod}" at bounding box center [602, 220] width 651 height 30
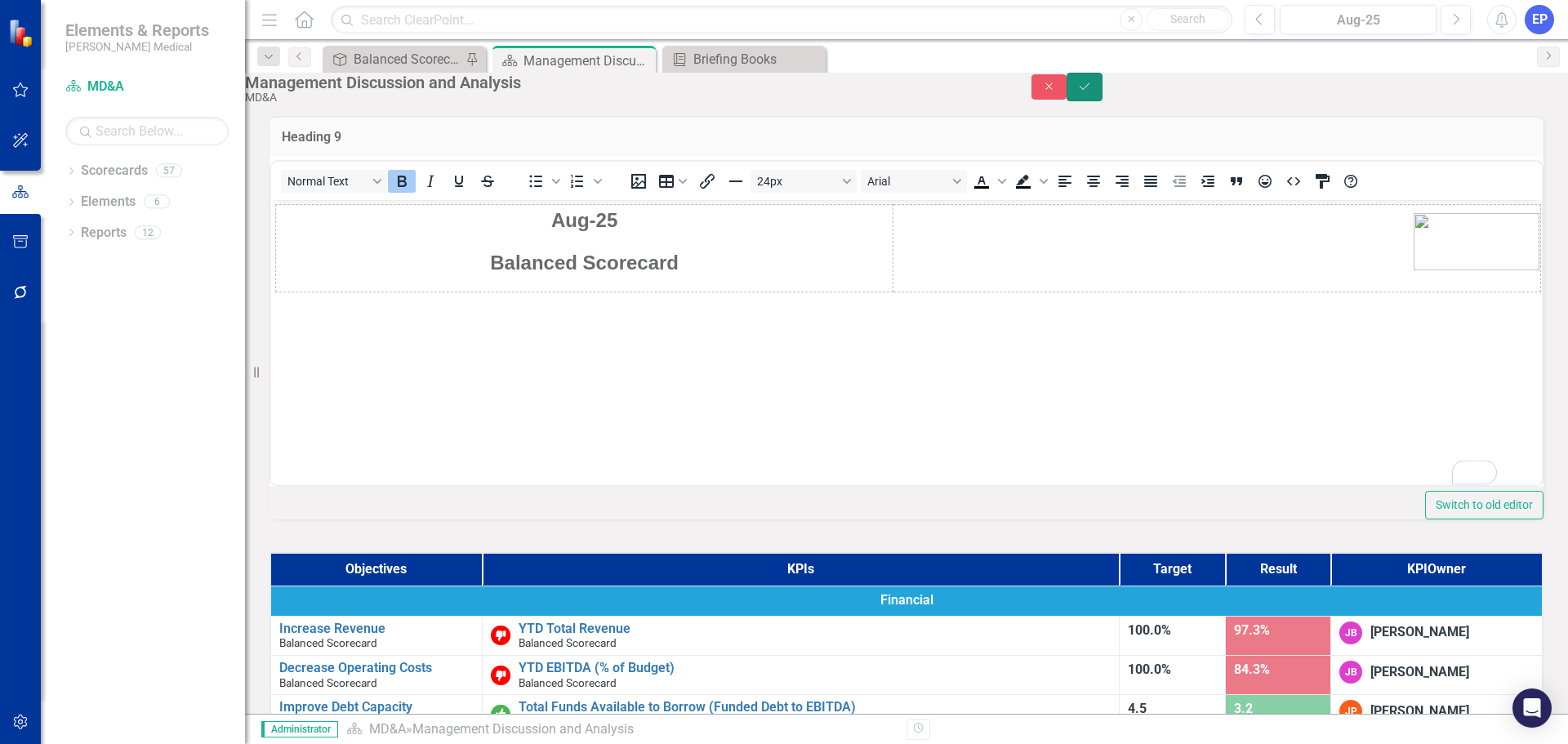
click at [1102, 102] on button "Save" at bounding box center [1084, 87] width 36 height 29
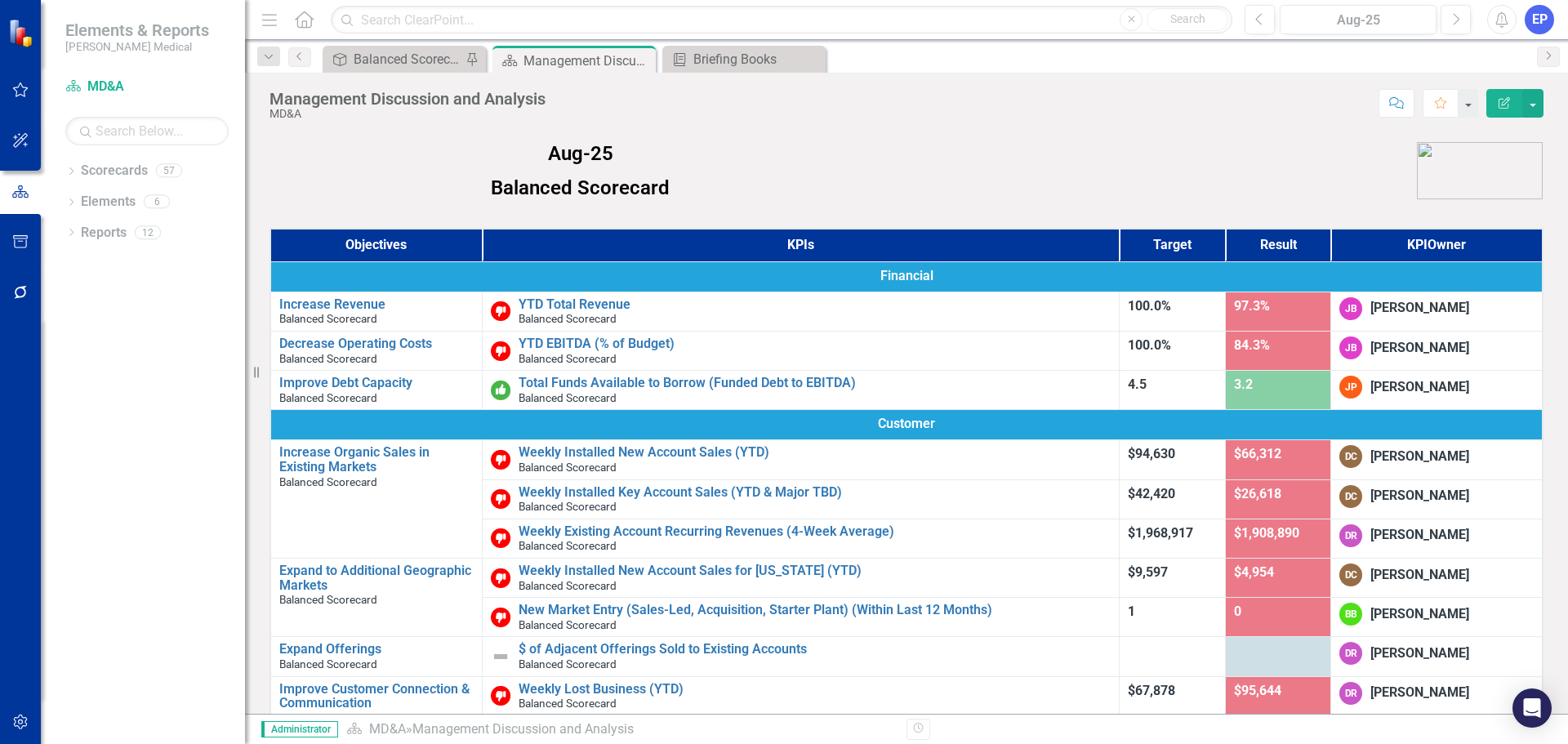
click at [991, 163] on p at bounding box center [1220, 170] width 647 height 57
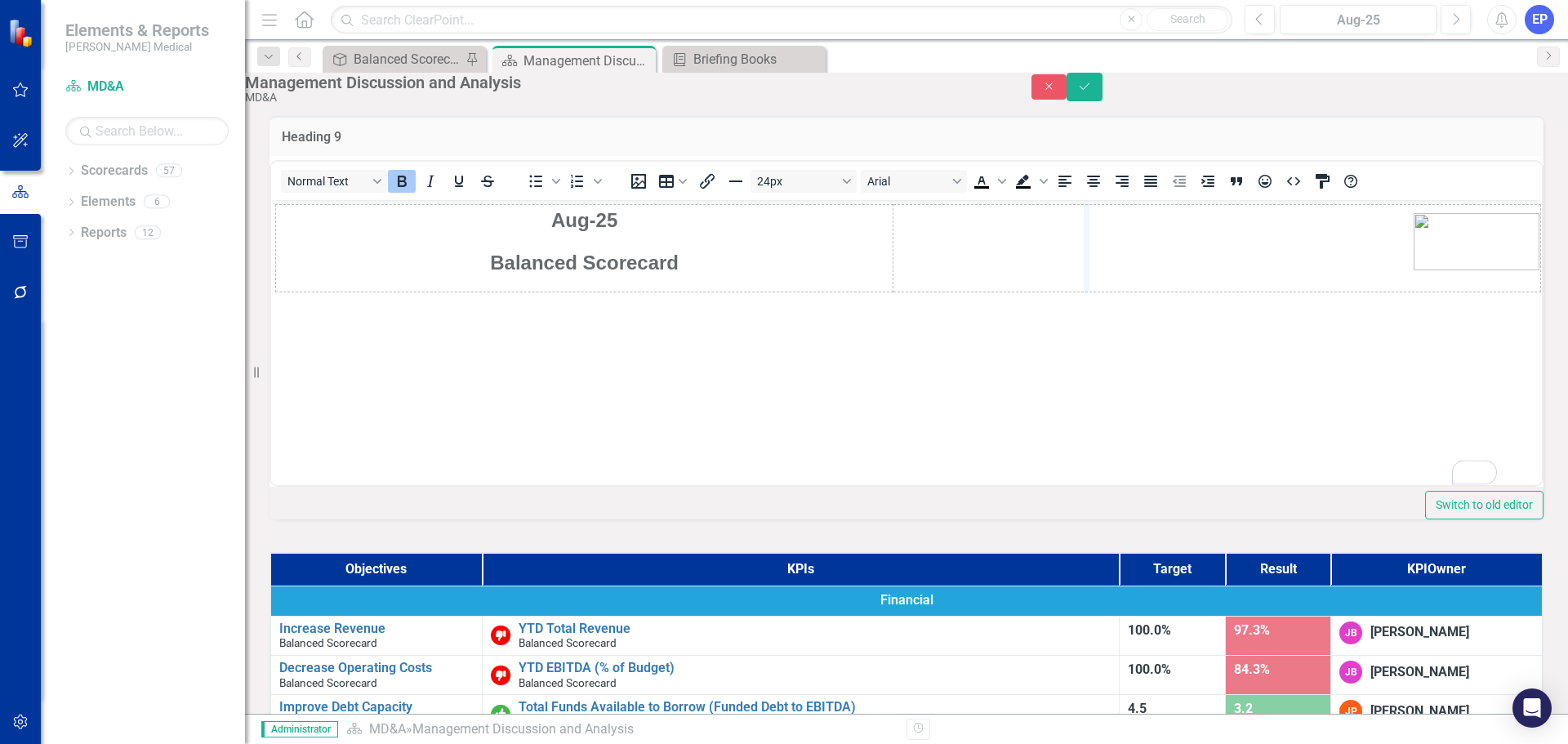
drag, startPoint x: 871, startPoint y: 243, endPoint x: 1090, endPoint y: 252, distance: 219.2
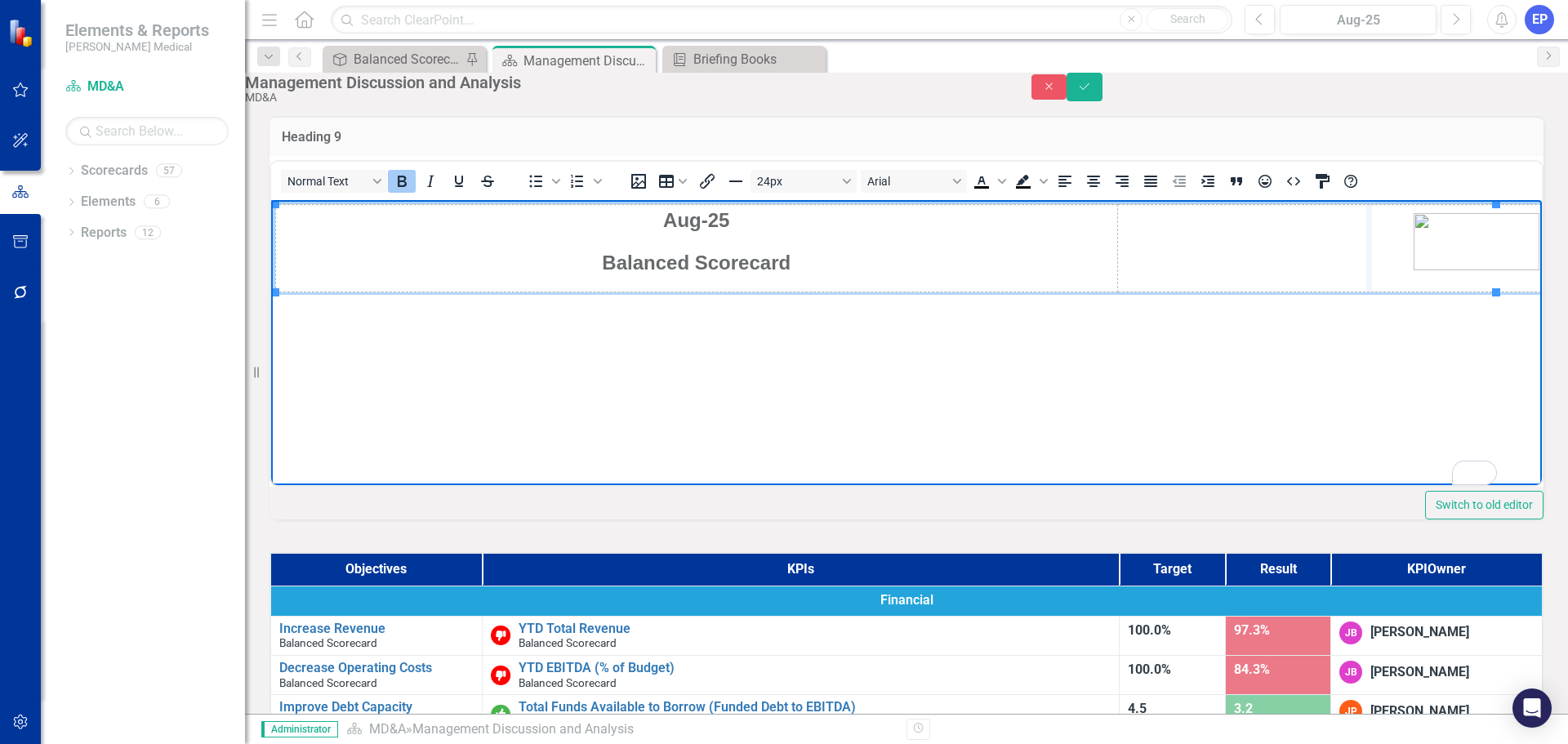
drag, startPoint x: 1084, startPoint y: 251, endPoint x: 1370, endPoint y: 266, distance: 286.4
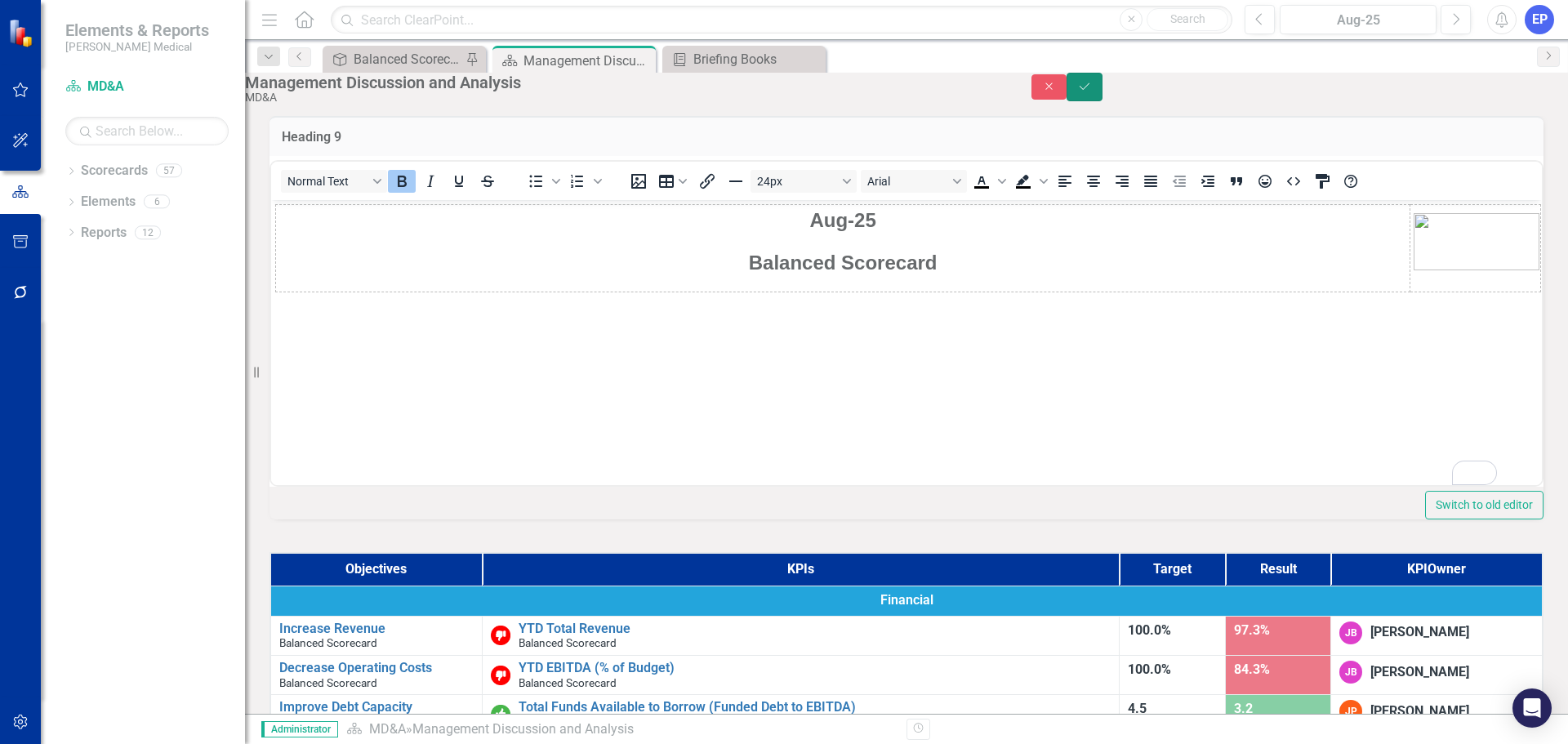
click at [1092, 93] on icon "Save" at bounding box center [1084, 86] width 15 height 11
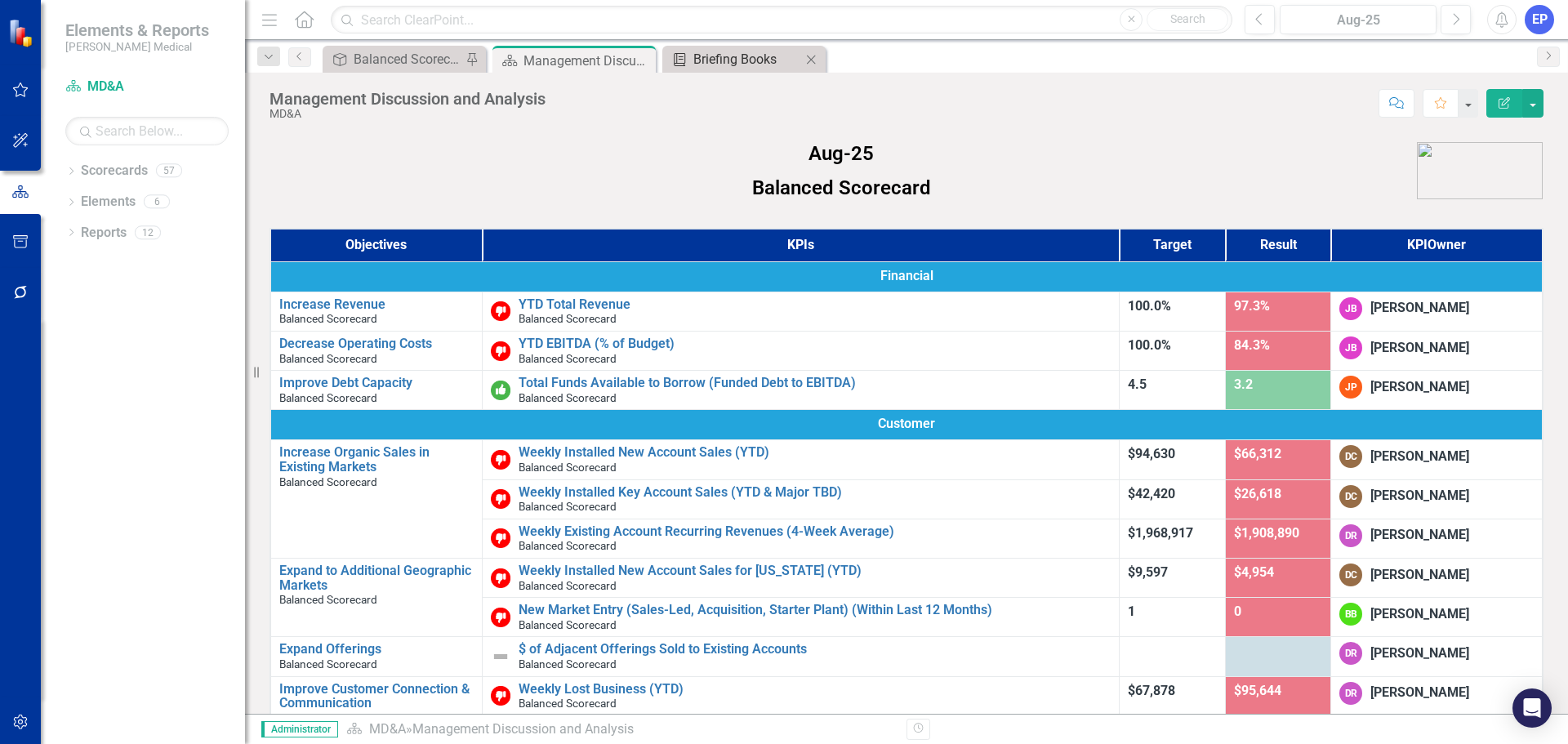
click at [739, 56] on div "Briefing Books" at bounding box center [747, 59] width 108 height 21
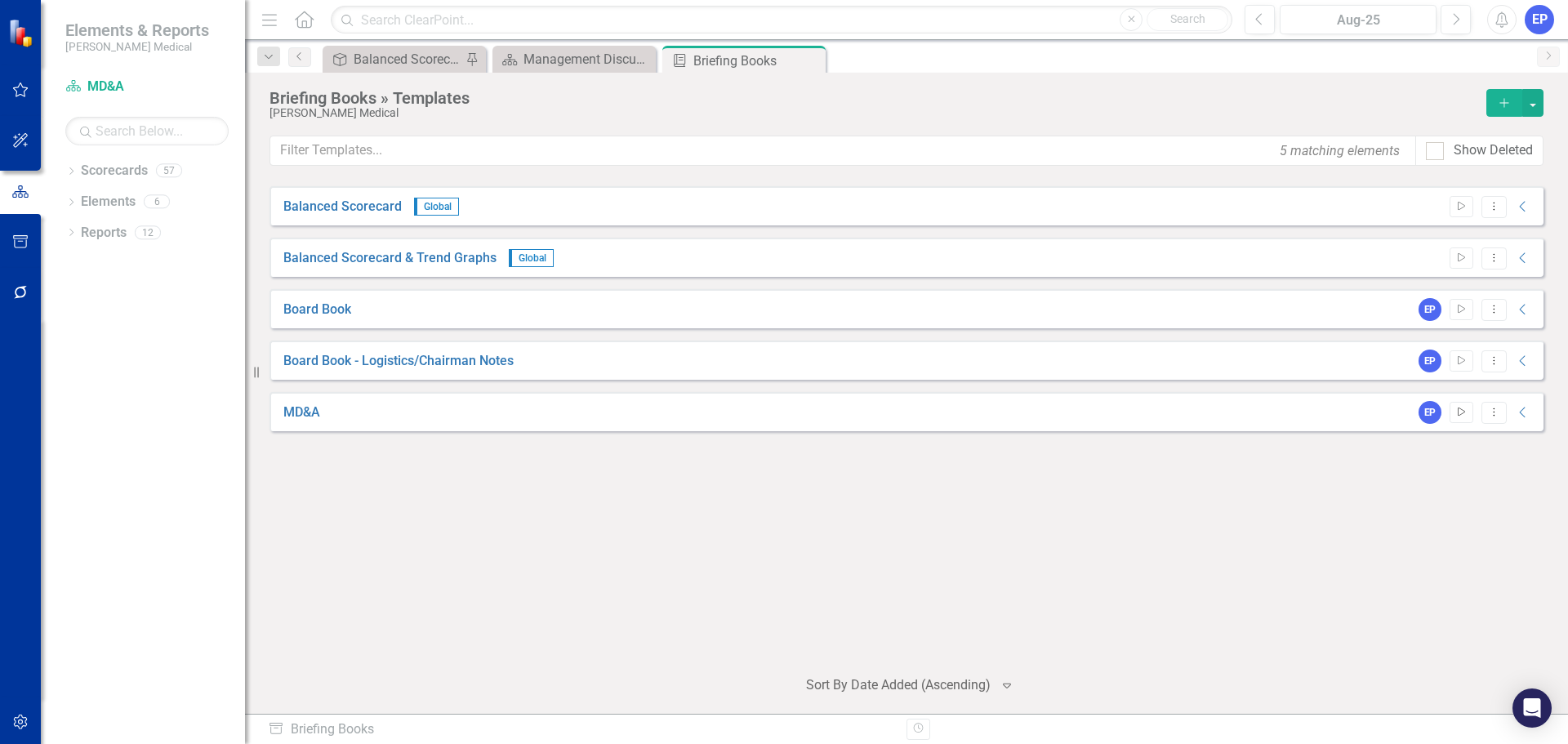
click at [1460, 419] on button "Start" at bounding box center [1461, 412] width 24 height 21
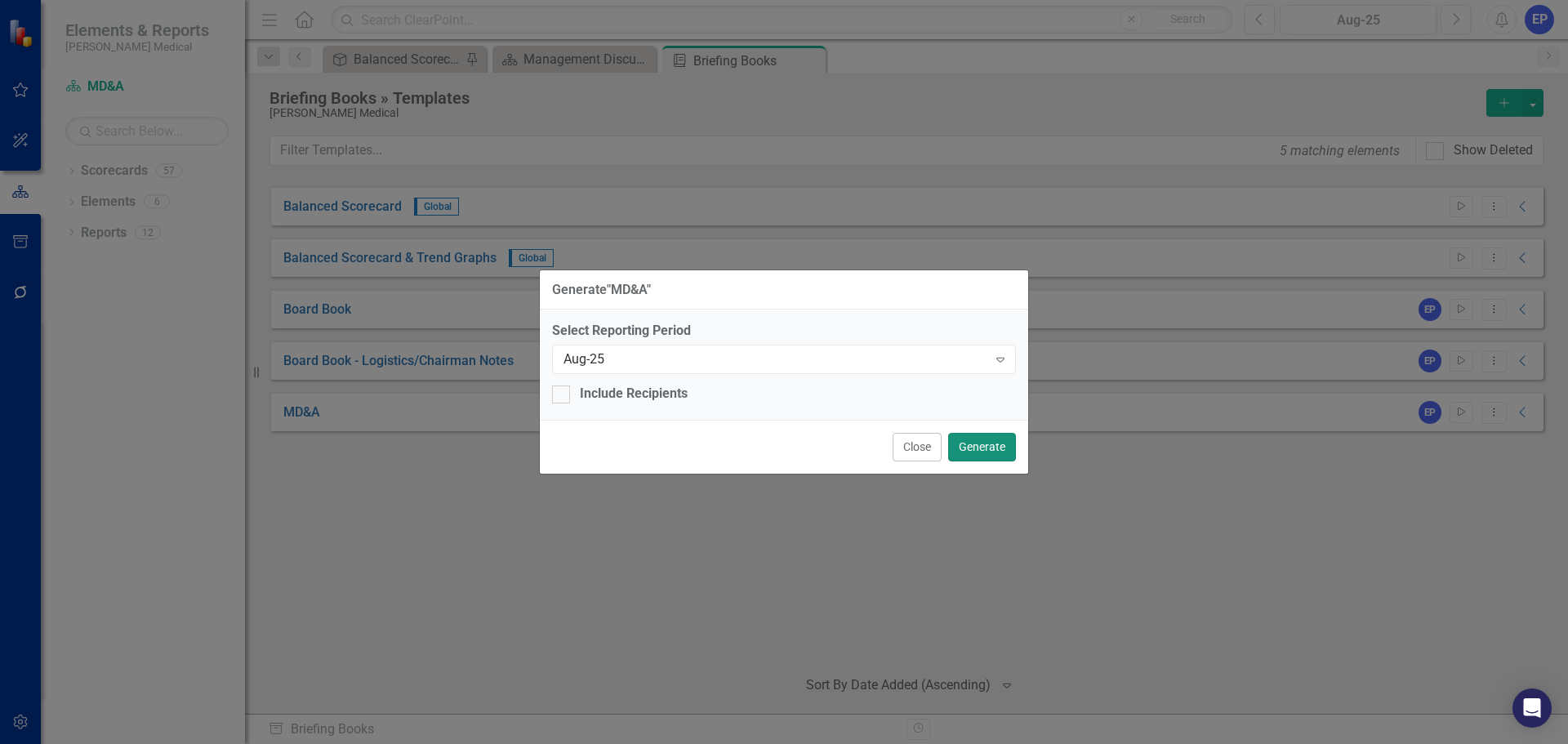
click at [983, 440] on button "Generate" at bounding box center [982, 447] width 68 height 29
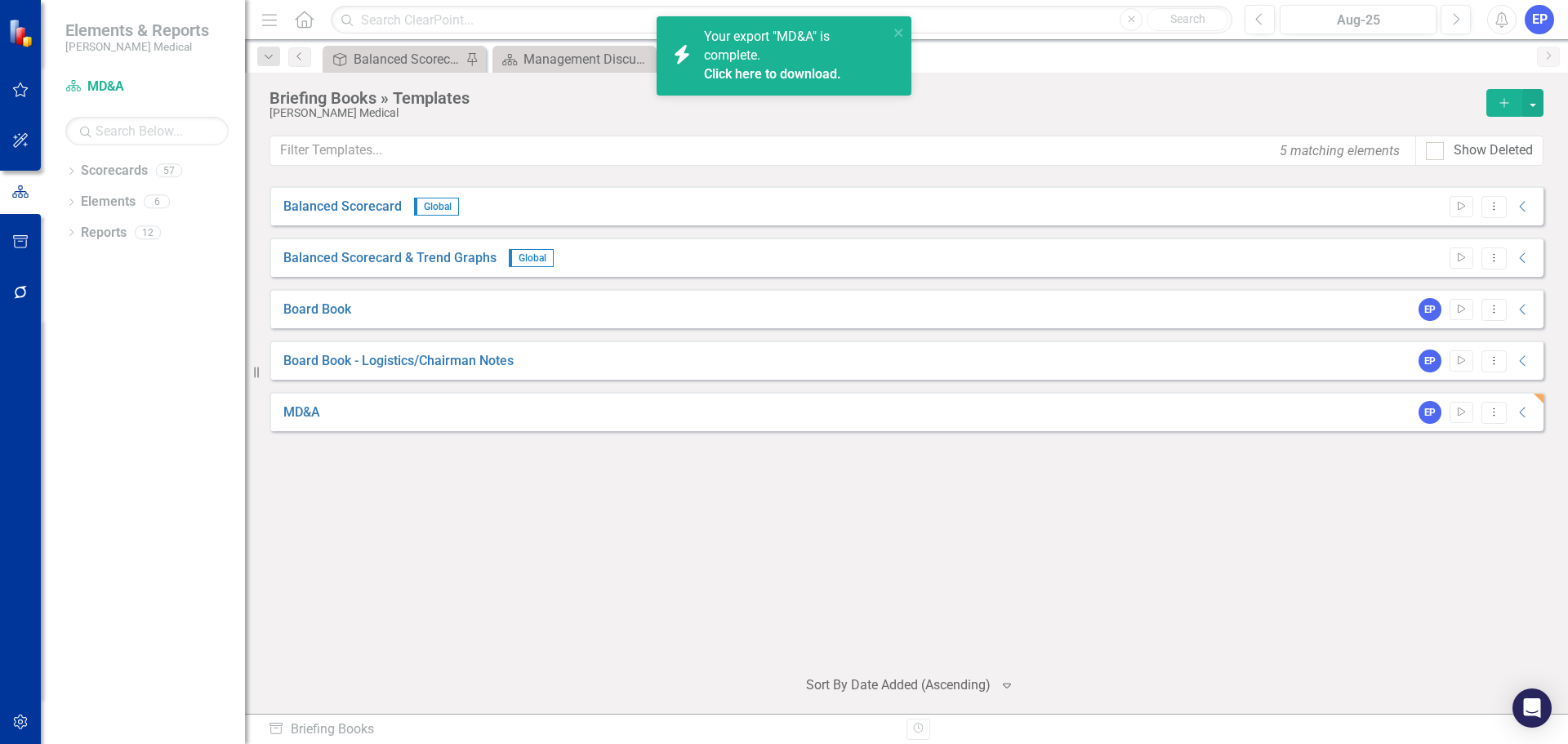
click at [819, 68] on link "Click here to download." at bounding box center [773, 74] width 137 height 16
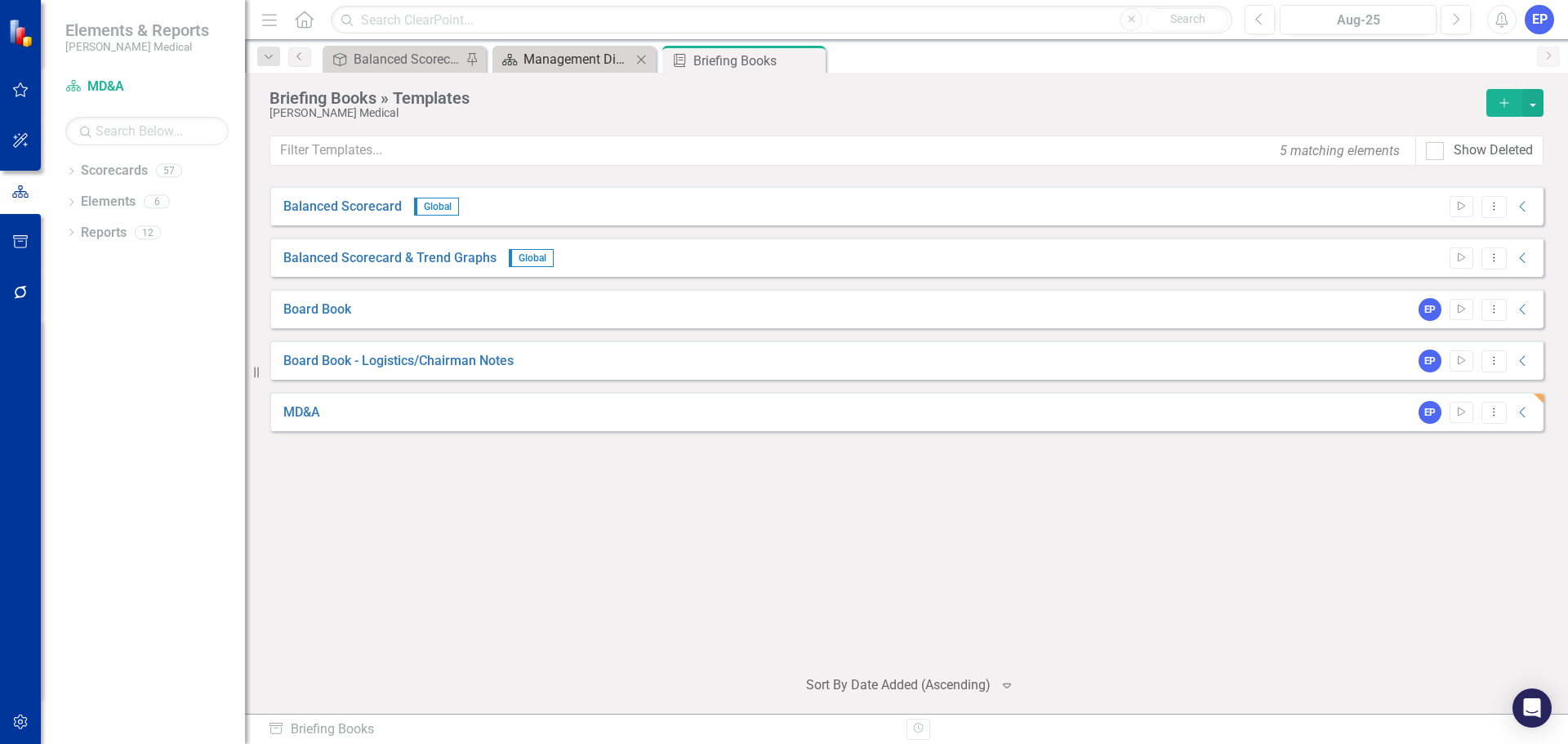
click at [559, 52] on div "Management Discussion and Analysis" at bounding box center [577, 59] width 108 height 21
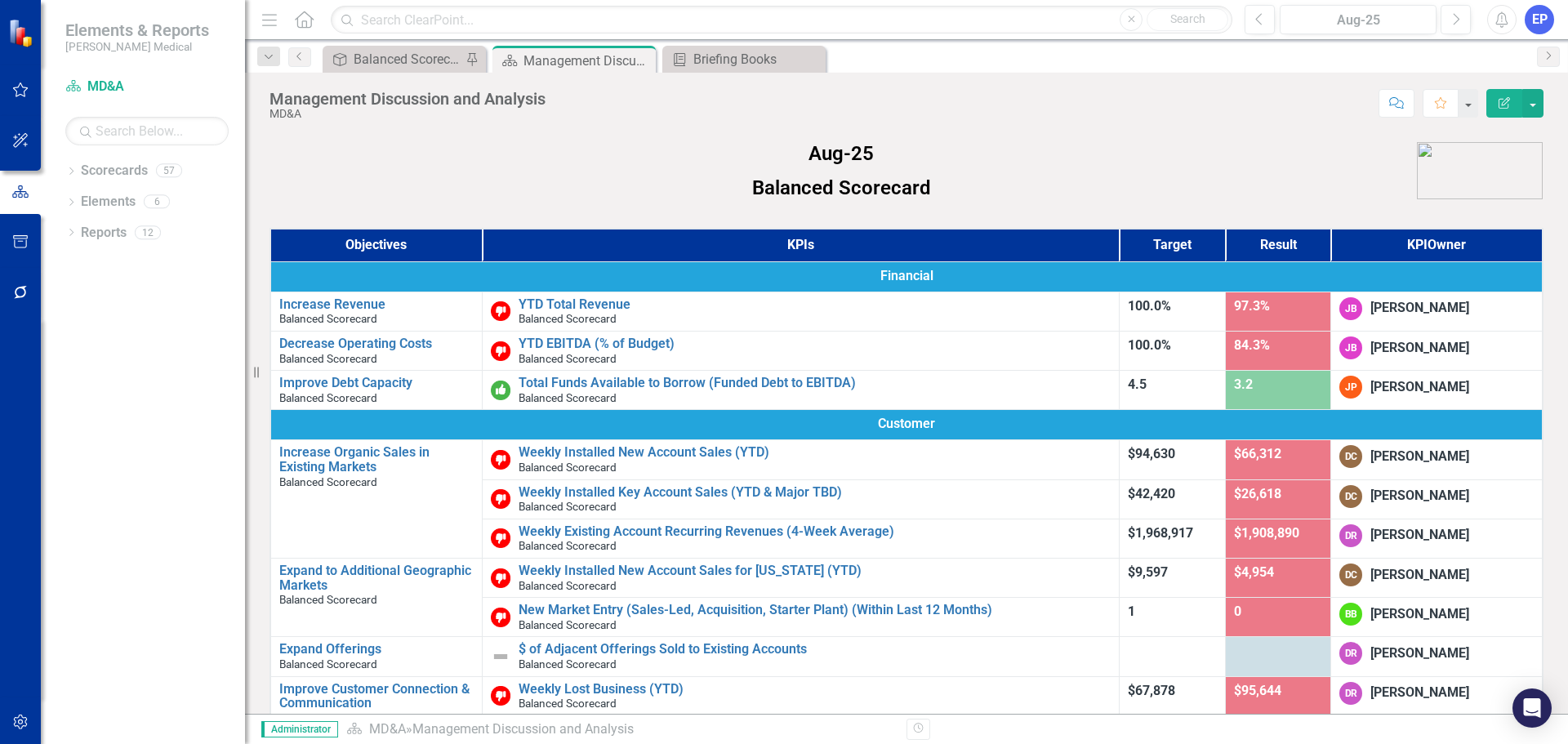
click at [1445, 166] on img at bounding box center [1479, 170] width 125 height 57
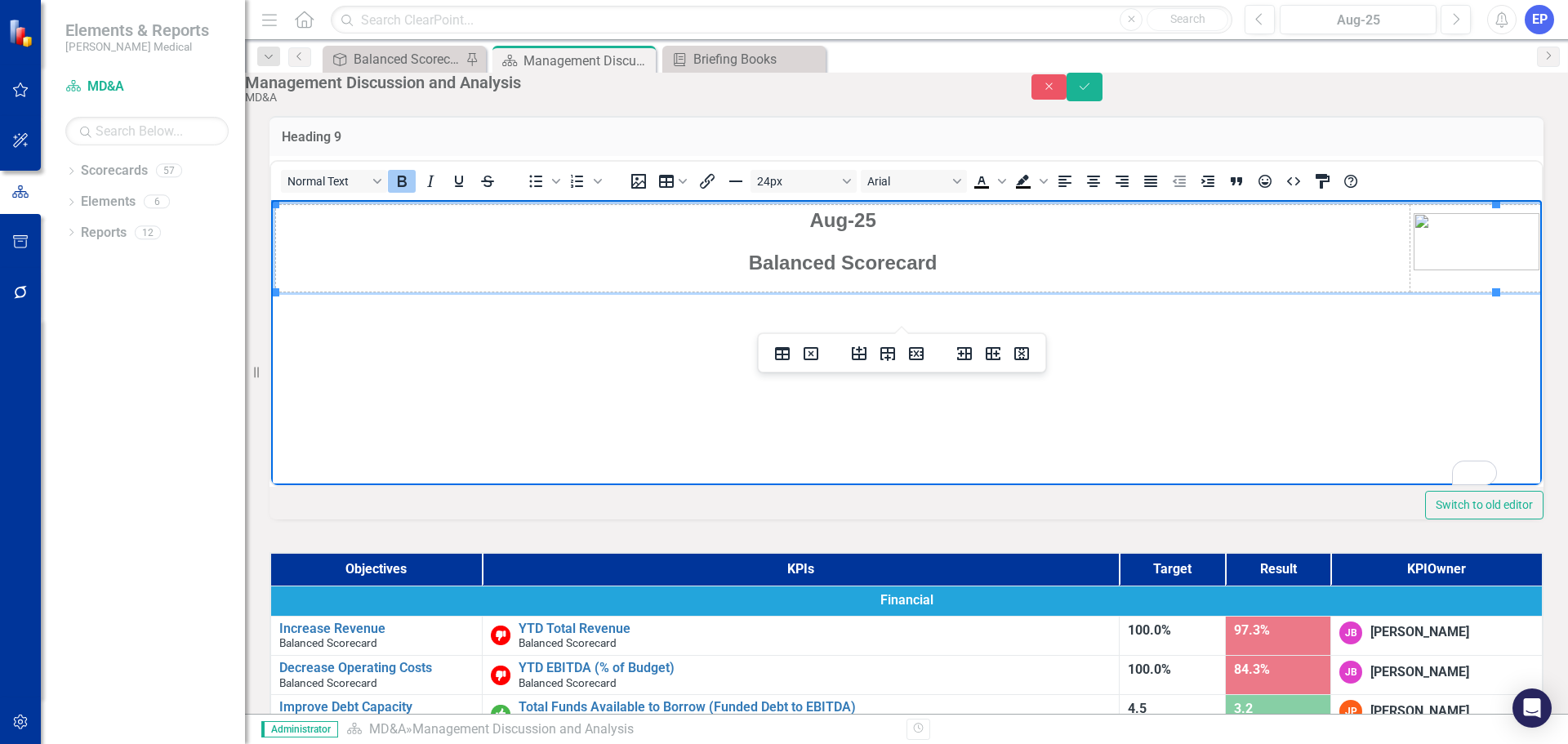
click at [1414, 231] on img "To enrich screen reader interactions, please activate Accessibility in Grammarl…" at bounding box center [1476, 240] width 125 height 57
